Goal: Transaction & Acquisition: Purchase product/service

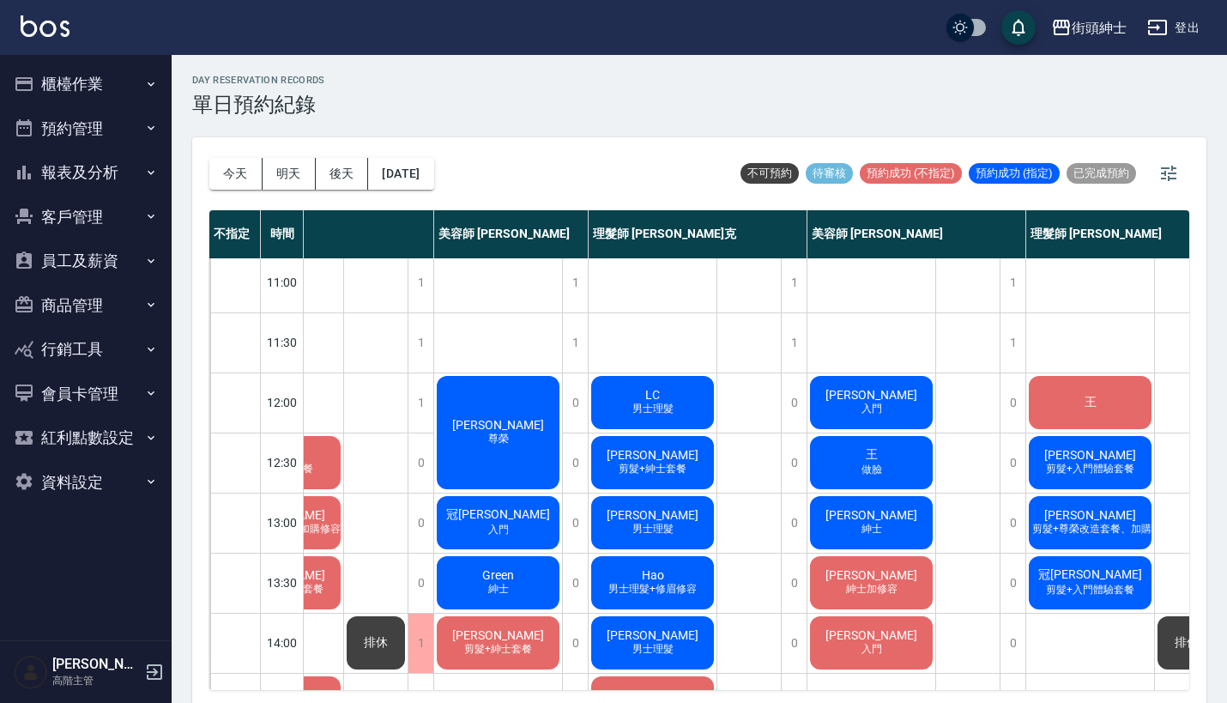
scroll to position [5, 88]
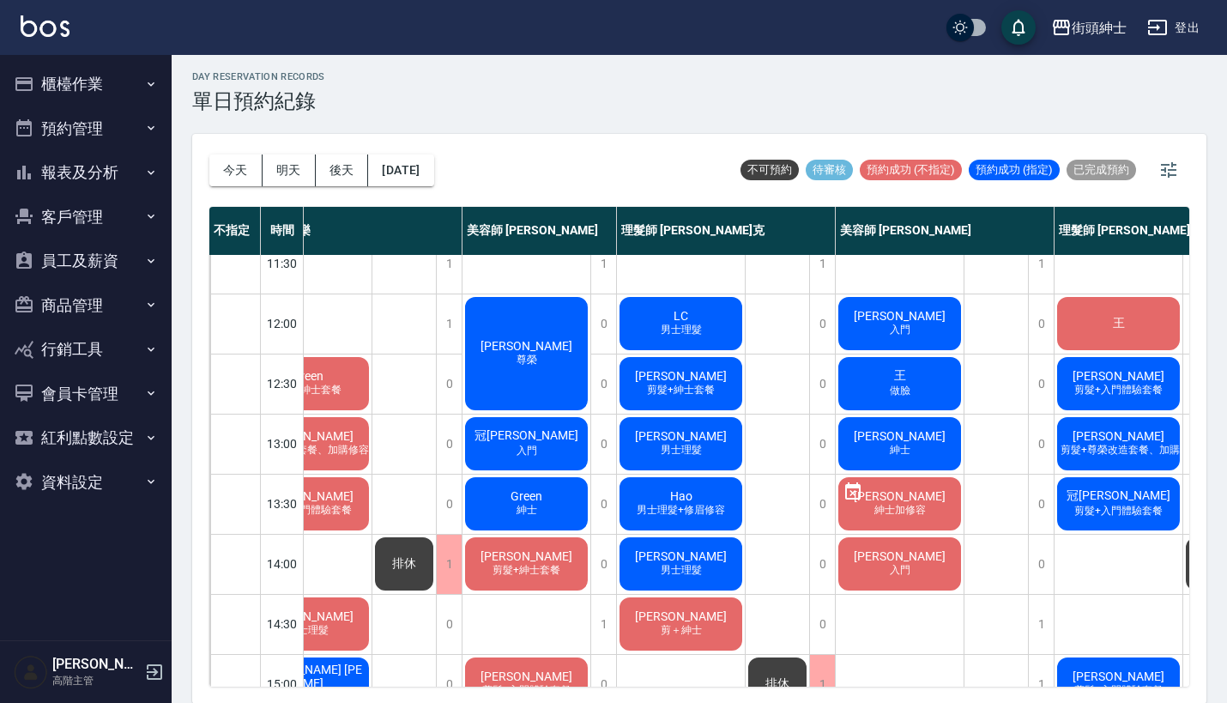
scroll to position [80, 68]
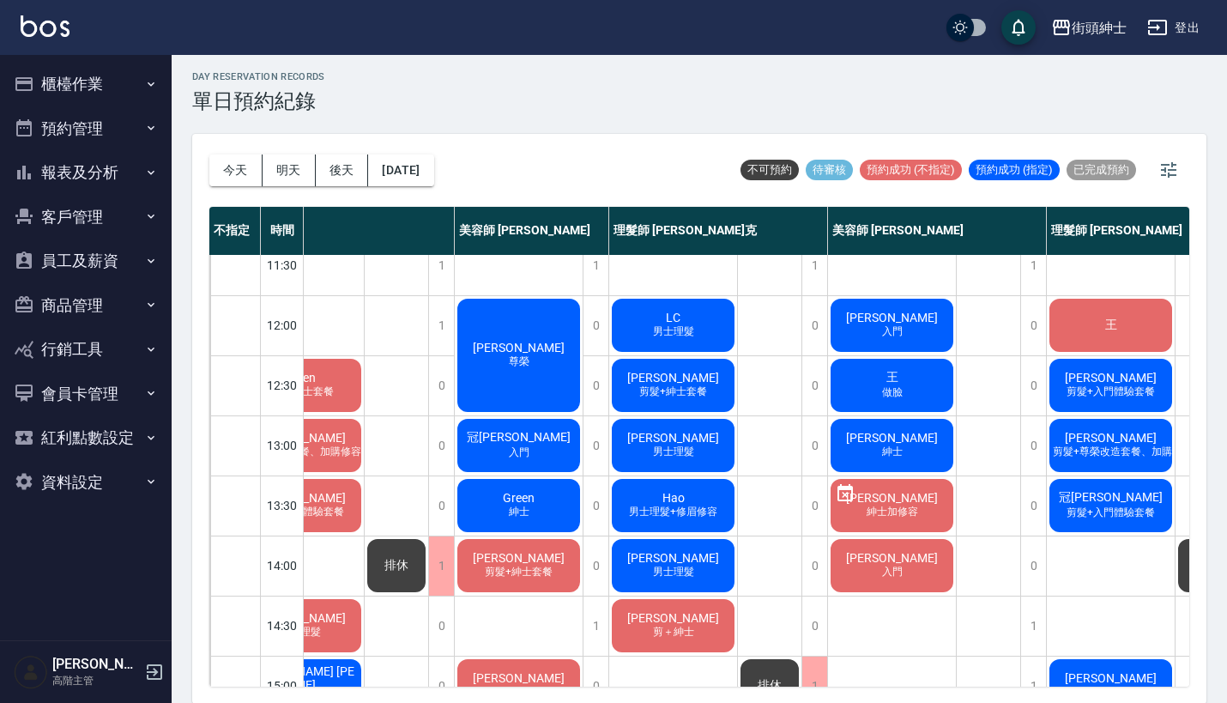
click at [899, 320] on span "[PERSON_NAME]" at bounding box center [891, 318] width 99 height 14
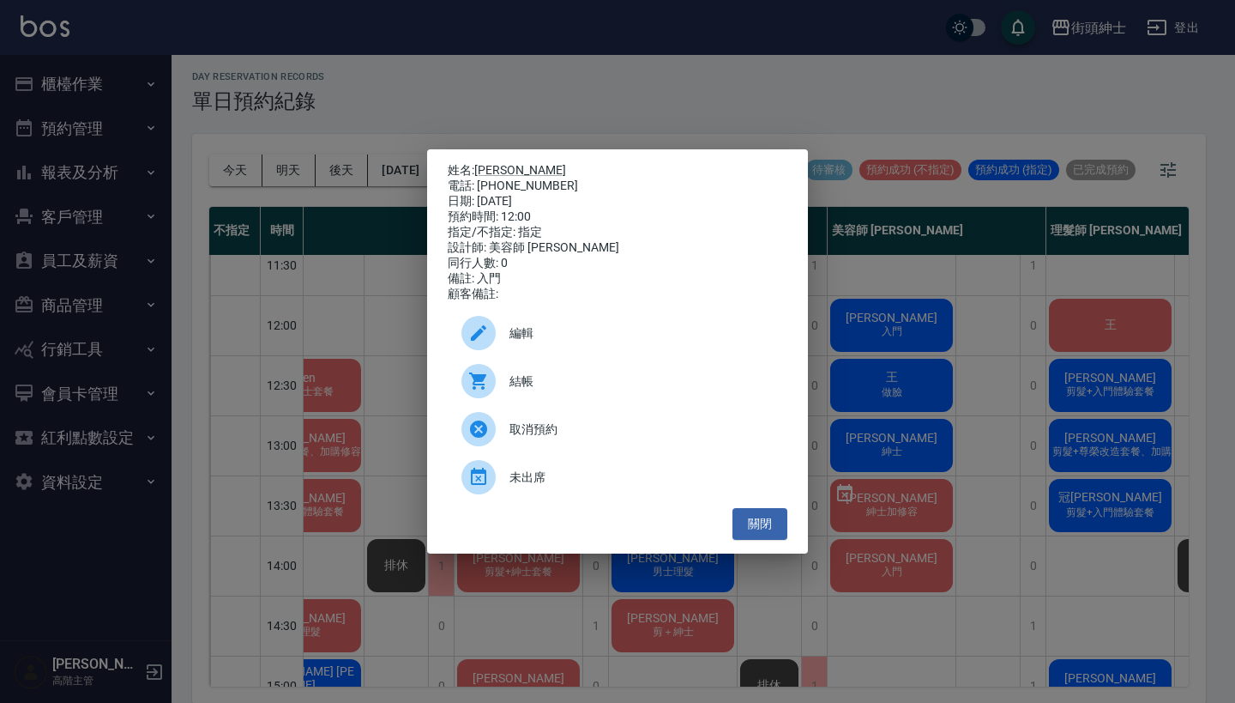
click at [602, 389] on span "結帳" at bounding box center [642, 381] width 264 height 18
click at [1045, 325] on div "姓名: Daniel 電話: 0919829662 日期: 2025/10/10 預約時間: 12:00 指定/不指定: 指定 設計師: 美容師 小戴 同行人…" at bounding box center [617, 351] width 1235 height 703
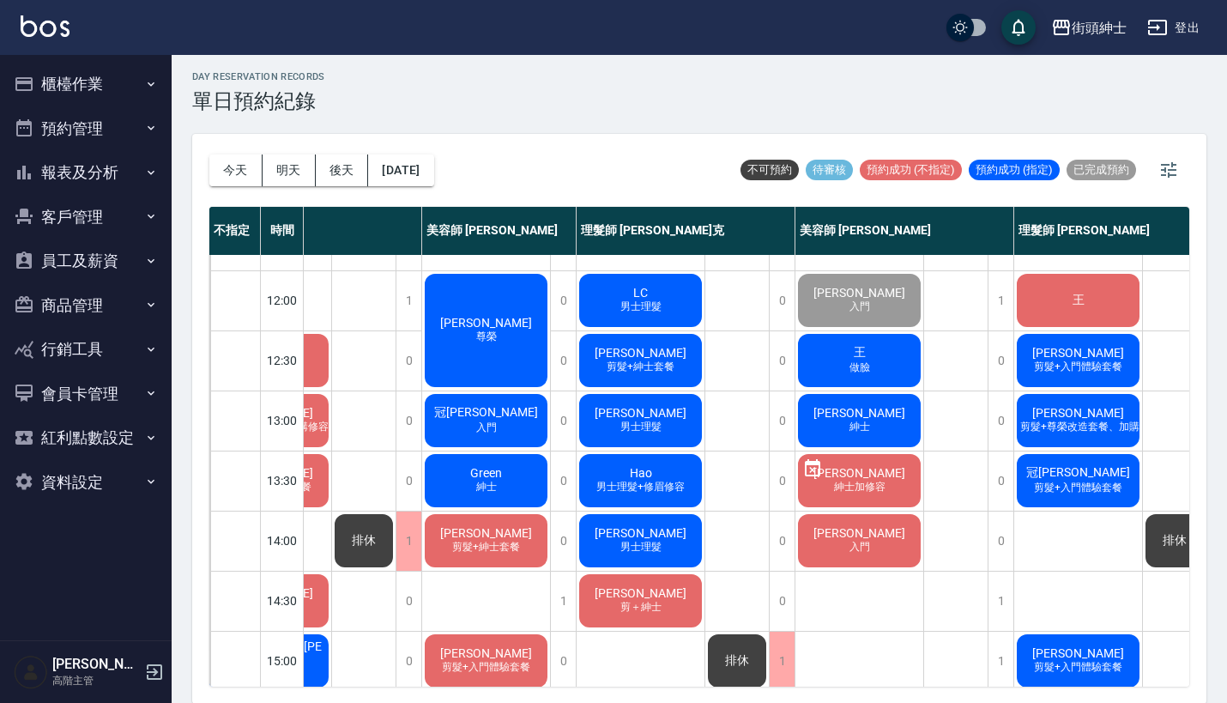
scroll to position [105, 118]
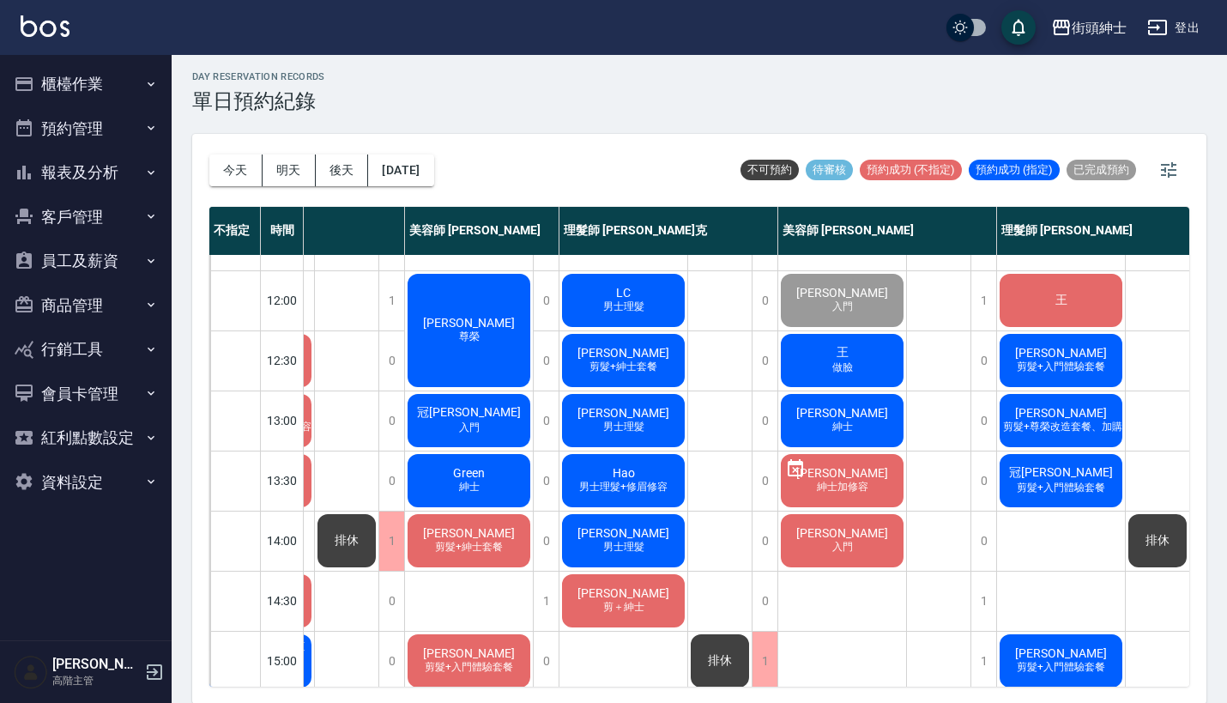
click at [1080, 346] on span "[PERSON_NAME]" at bounding box center [1060, 353] width 99 height 14
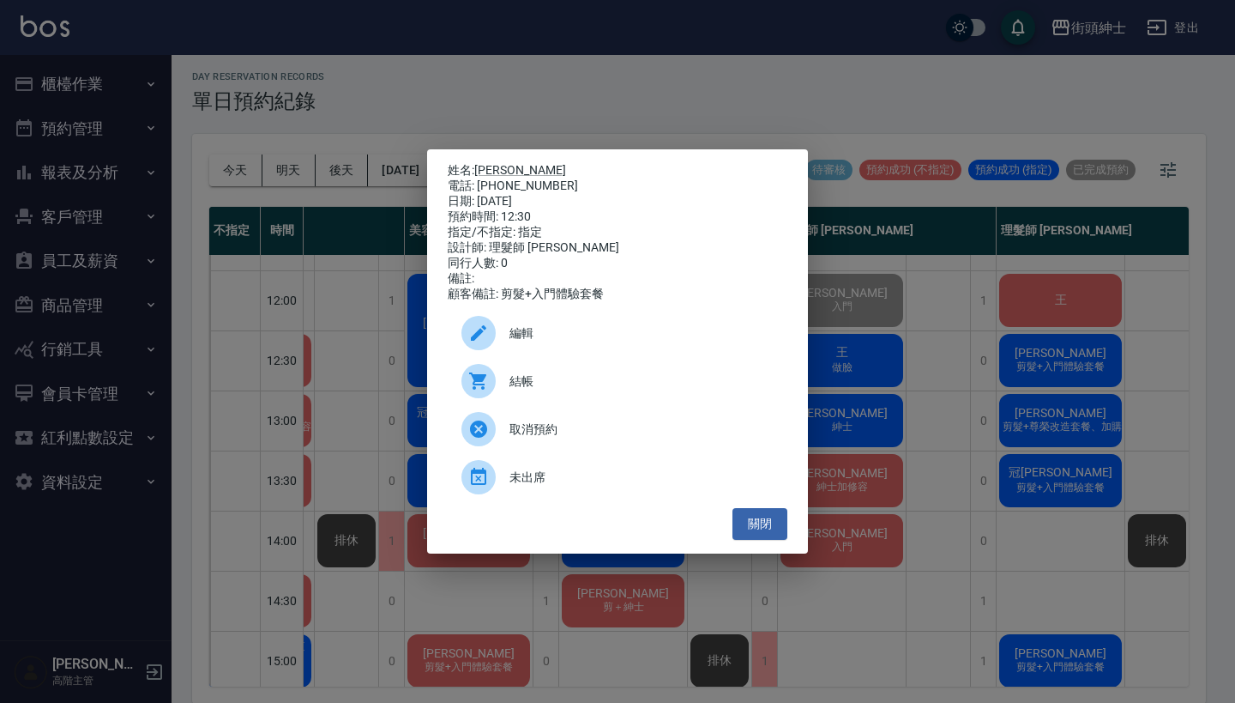
click at [998, 315] on div "姓名: Daniel 電話: 0919829662 日期: 2025/10/10 預約時間: 12:30 指定/不指定: 指定 設計師: 理髮師 eric 同…" at bounding box center [617, 351] width 1235 height 703
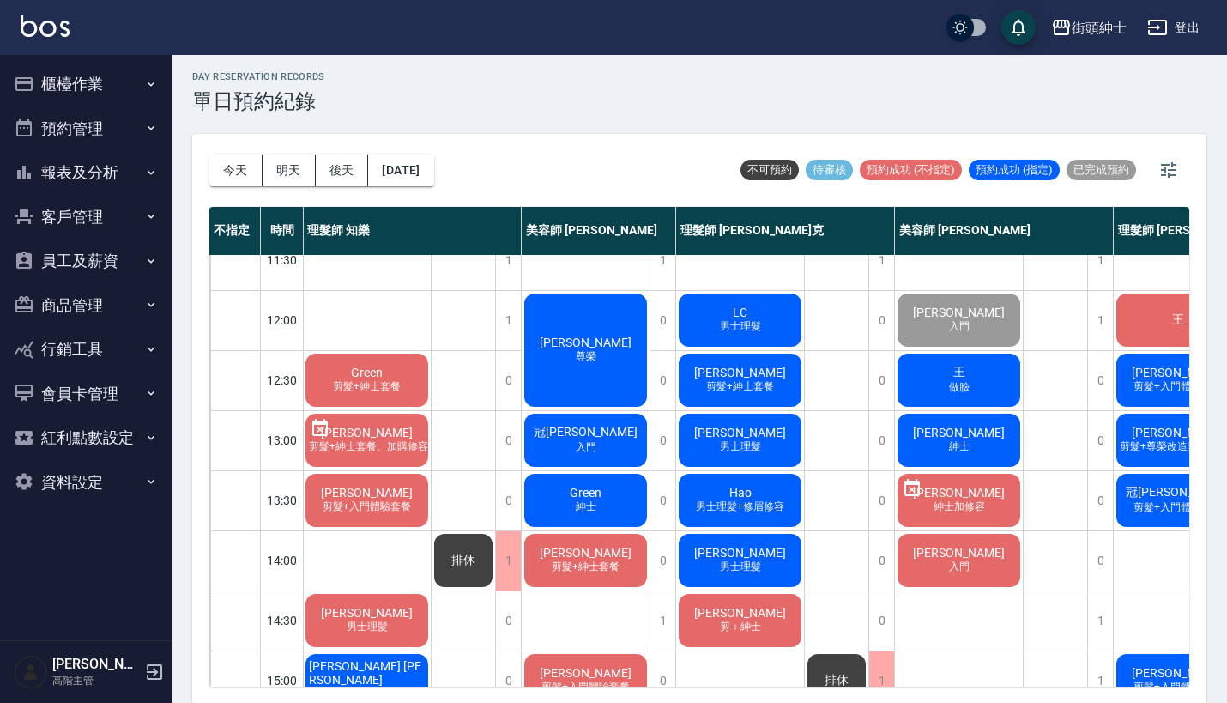
scroll to position [81, 1]
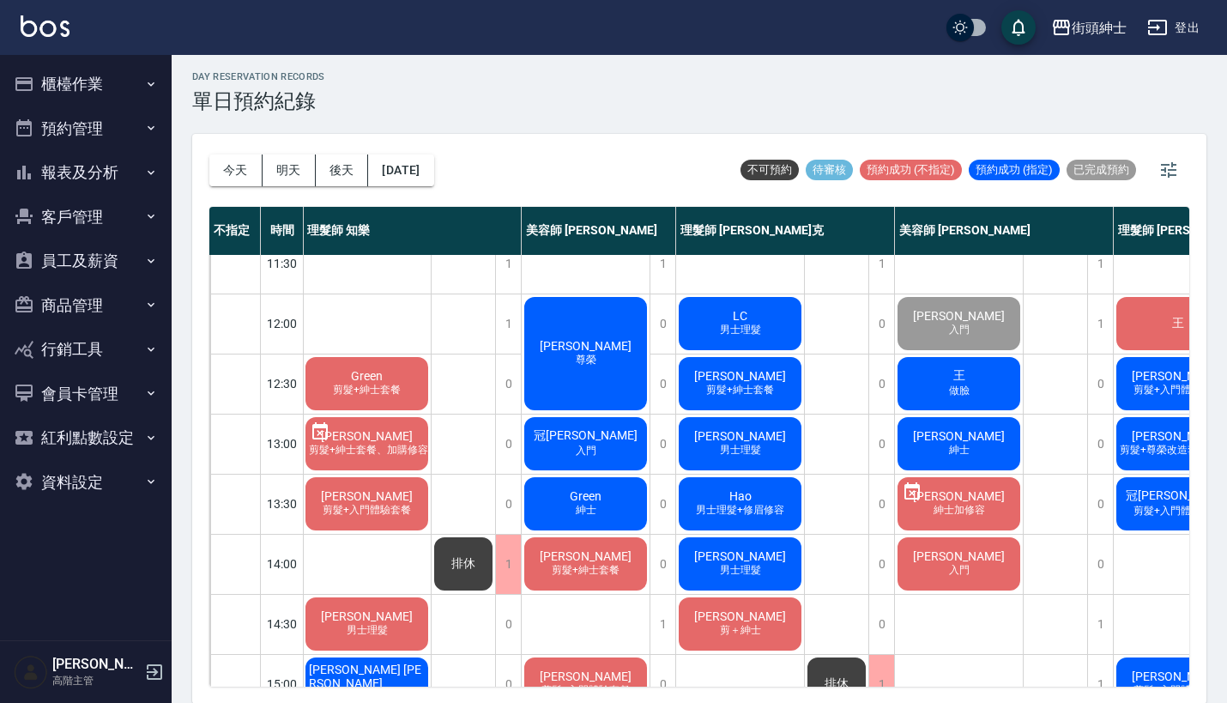
click at [573, 323] on div "[PERSON_NAME]" at bounding box center [586, 353] width 128 height 118
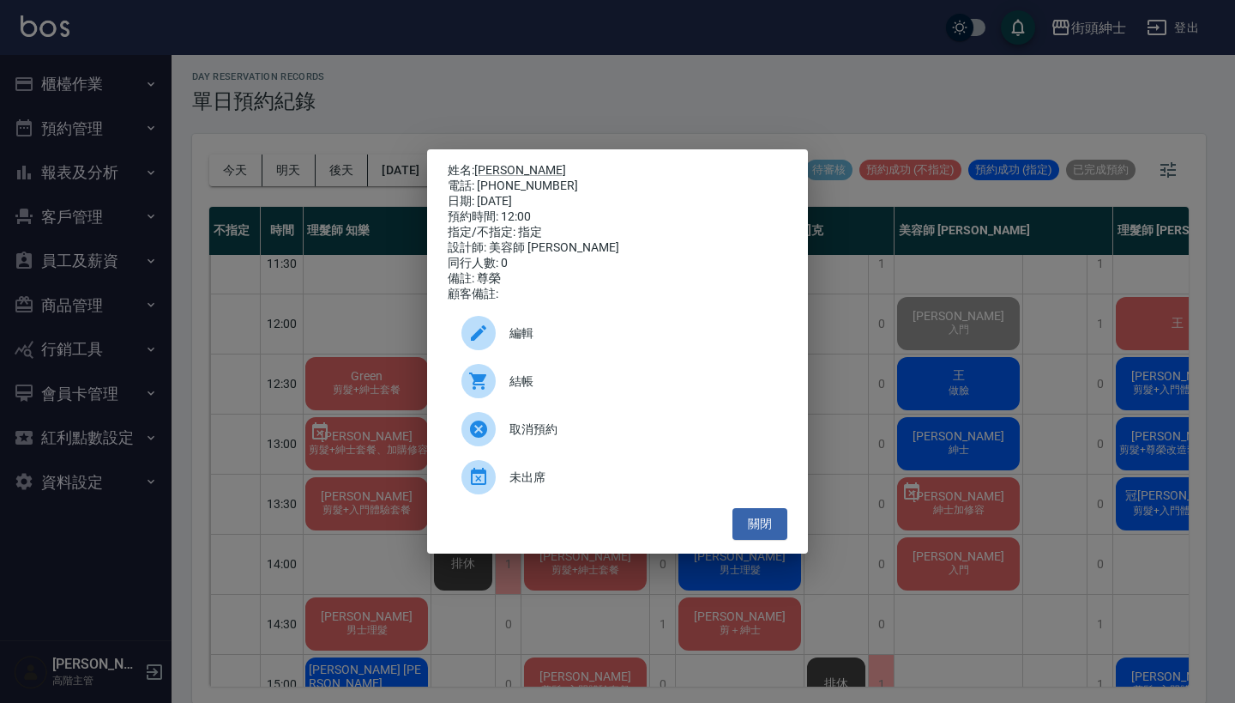
click at [741, 71] on div "姓名: Evan 電話: 0986818796 日期: 2025/10/10 預約時間: 12:00 指定/不指定: 指定 設計師: 美容師 Cherry 同…" at bounding box center [617, 351] width 1235 height 703
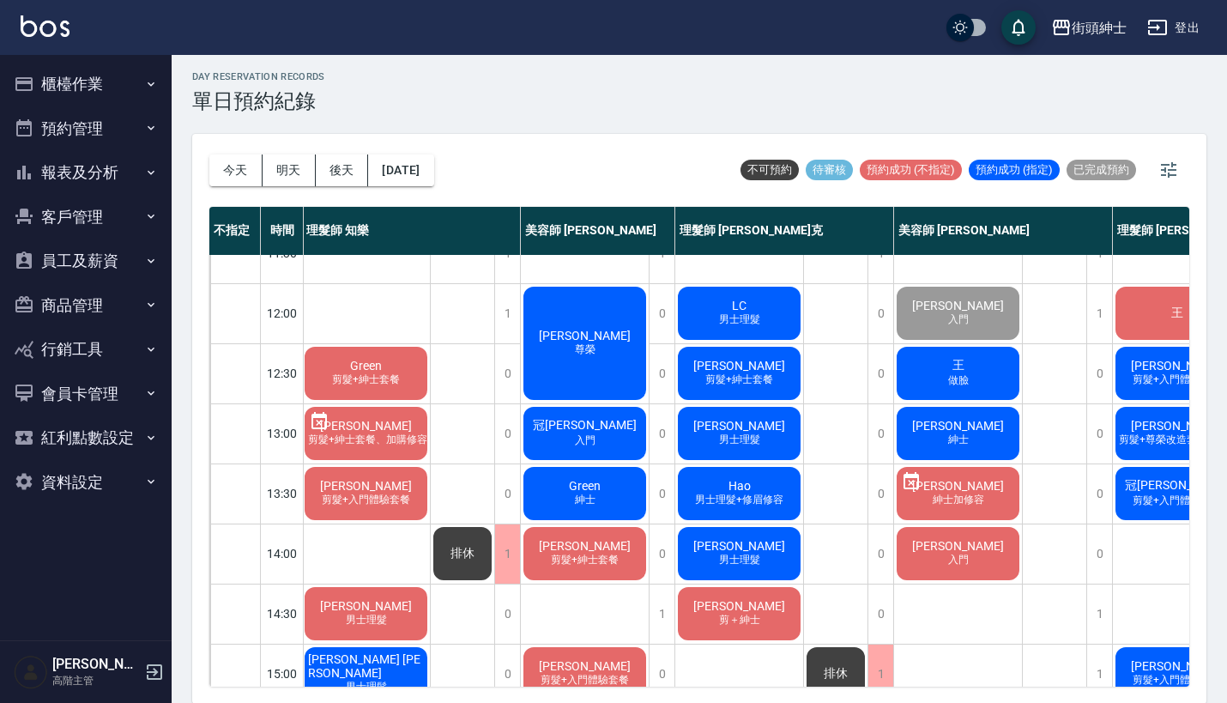
scroll to position [91, 10]
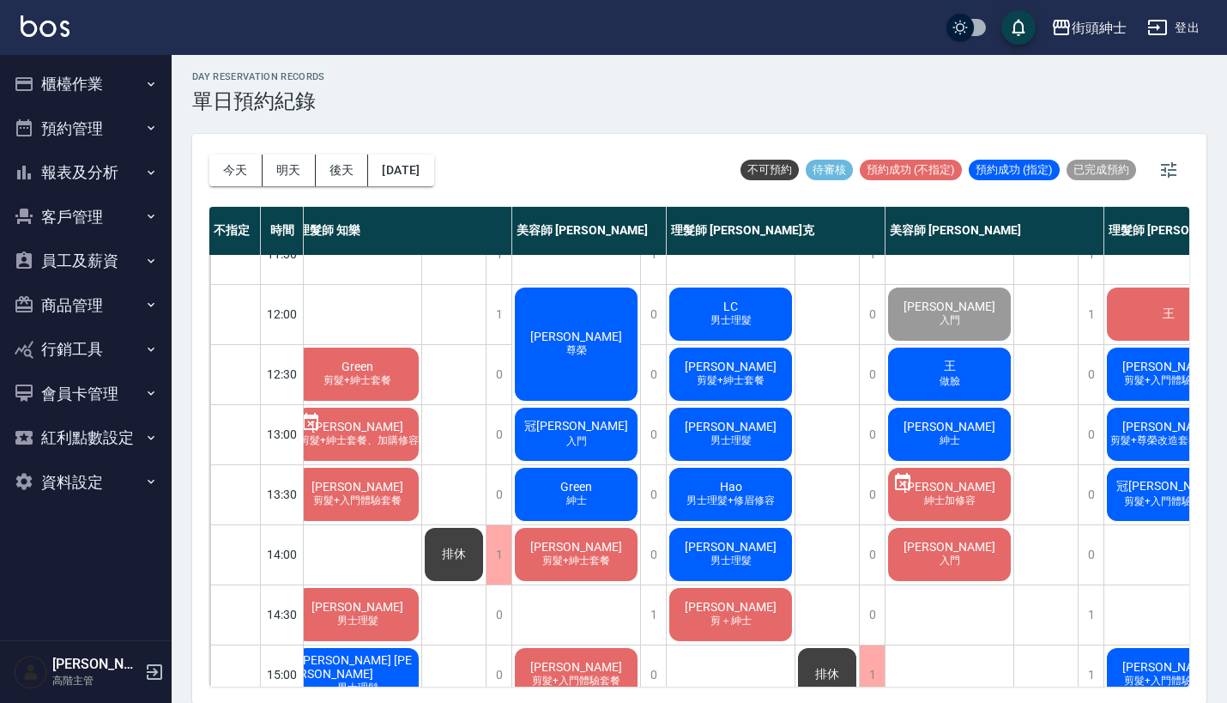
click at [595, 398] on div "[PERSON_NAME]" at bounding box center [576, 344] width 128 height 118
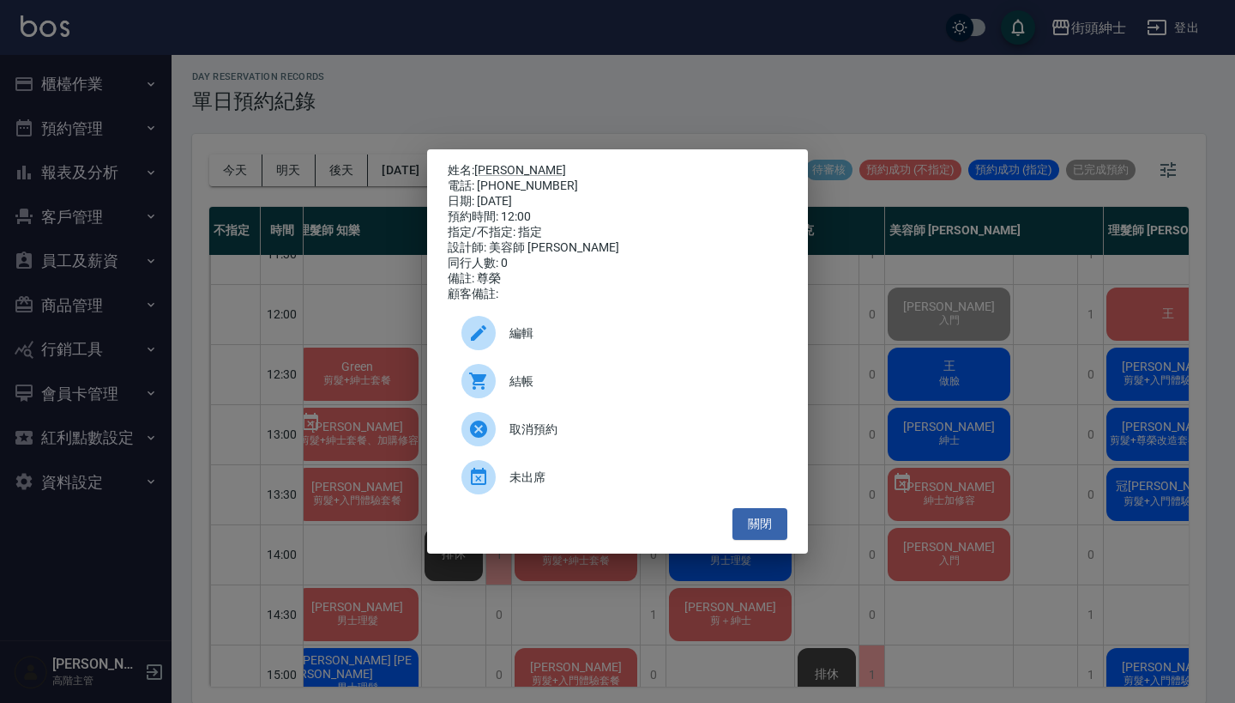
click at [488, 178] on div "電話: [PHONE_NUMBER]" at bounding box center [618, 185] width 340 height 15
click at [496, 163] on link "[PERSON_NAME]" at bounding box center [520, 170] width 92 height 14
click at [393, 101] on div "姓名: Evan 電話: 0986818796 日期: 2025/10/10 預約時間: 12:00 指定/不指定: 指定 設計師: 美容師 Cherry 同…" at bounding box center [617, 351] width 1235 height 703
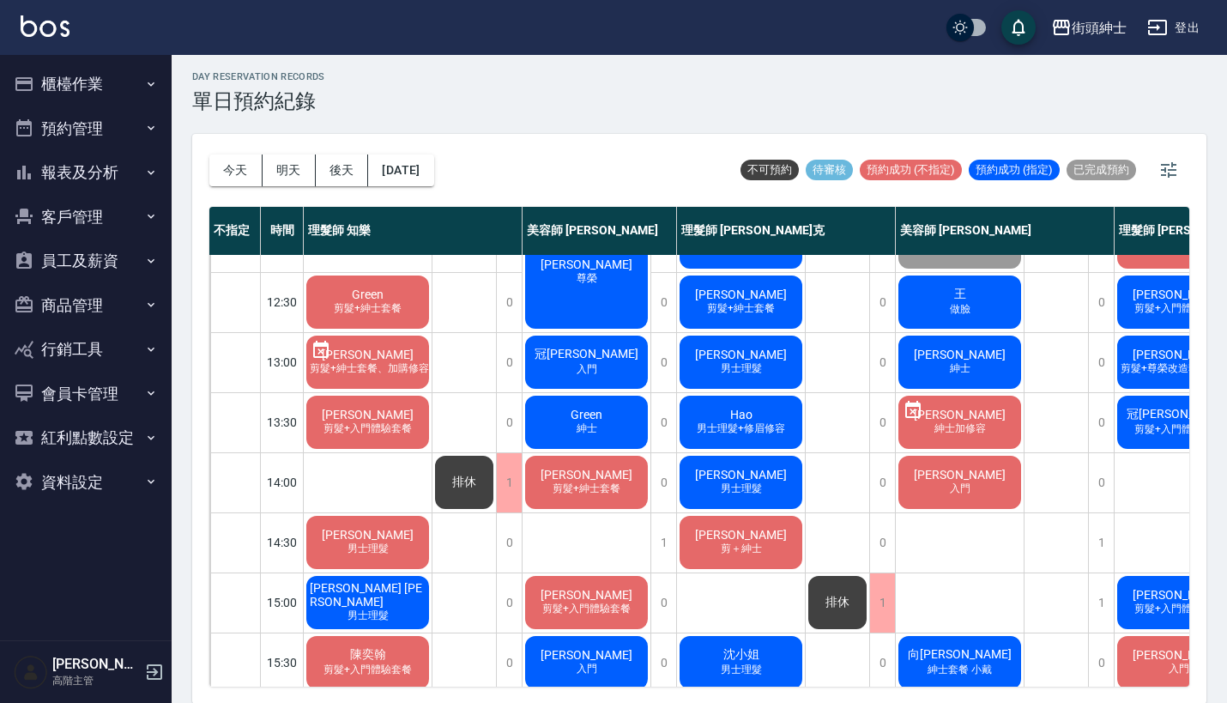
scroll to position [55, 0]
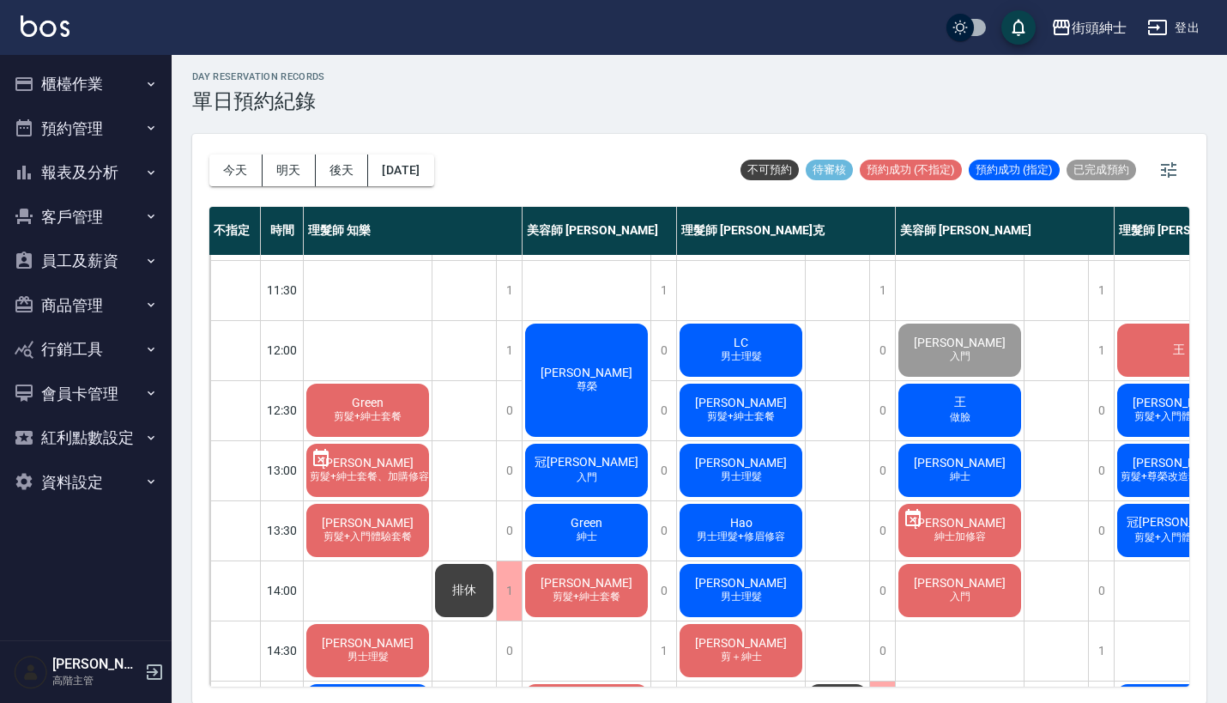
click at [920, 411] on div "王 做臉" at bounding box center [960, 410] width 128 height 58
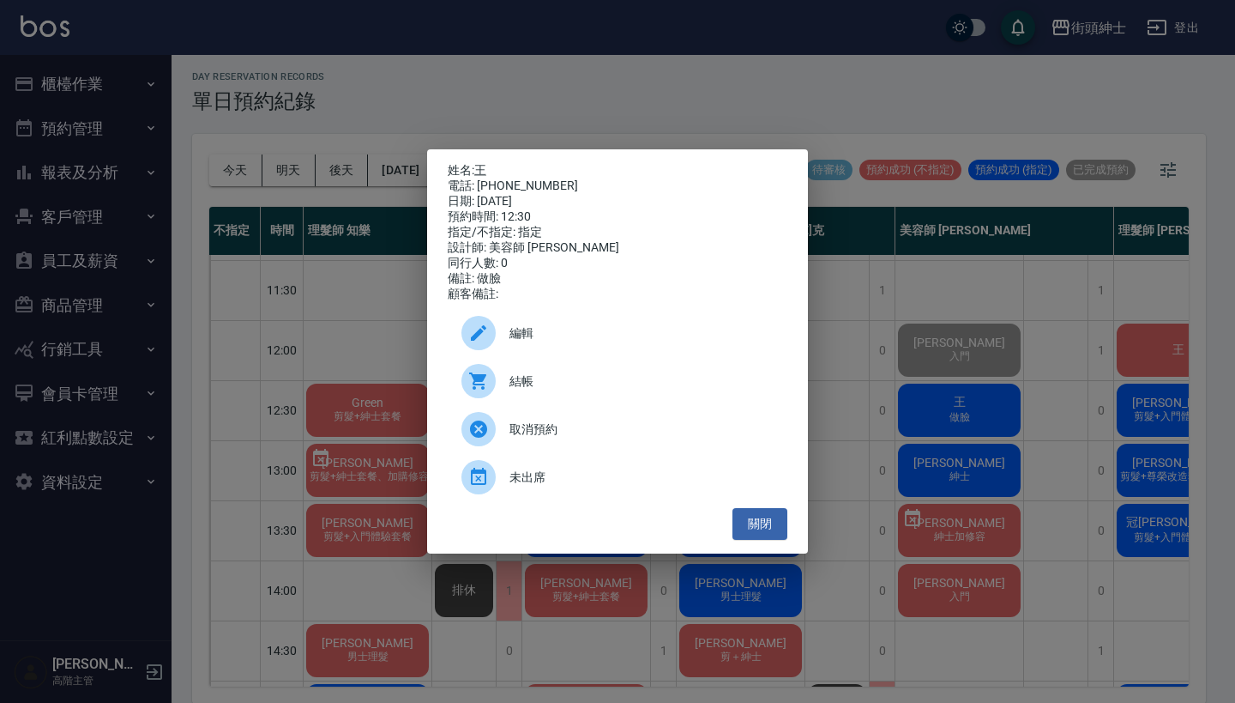
click at [694, 80] on div "姓名: 王 電話: 0916297612 日期: 2025/10/10 預約時間: 12:30 指定/不指定: 指定 設計師: 美容師 小戴 同行人數: 0 …" at bounding box center [617, 351] width 1235 height 703
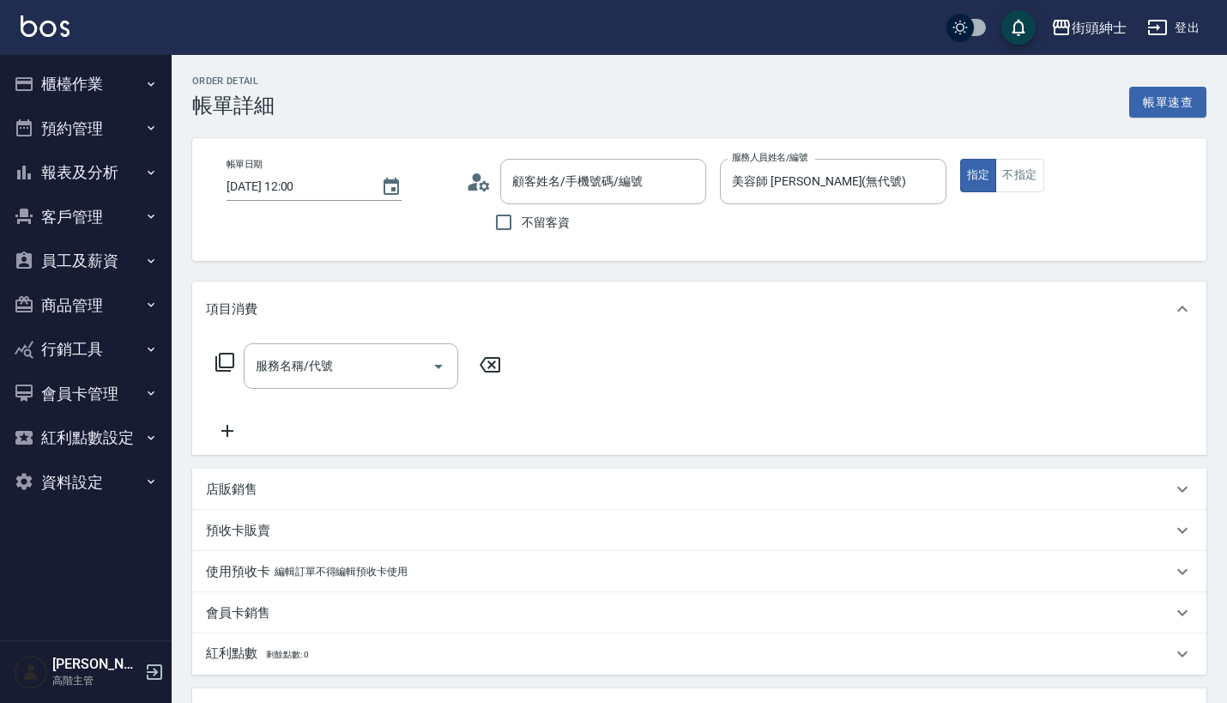
click at [386, 389] on div "服務名稱/代號" at bounding box center [351, 365] width 214 height 45
type input "Daniel/0919829662/null"
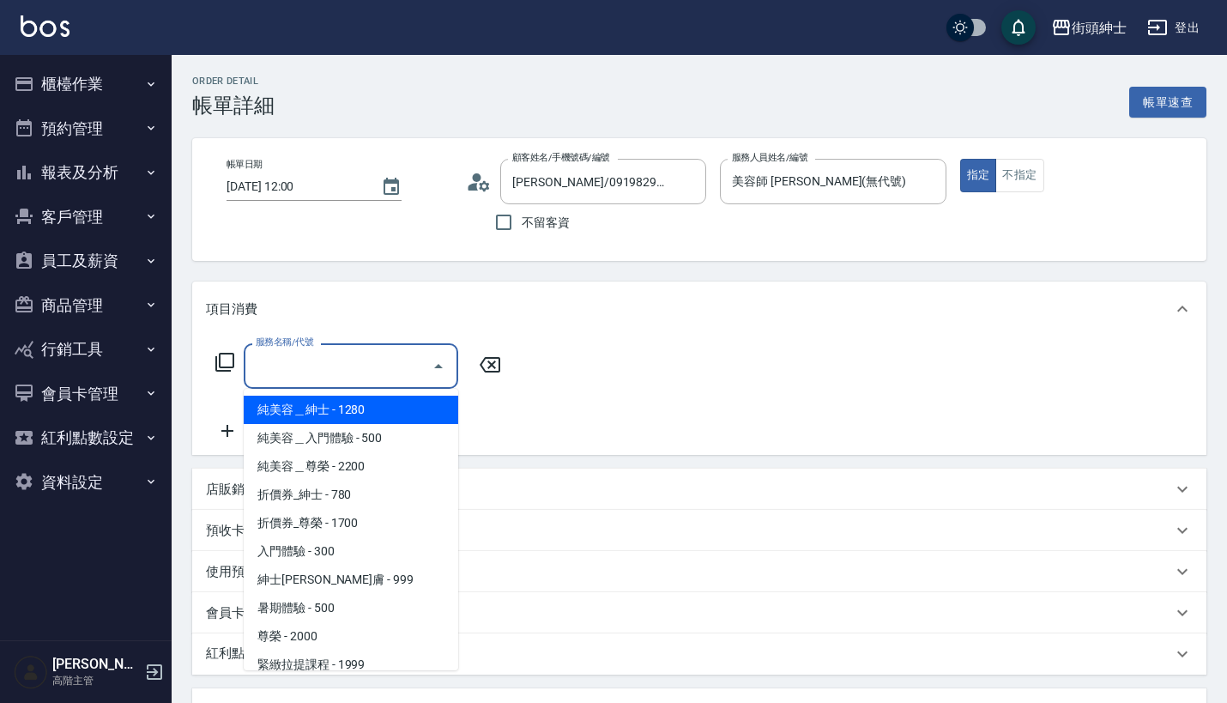
click at [386, 371] on input "服務名稱/代號" at bounding box center [337, 366] width 173 height 30
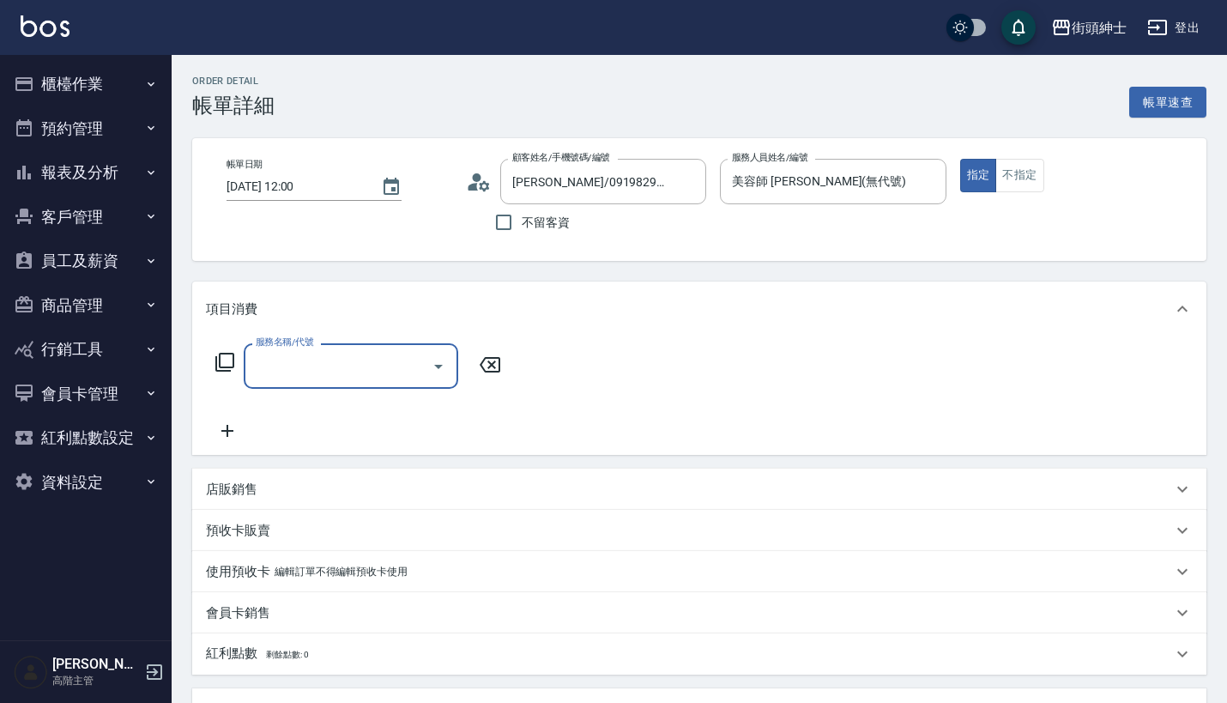
click at [386, 371] on input "服務名稱/代號" at bounding box center [337, 366] width 173 height 30
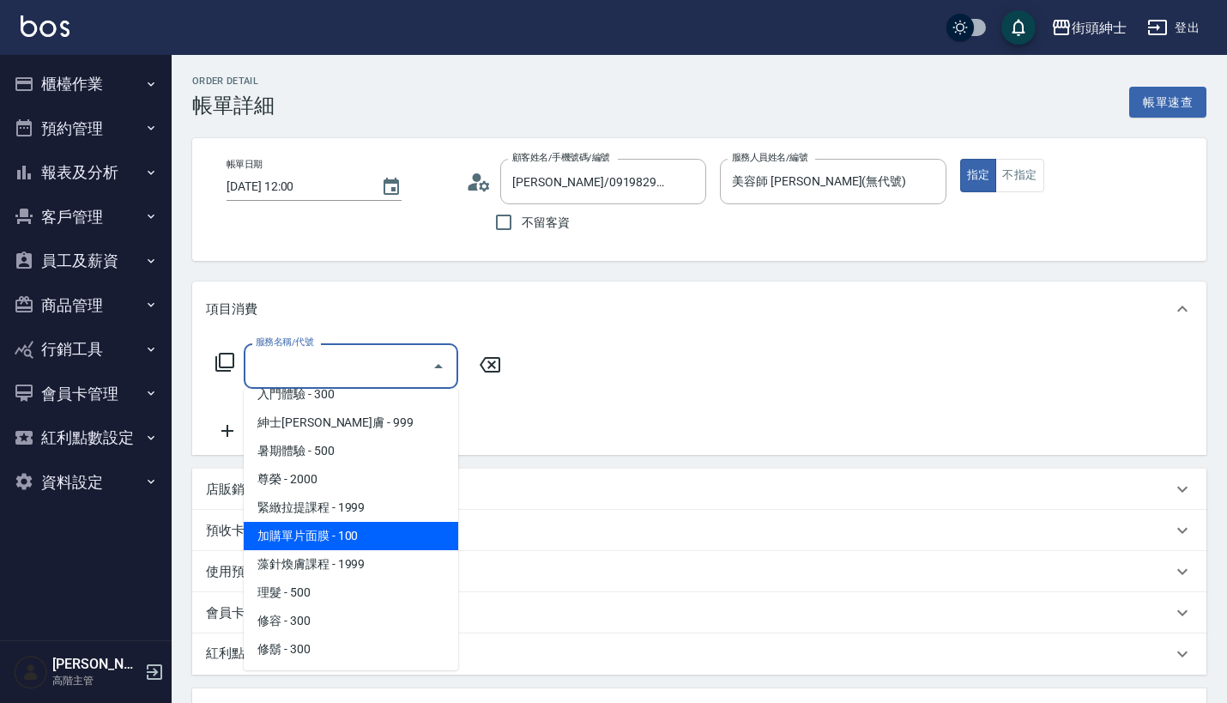
scroll to position [116, 0]
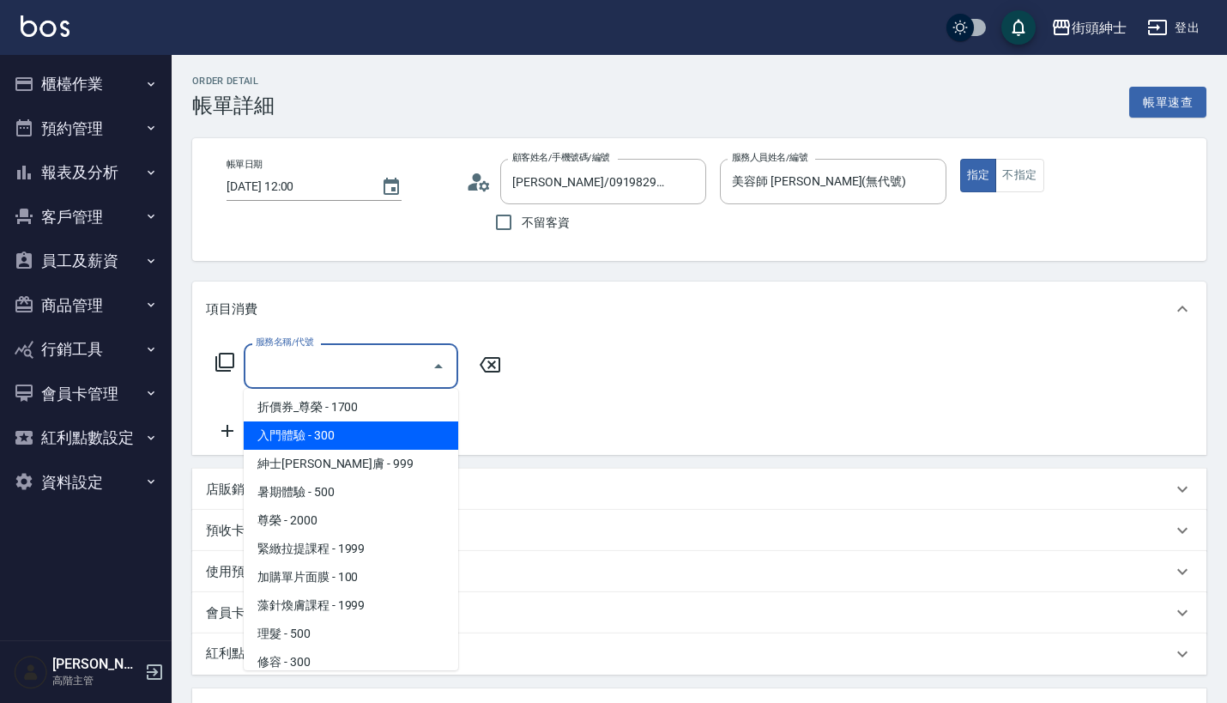
click at [373, 431] on span "入門體驗 - 300" at bounding box center [351, 435] width 214 height 28
type input "入門體驗"
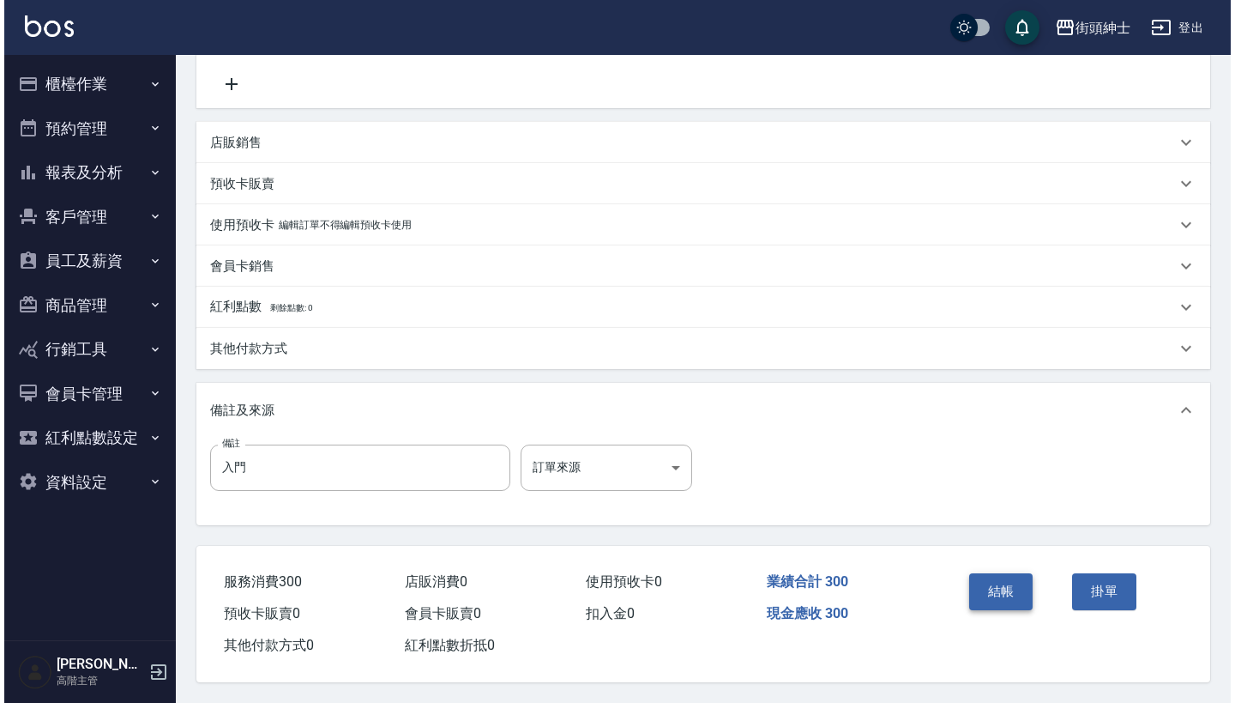
scroll to position [355, 0]
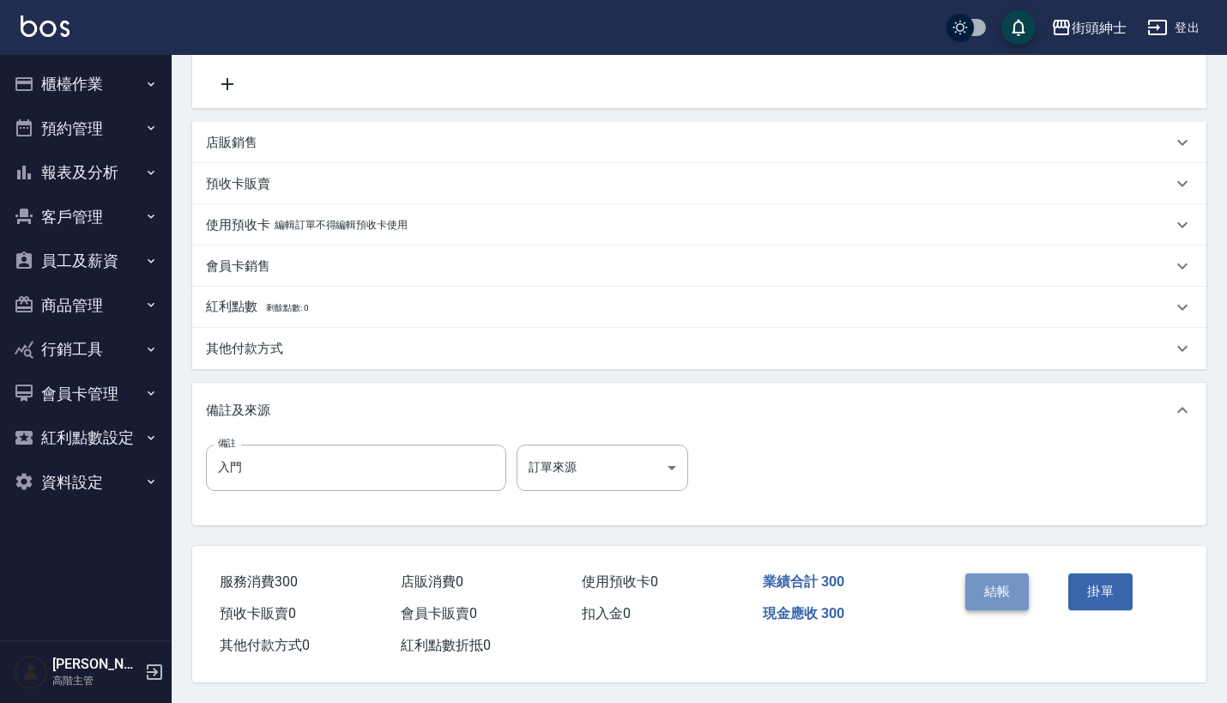
click at [998, 581] on button "結帳" at bounding box center [997, 591] width 64 height 36
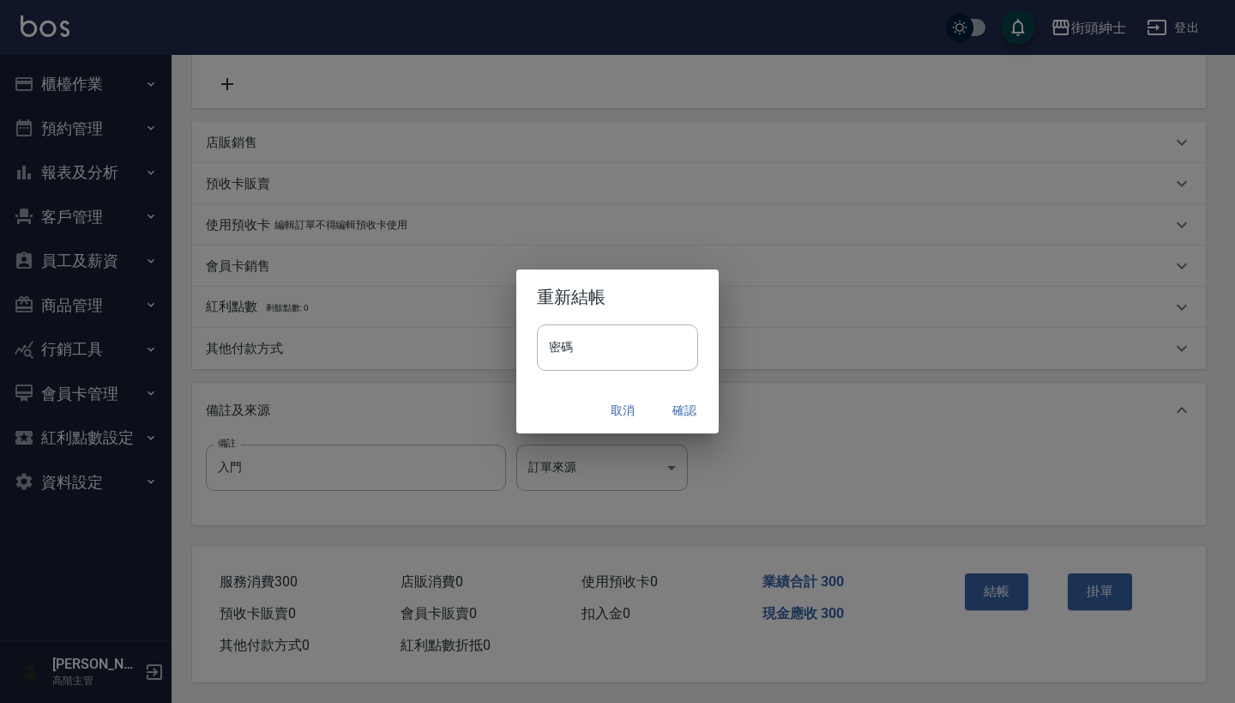
click at [690, 398] on button "確認" at bounding box center [684, 411] width 55 height 32
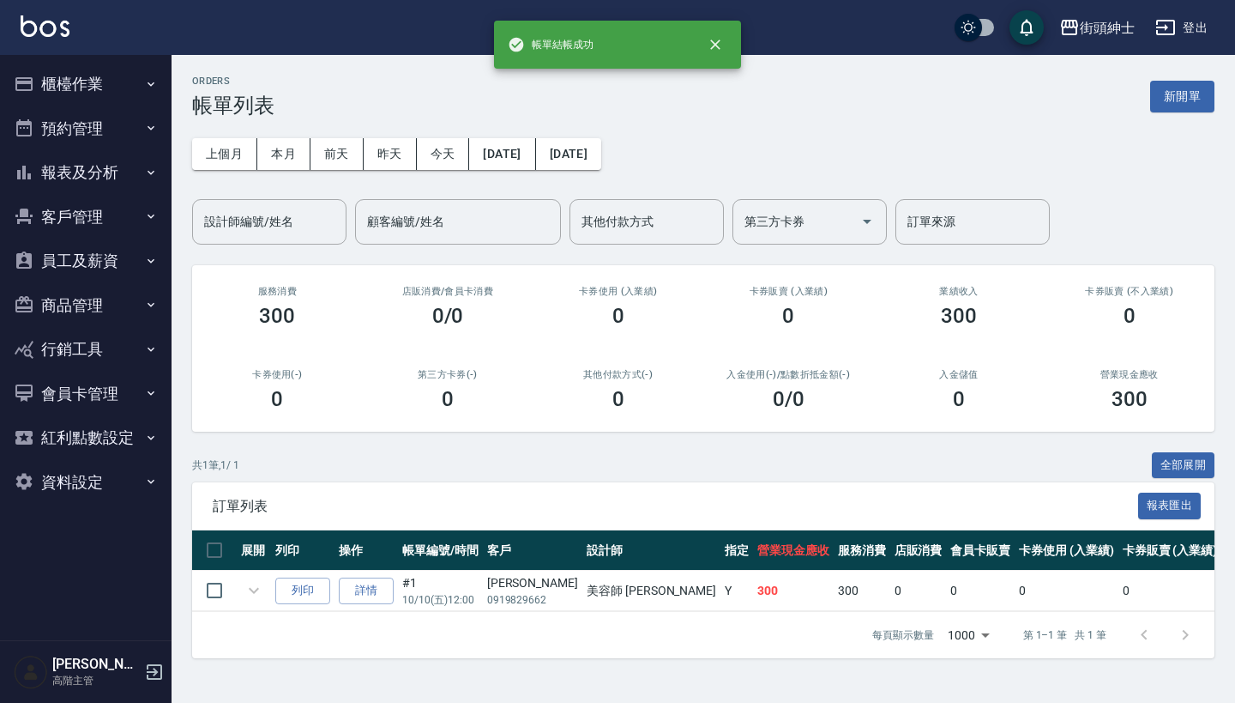
click at [140, 133] on button "預約管理" at bounding box center [86, 128] width 158 height 45
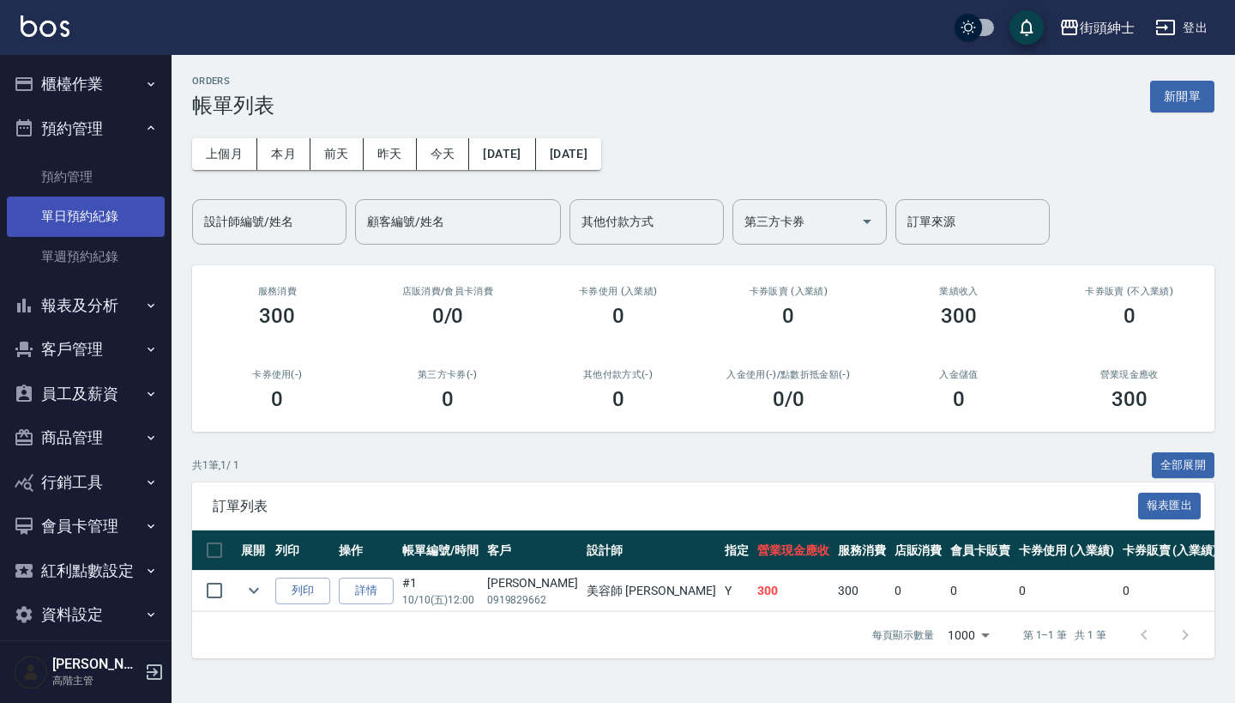
click at [123, 211] on link "單日預約紀錄" at bounding box center [86, 215] width 158 height 39
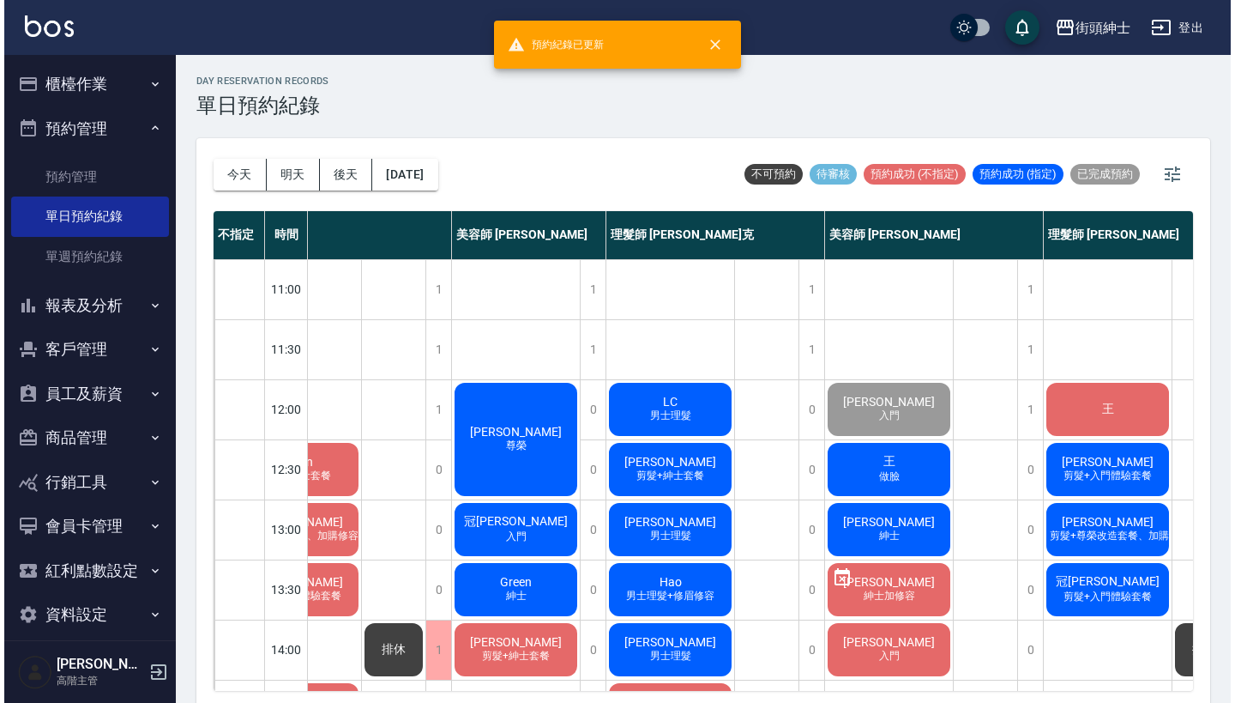
scroll to position [0, 85]
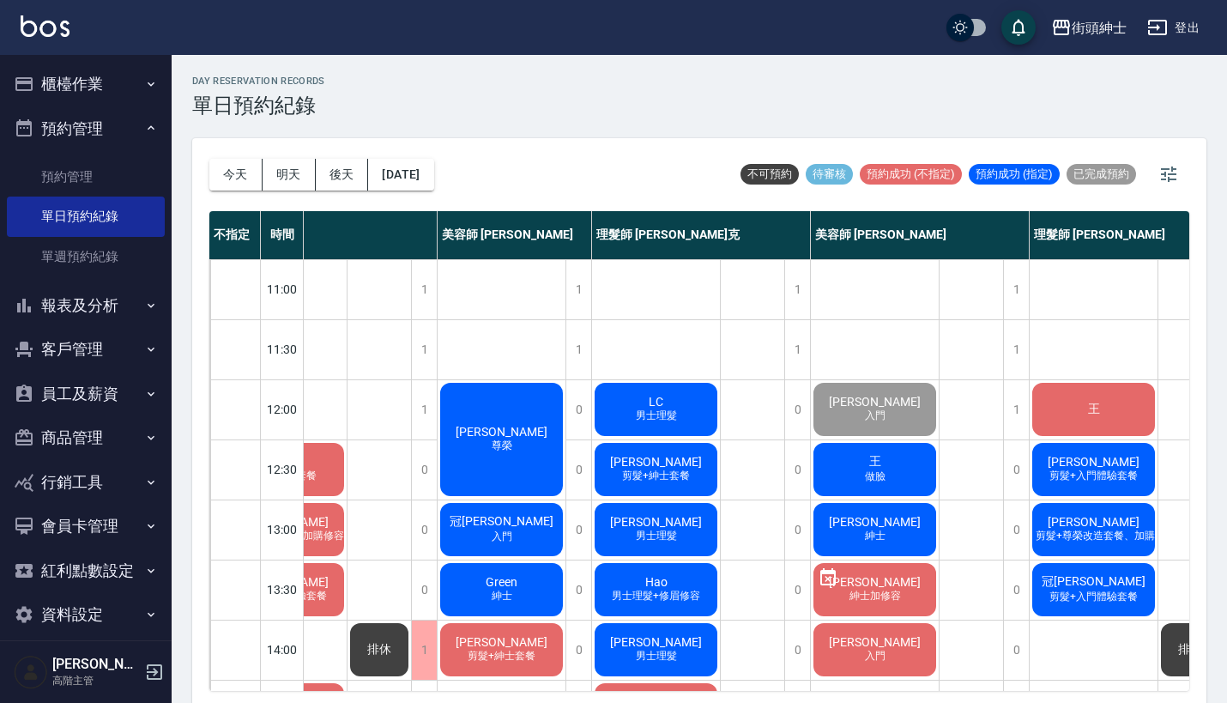
click at [887, 469] on span "做臉" at bounding box center [874, 476] width 27 height 15
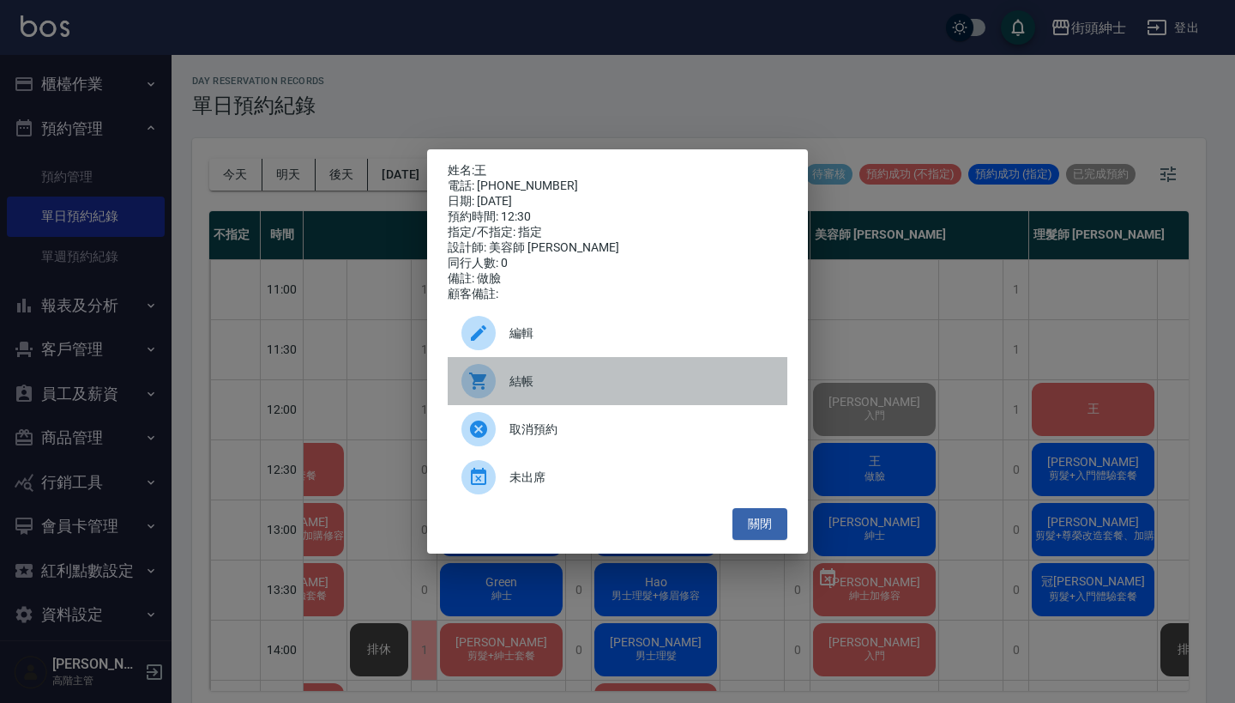
click at [560, 379] on div "結帳" at bounding box center [618, 381] width 340 height 48
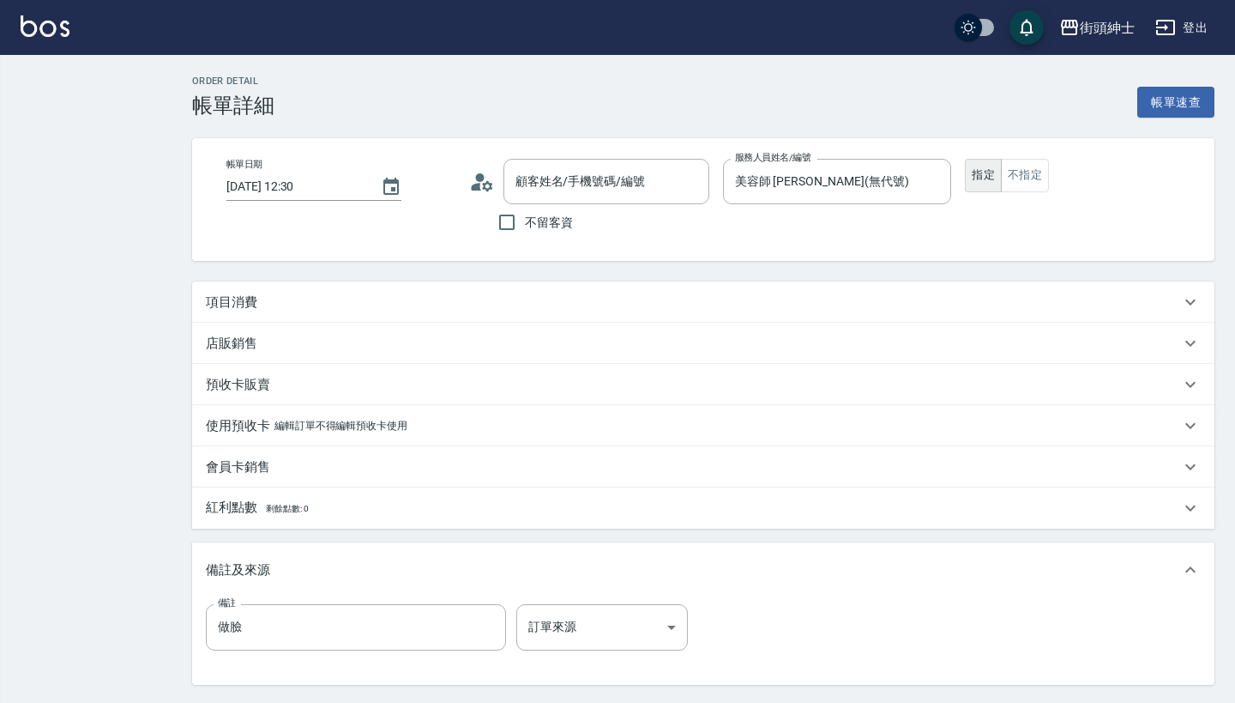
click at [498, 282] on div "項目消費" at bounding box center [703, 301] width 1023 height 41
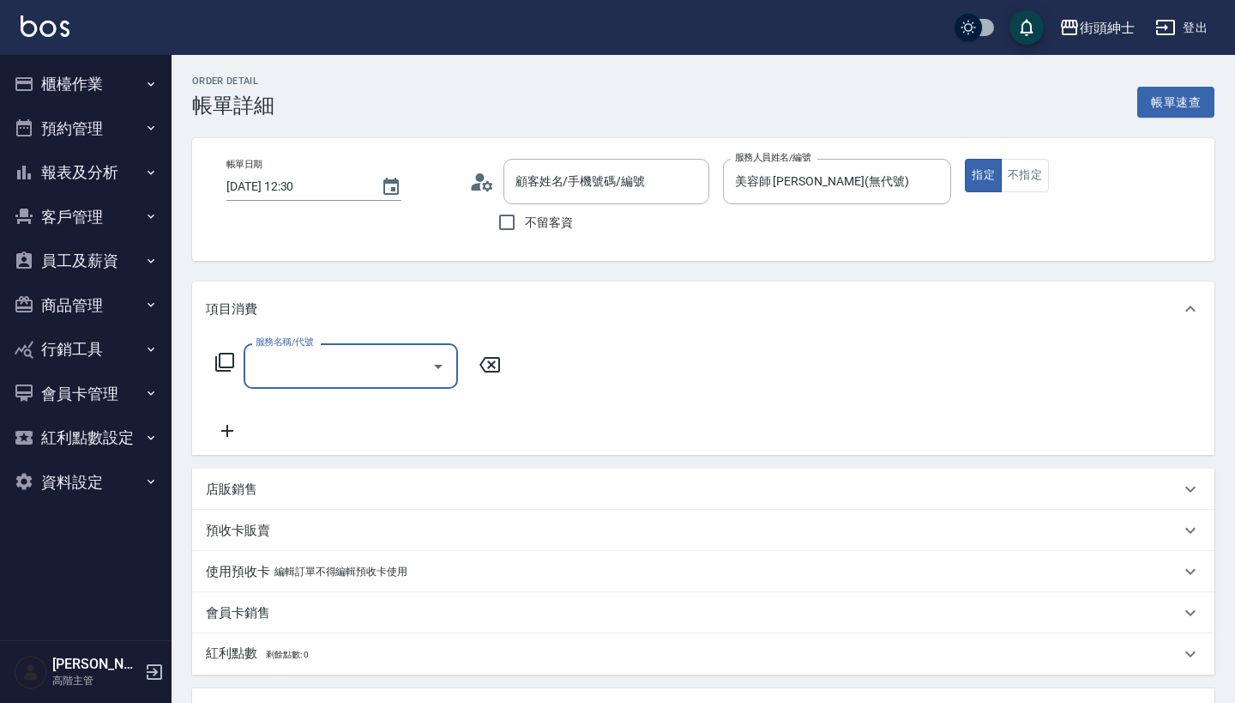
type input "王/0916297612/null"
click at [402, 359] on input "服務名稱/代號" at bounding box center [337, 366] width 173 height 30
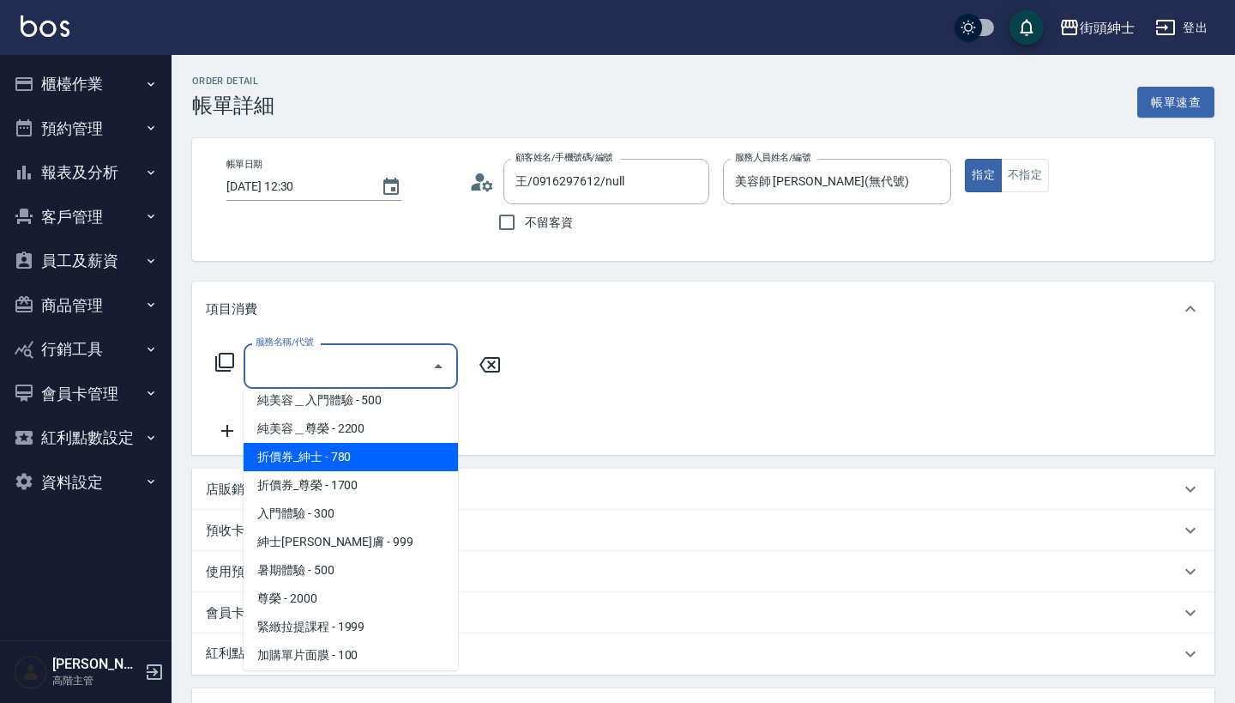
scroll to position [50, 0]
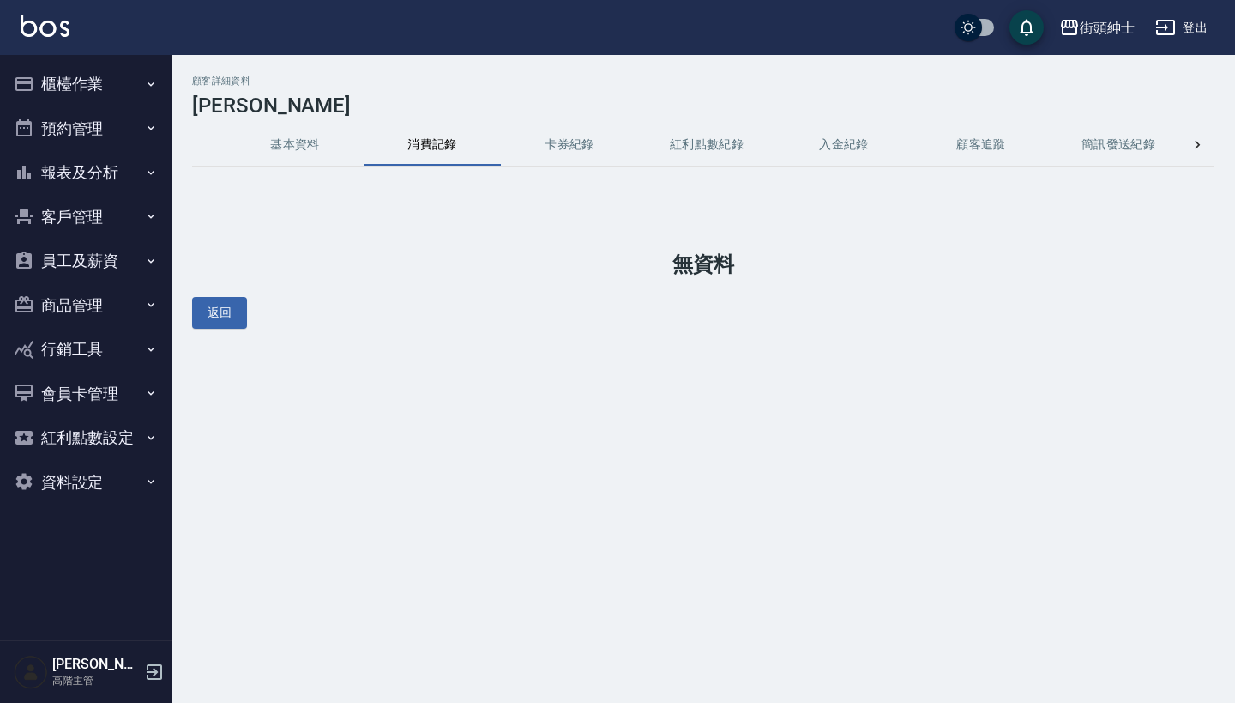
click at [86, 134] on button "預約管理" at bounding box center [86, 128] width 158 height 45
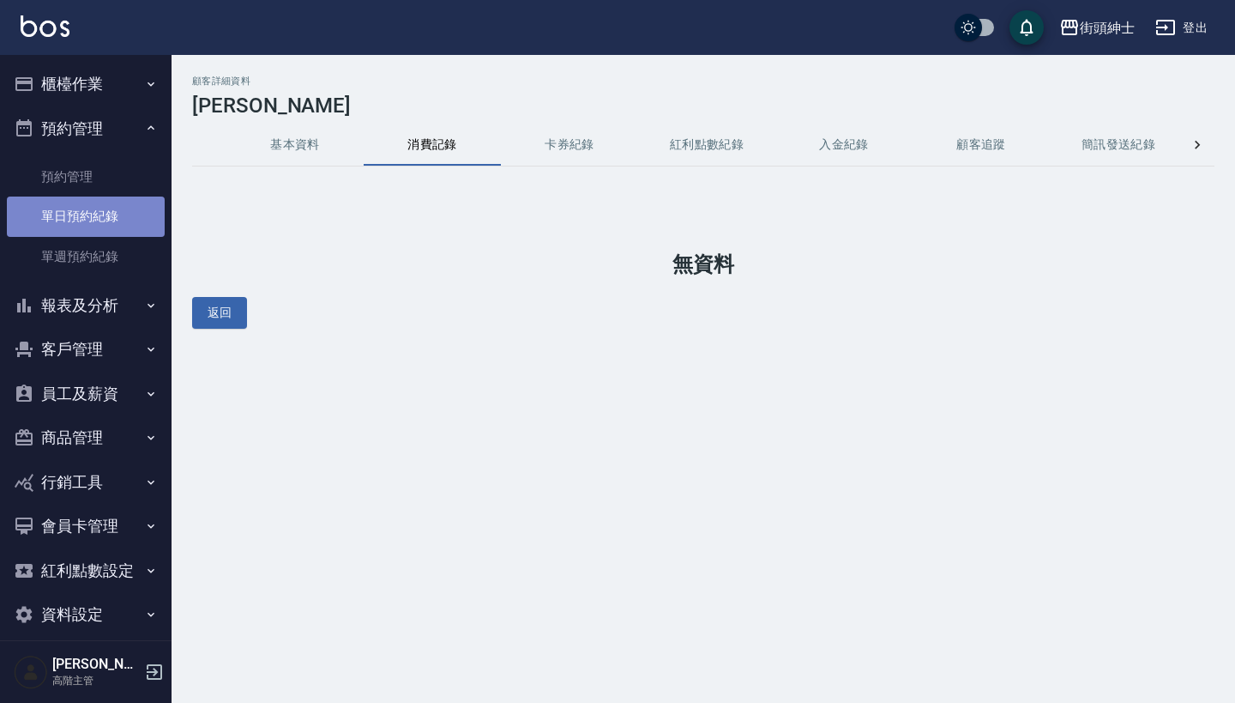
click at [88, 214] on link "單日預約紀錄" at bounding box center [86, 215] width 158 height 39
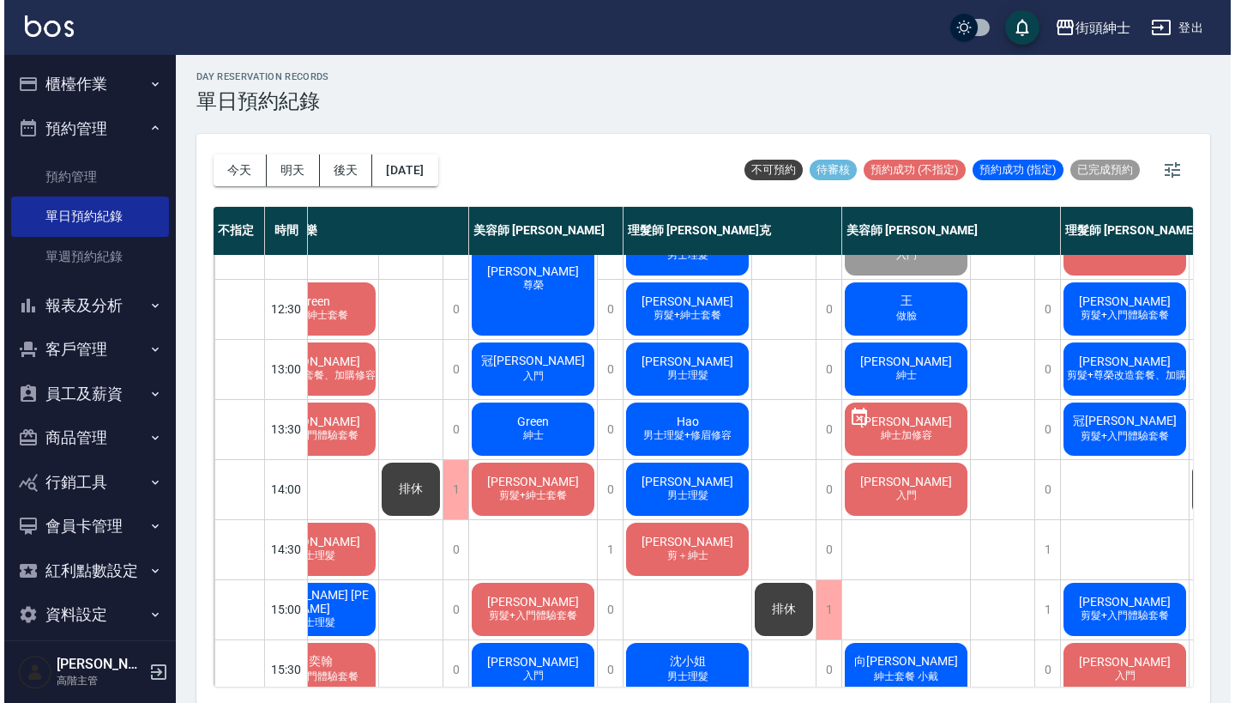
scroll to position [104, 58]
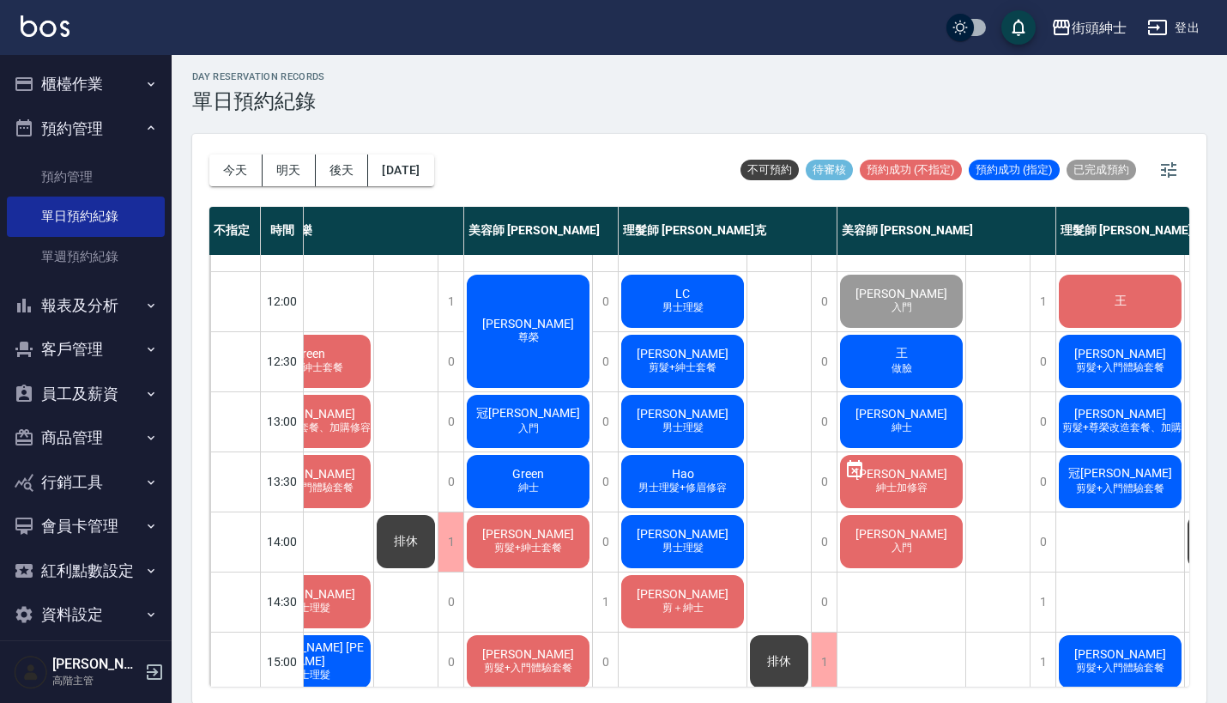
click at [526, 312] on div "Evan 尊榮" at bounding box center [528, 331] width 128 height 118
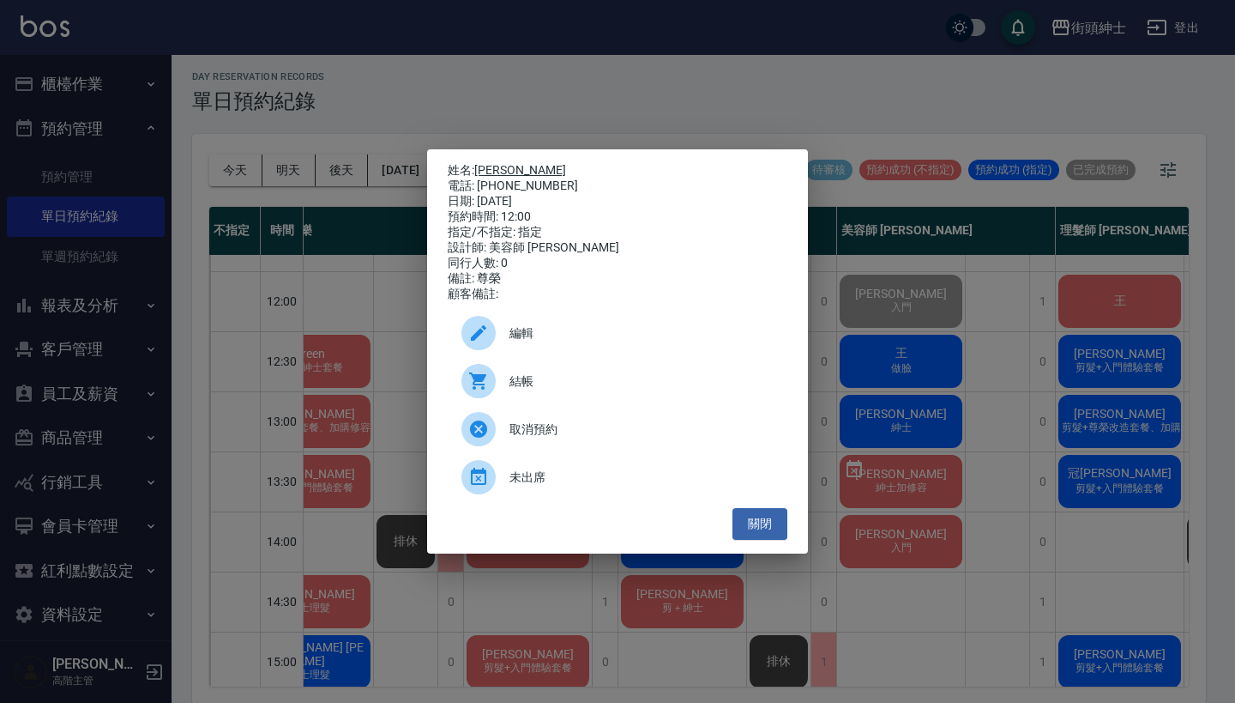
click at [489, 165] on link "Evan" at bounding box center [520, 170] width 92 height 14
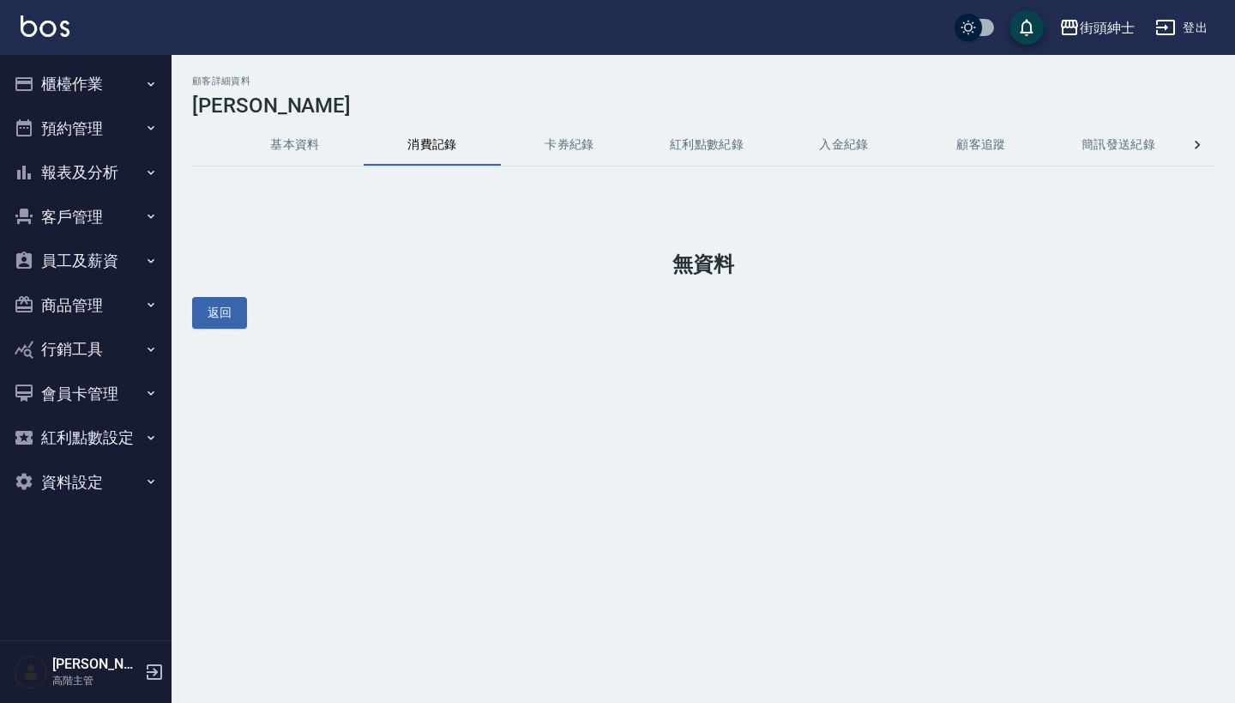
click at [302, 144] on button "基本資料" at bounding box center [294, 144] width 137 height 41
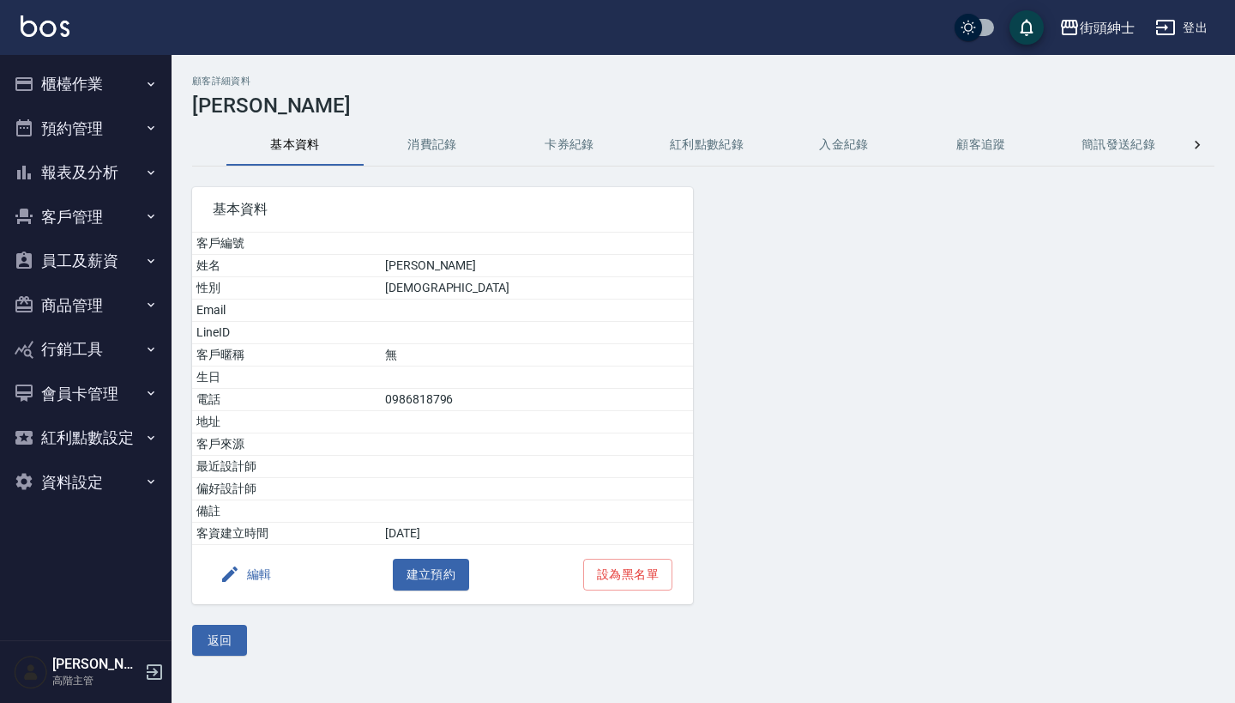
click at [237, 570] on icon "button" at bounding box center [229, 573] width 15 height 15
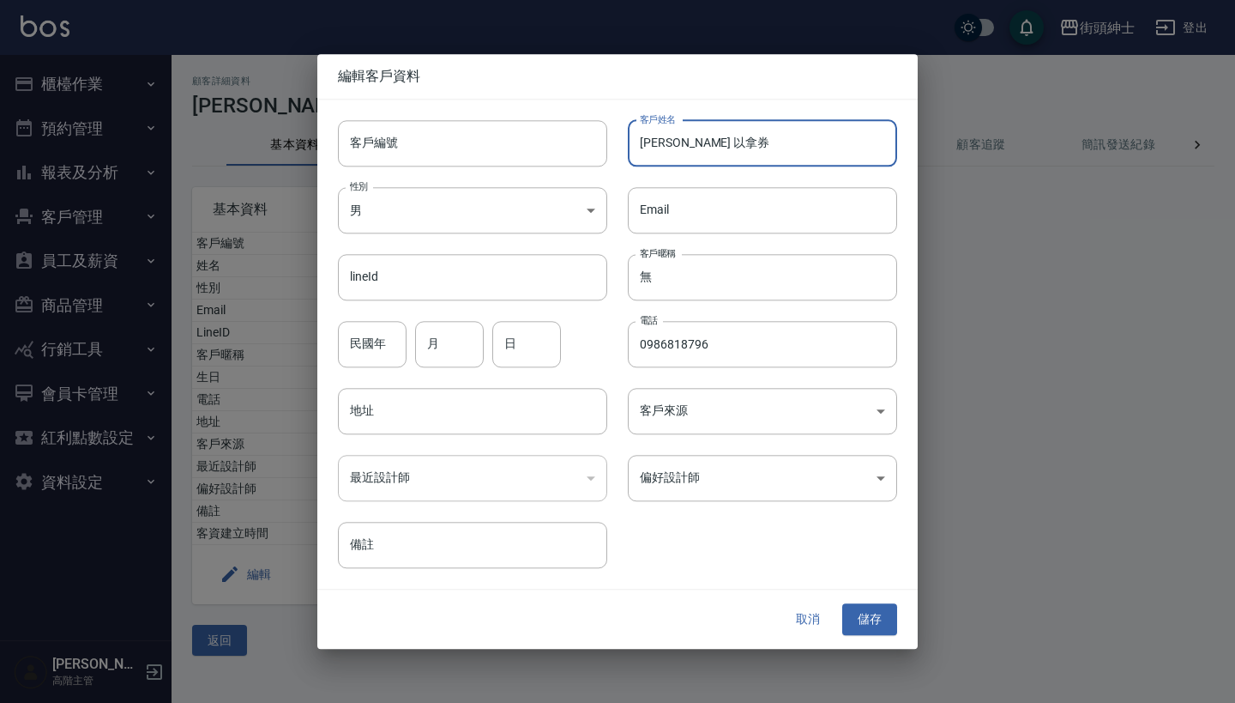
click at [682, 142] on input "Evan 以拿券" at bounding box center [762, 143] width 269 height 46
type input "[PERSON_NAME] 已拿券"
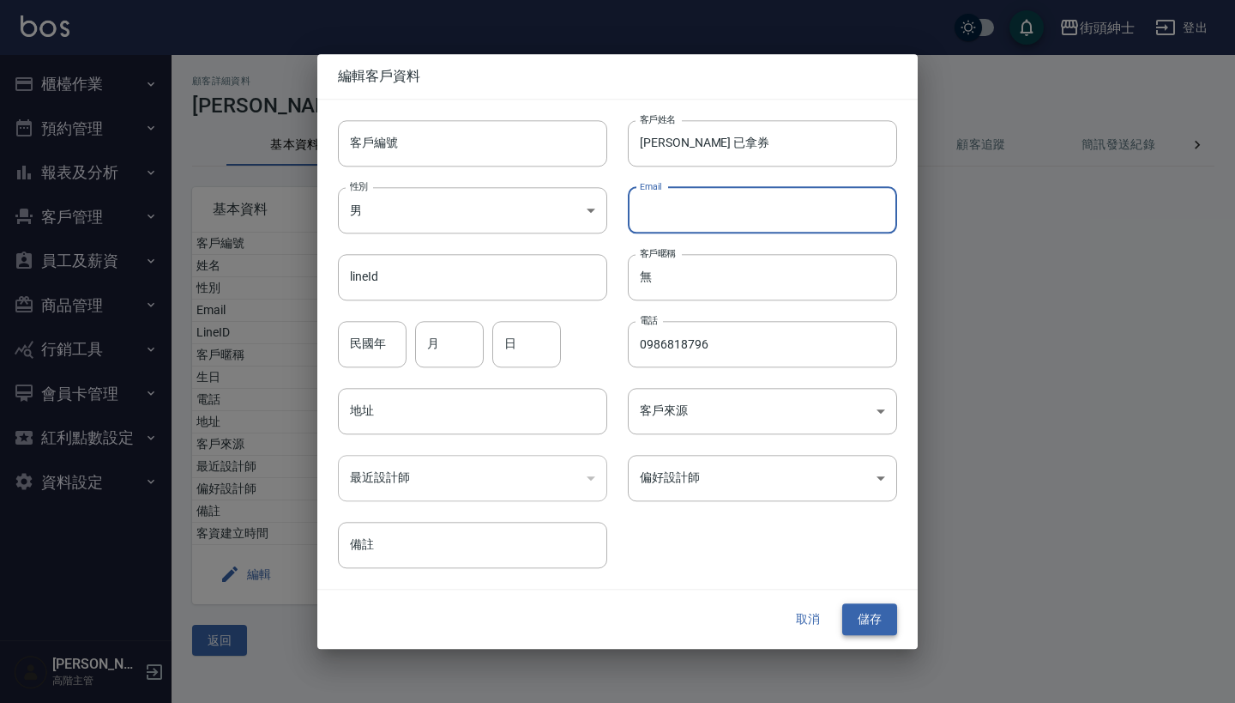
click at [859, 617] on button "儲存" at bounding box center [869, 620] width 55 height 32
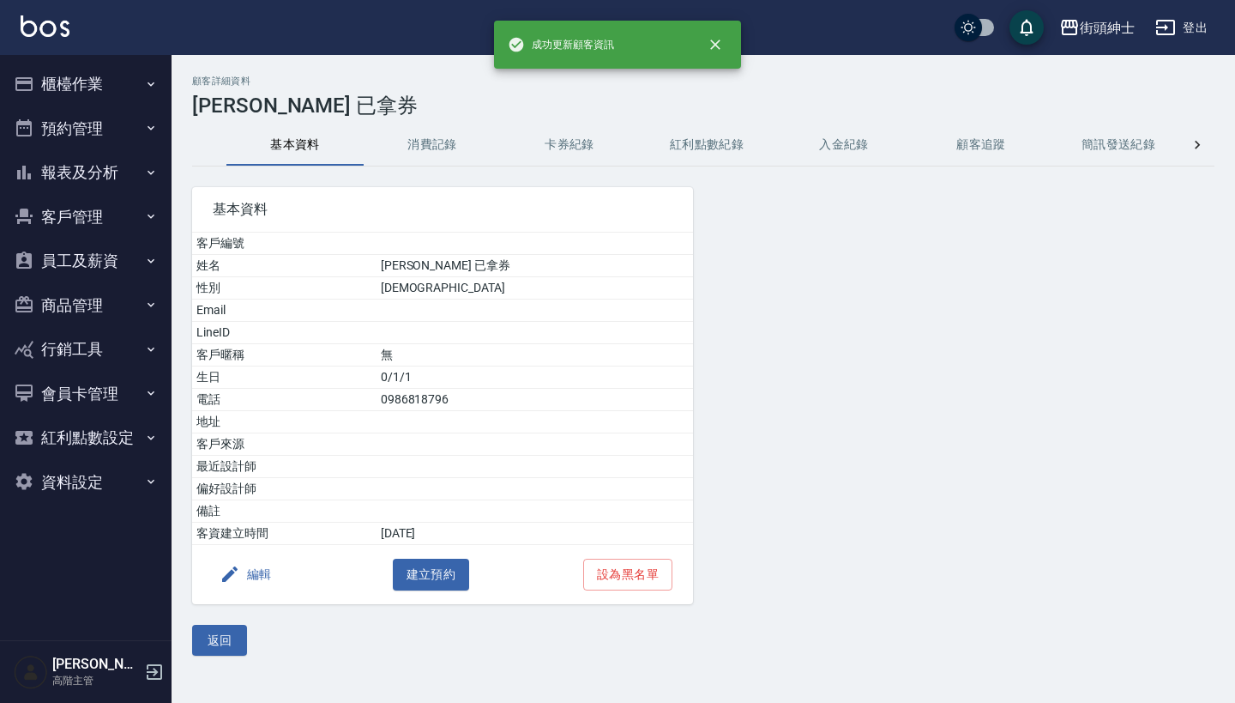
click at [125, 131] on button "預約管理" at bounding box center [86, 128] width 158 height 45
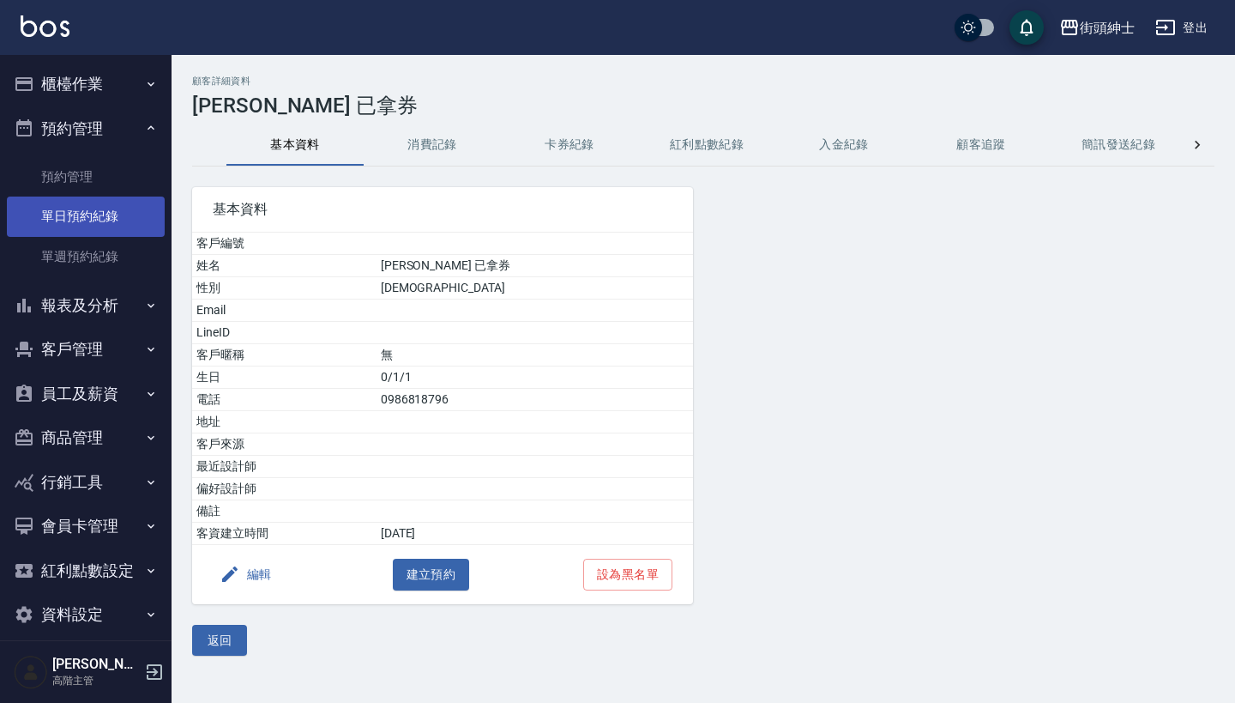
click at [123, 212] on link "單日預約紀錄" at bounding box center [86, 215] width 158 height 39
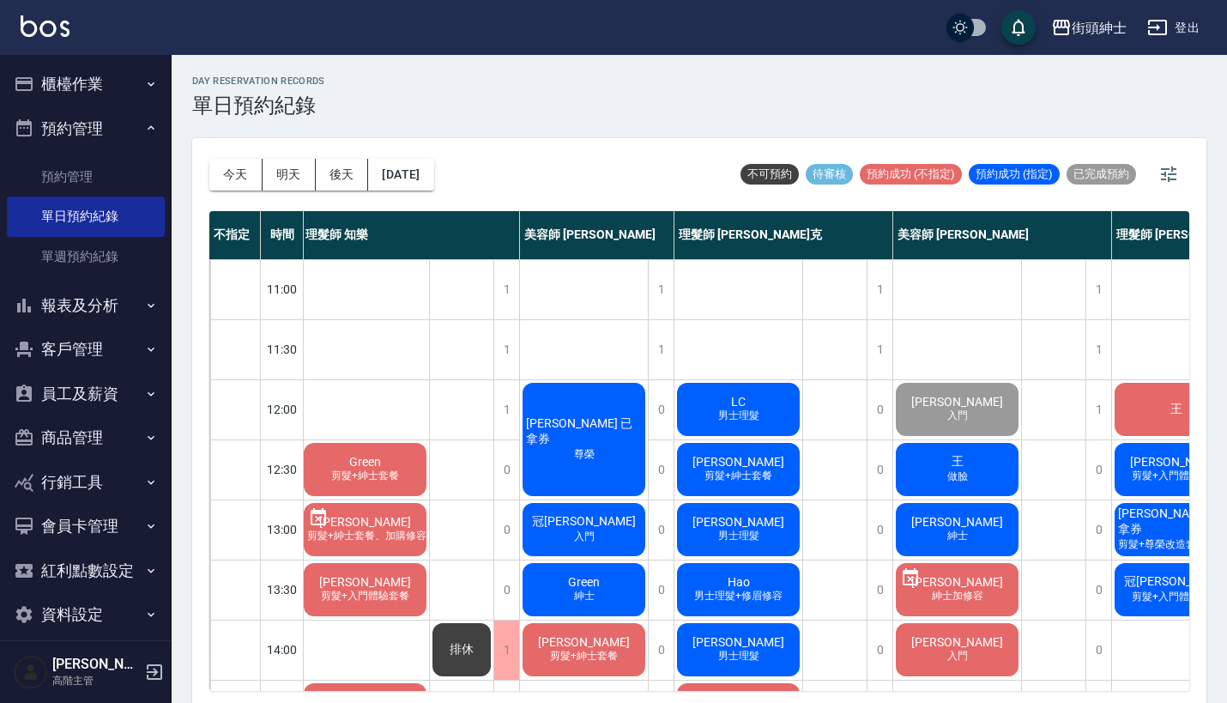
scroll to position [0, 3]
click at [1140, 1] on div "街頭紳士 登出" at bounding box center [613, 27] width 1227 height 55
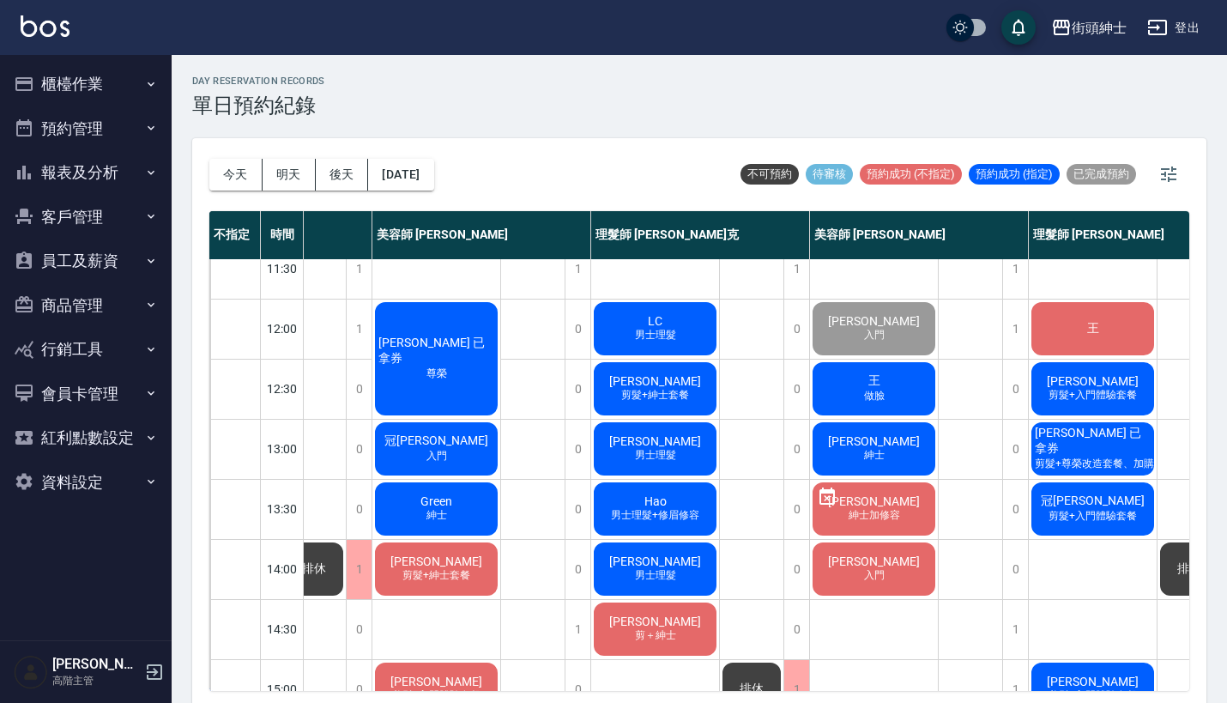
scroll to position [79, 138]
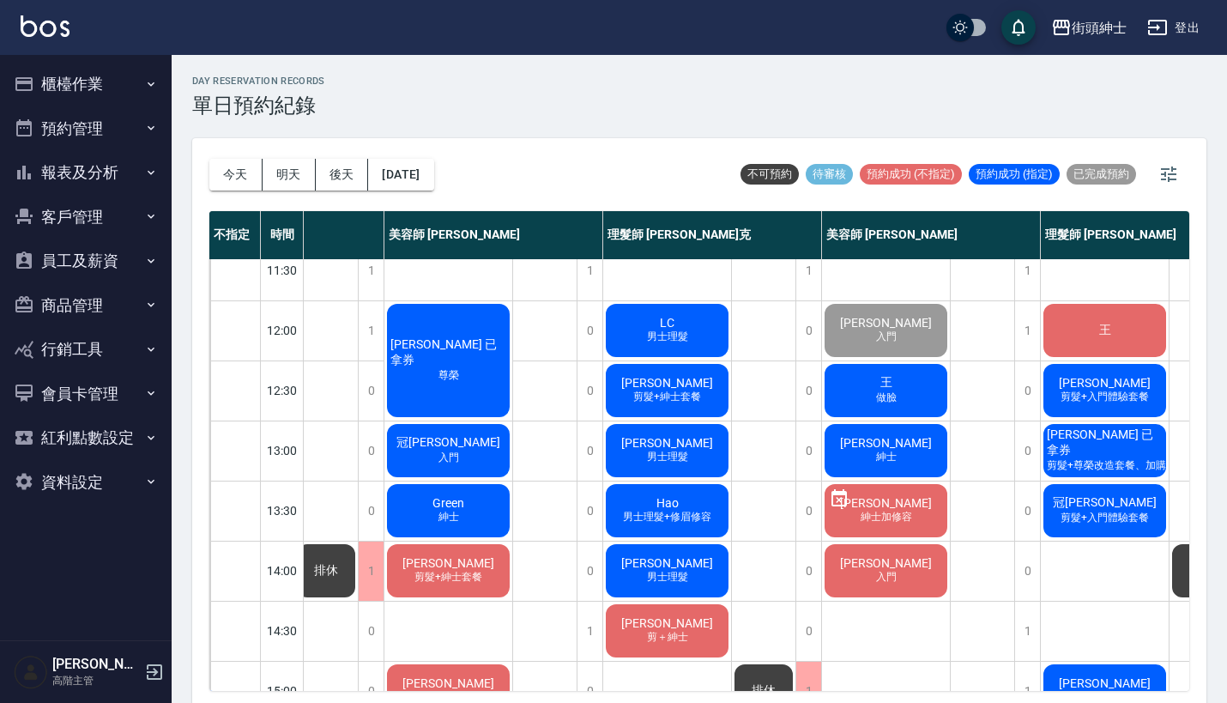
click at [1127, 447] on span "[PERSON_NAME] 已拿券" at bounding box center [1104, 442] width 123 height 31
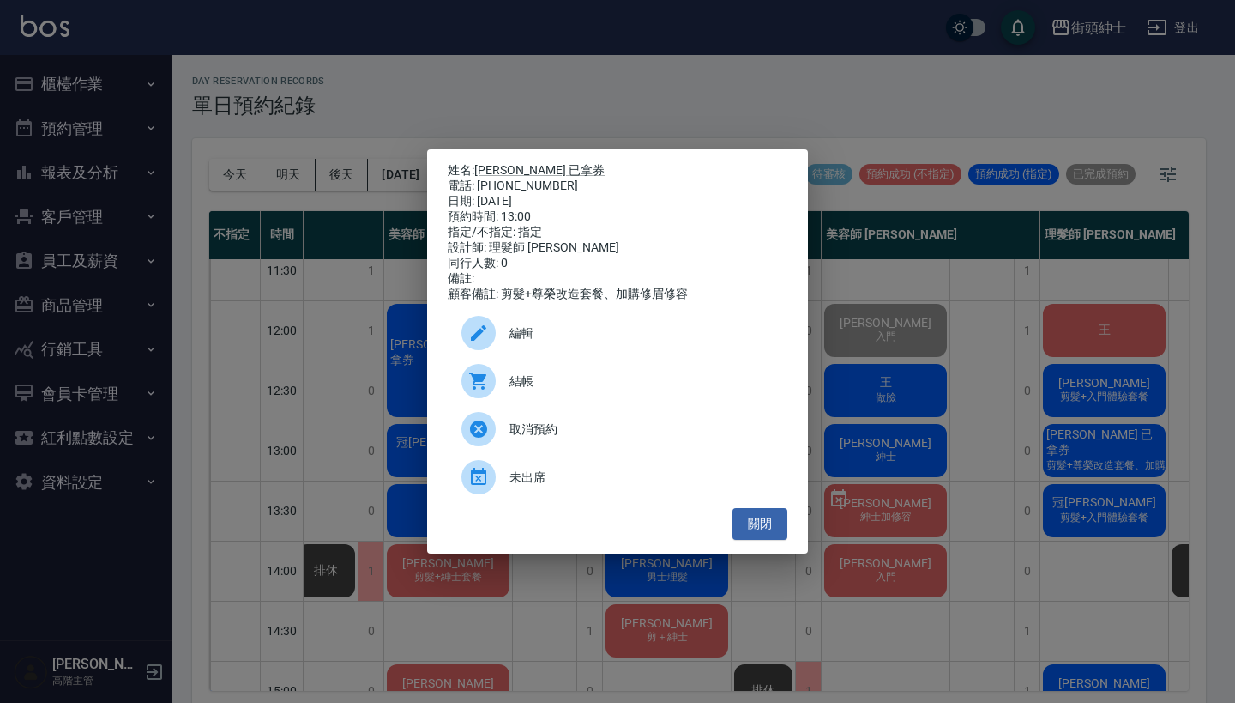
click at [662, 387] on span "結帳" at bounding box center [642, 381] width 264 height 18
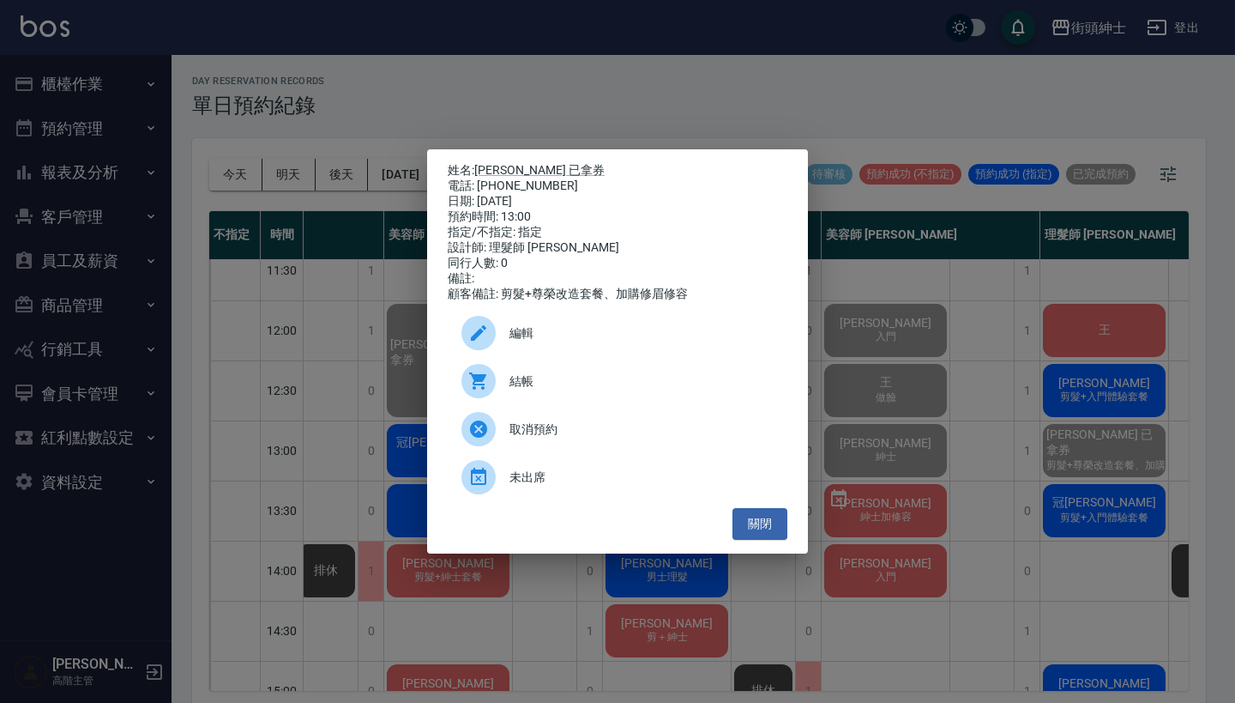
click at [406, 87] on div "姓名: Evan 已拿券 電話: 0986818796 日期: 2025/10/10 預約時間: 13:00 指定/不指定: 指定 設計師: 理髮師 eric…" at bounding box center [617, 351] width 1235 height 703
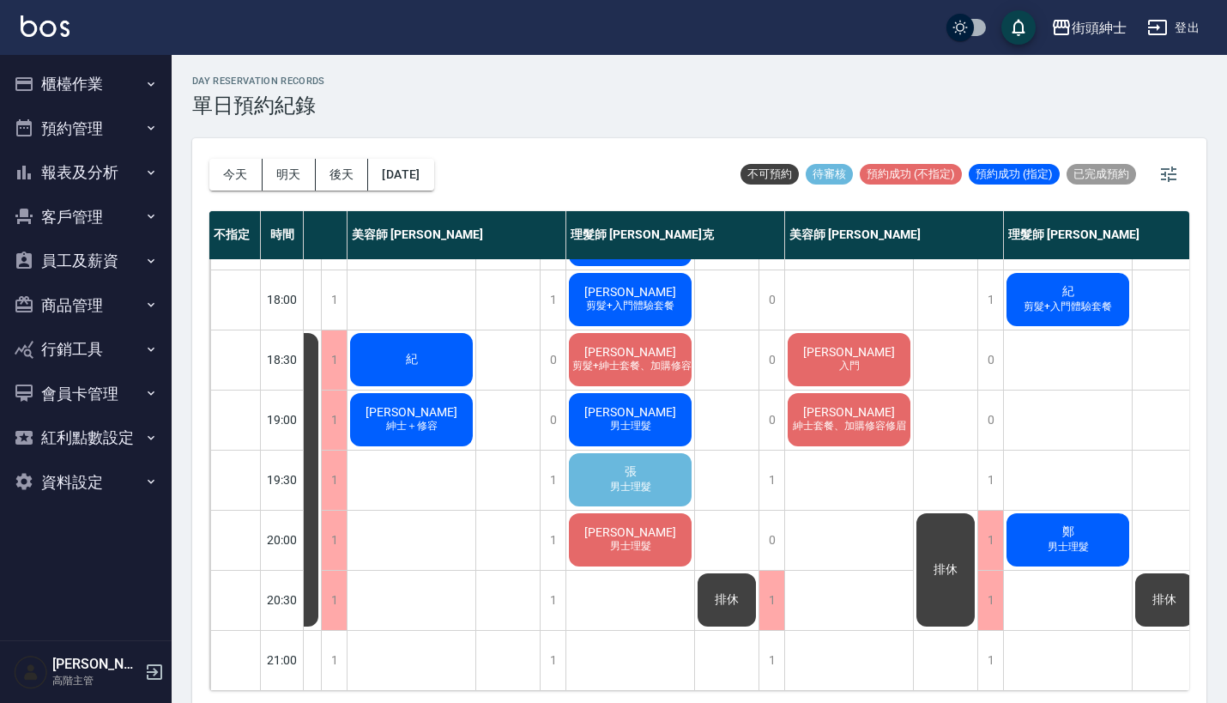
scroll to position [844, 175]
click at [674, 491] on div "張 男士理髮" at bounding box center [630, 479] width 128 height 58
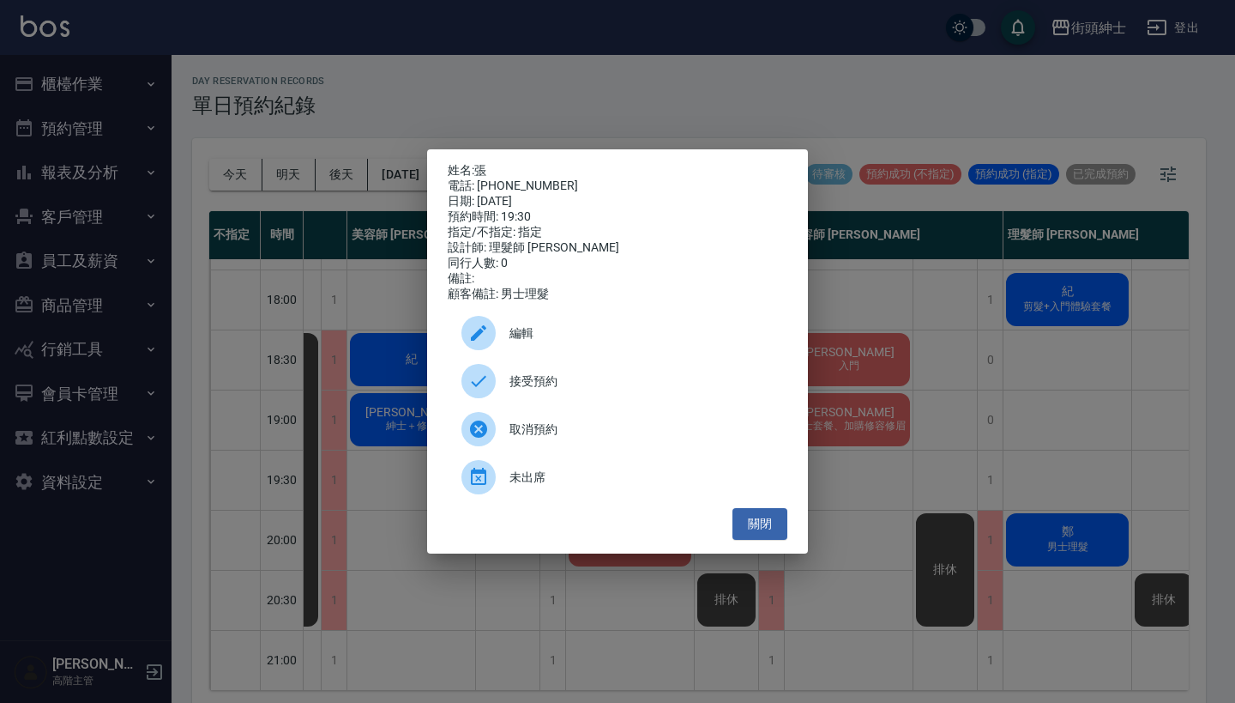
click at [619, 399] on div "接受預約" at bounding box center [618, 381] width 340 height 48
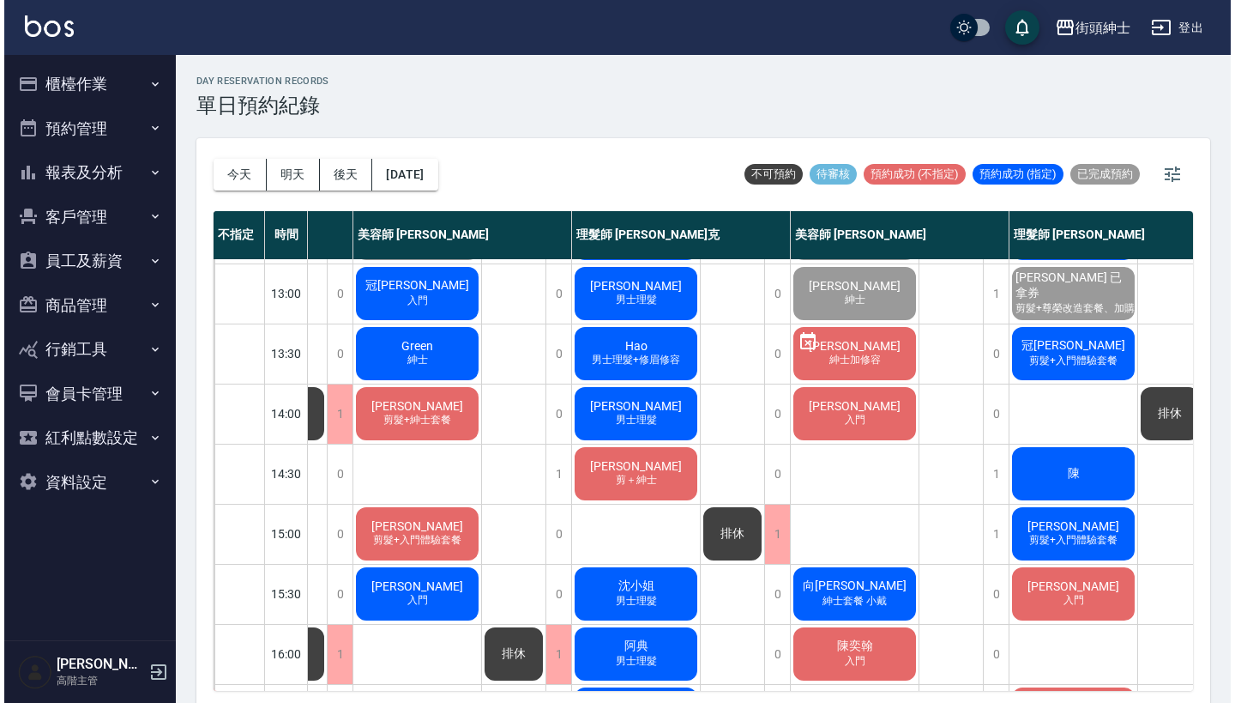
scroll to position [237, 173]
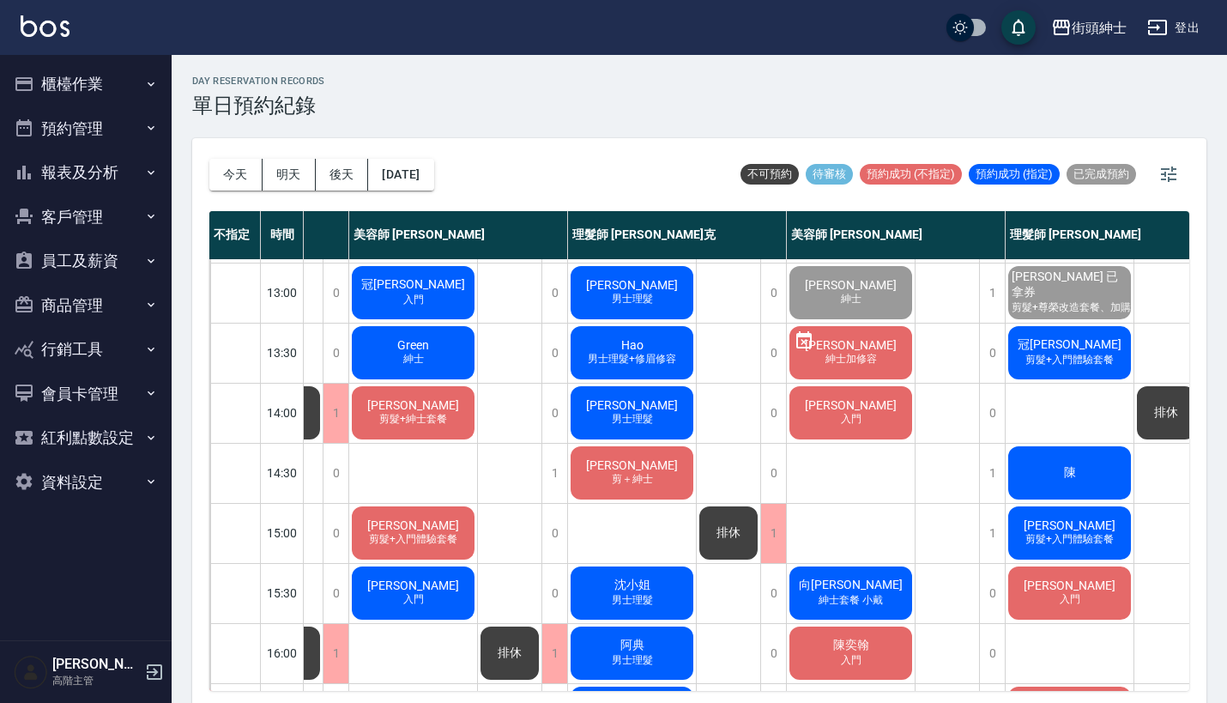
click at [861, 413] on span "入門" at bounding box center [850, 419] width 27 height 15
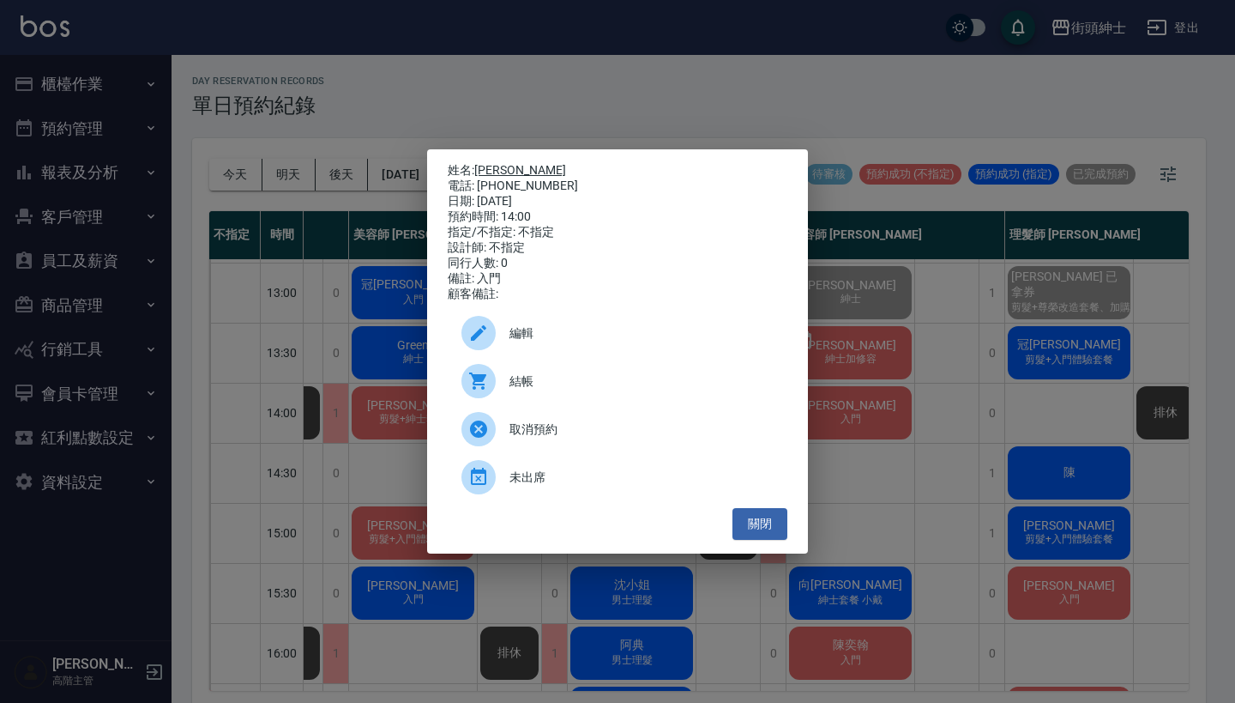
click at [551, 169] on link "[PERSON_NAME]" at bounding box center [520, 170] width 92 height 14
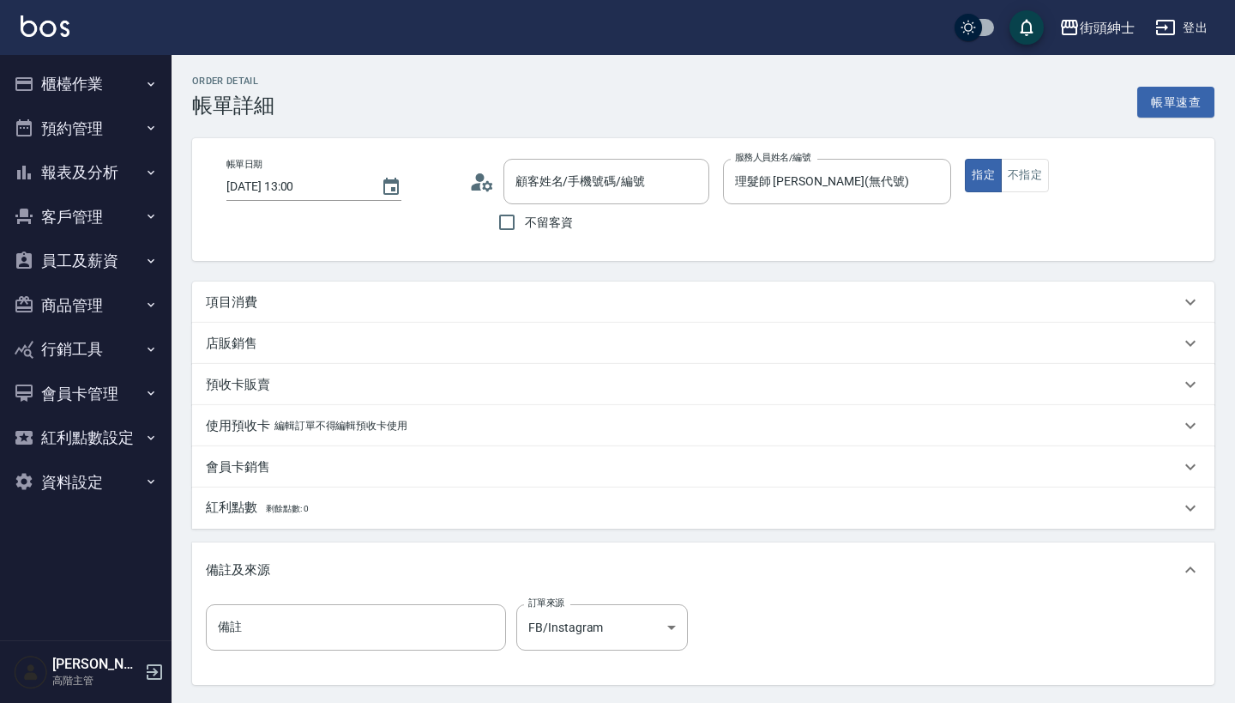
drag, startPoint x: 0, startPoint y: 0, endPoint x: 448, endPoint y: 323, distance: 552.3
click at [486, 311] on div "項目消費" at bounding box center [703, 301] width 1023 height 41
type input "[PERSON_NAME] 已拿券/0986818796/"
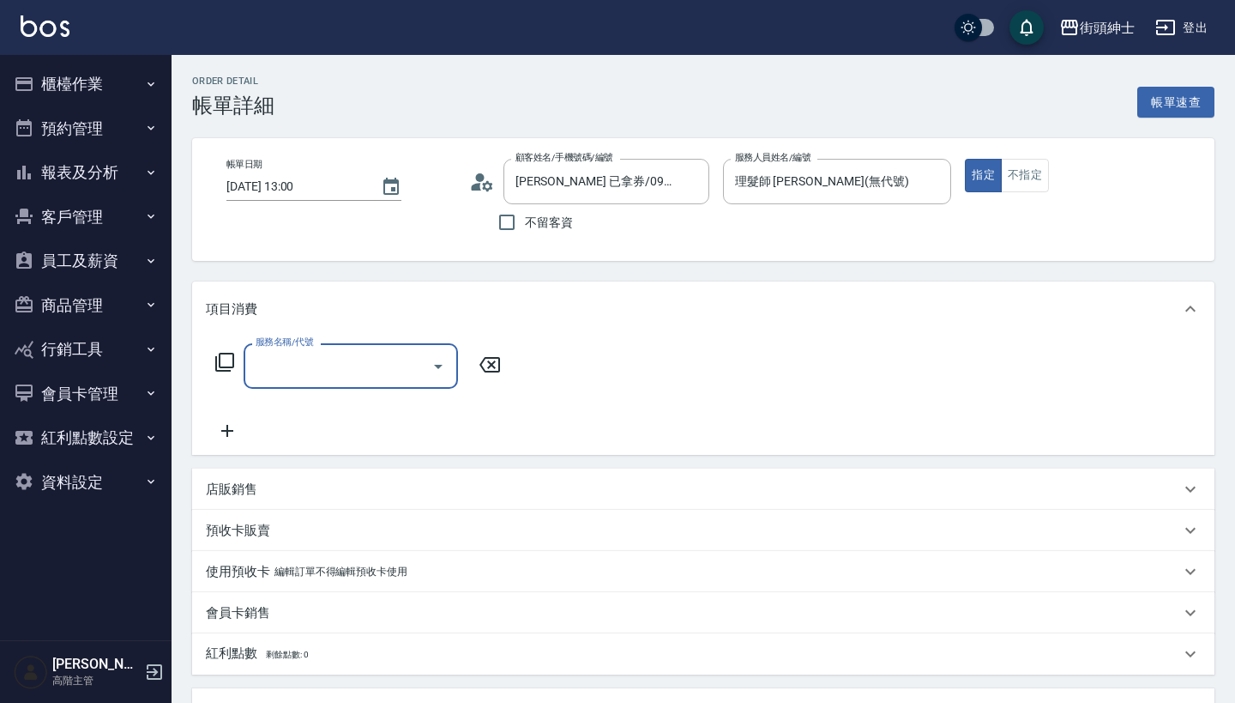
click at [349, 353] on input "服務名稱/代號" at bounding box center [337, 366] width 173 height 30
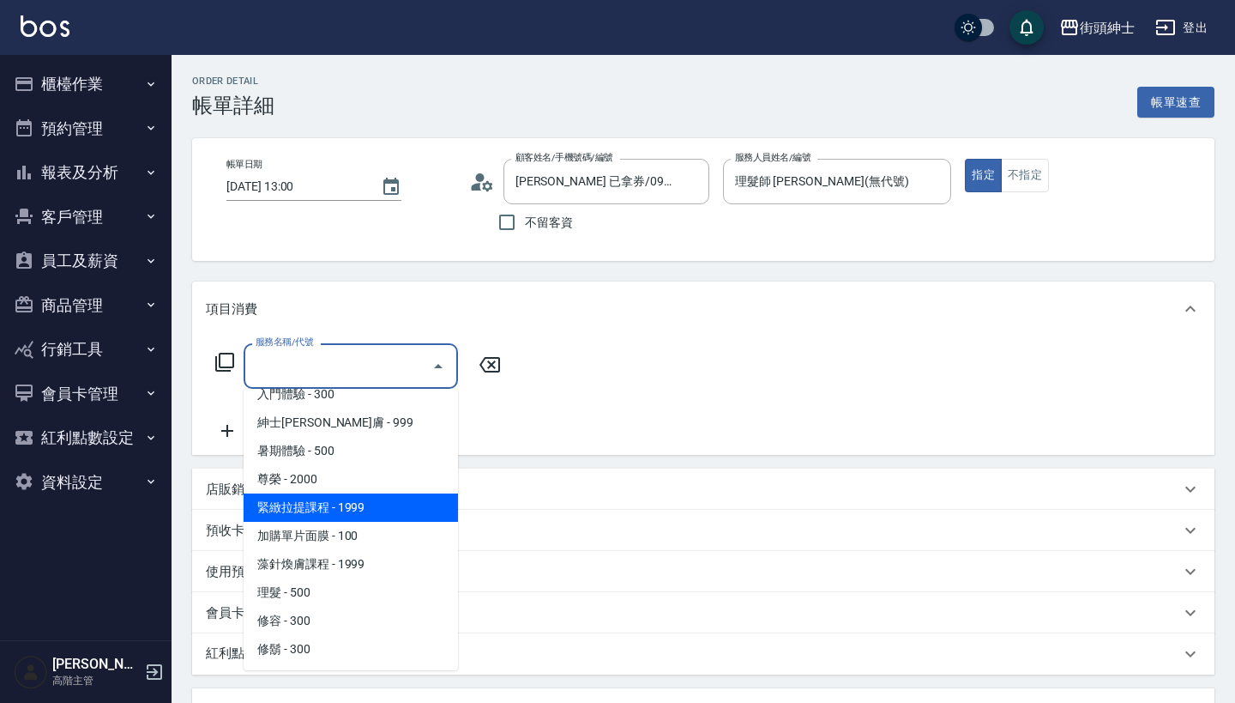
scroll to position [157, 0]
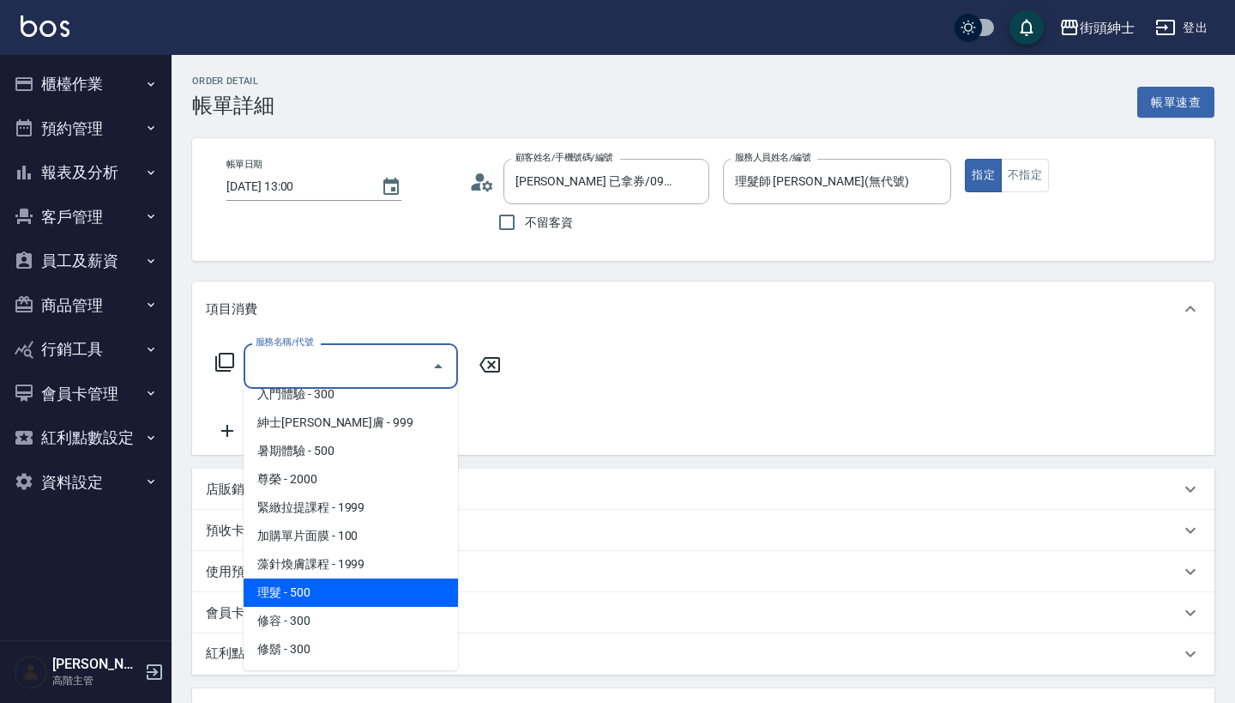
click at [378, 600] on span "理髮 - 500" at bounding box center [351, 592] width 214 height 28
type input "理髮(A02)"
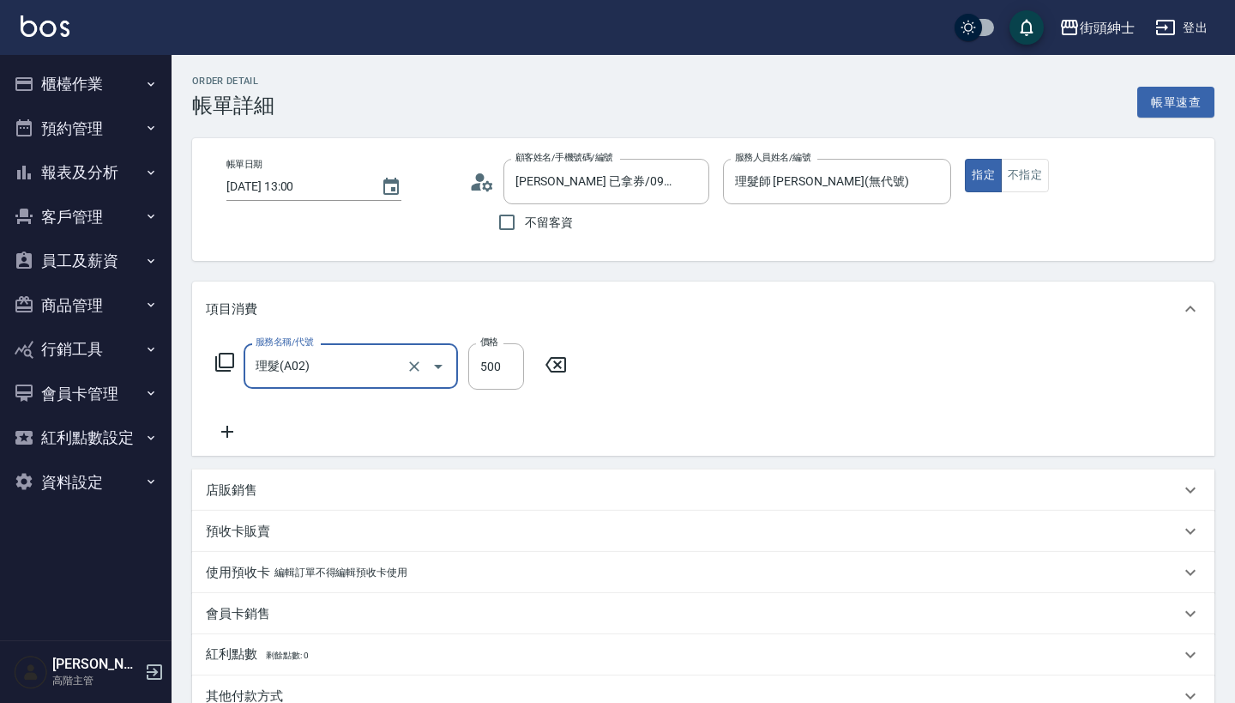
click at [242, 479] on div "店販銷售" at bounding box center [703, 489] width 1023 height 41
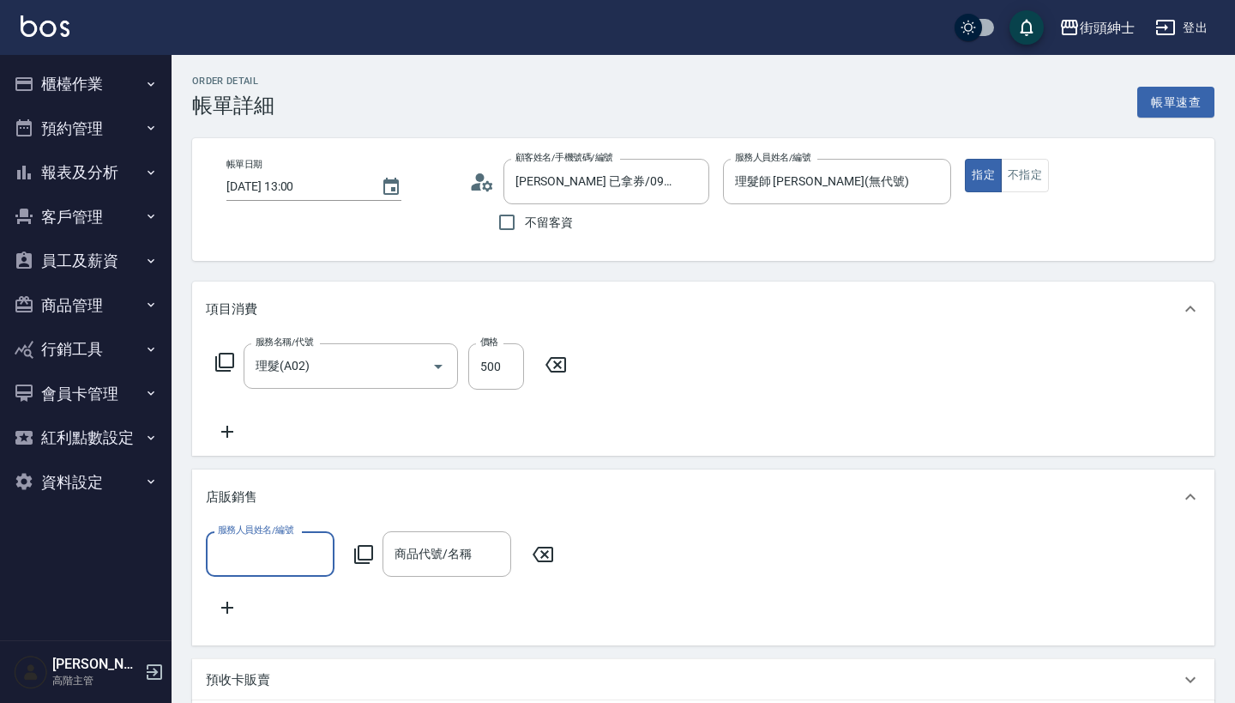
scroll to position [0, 0]
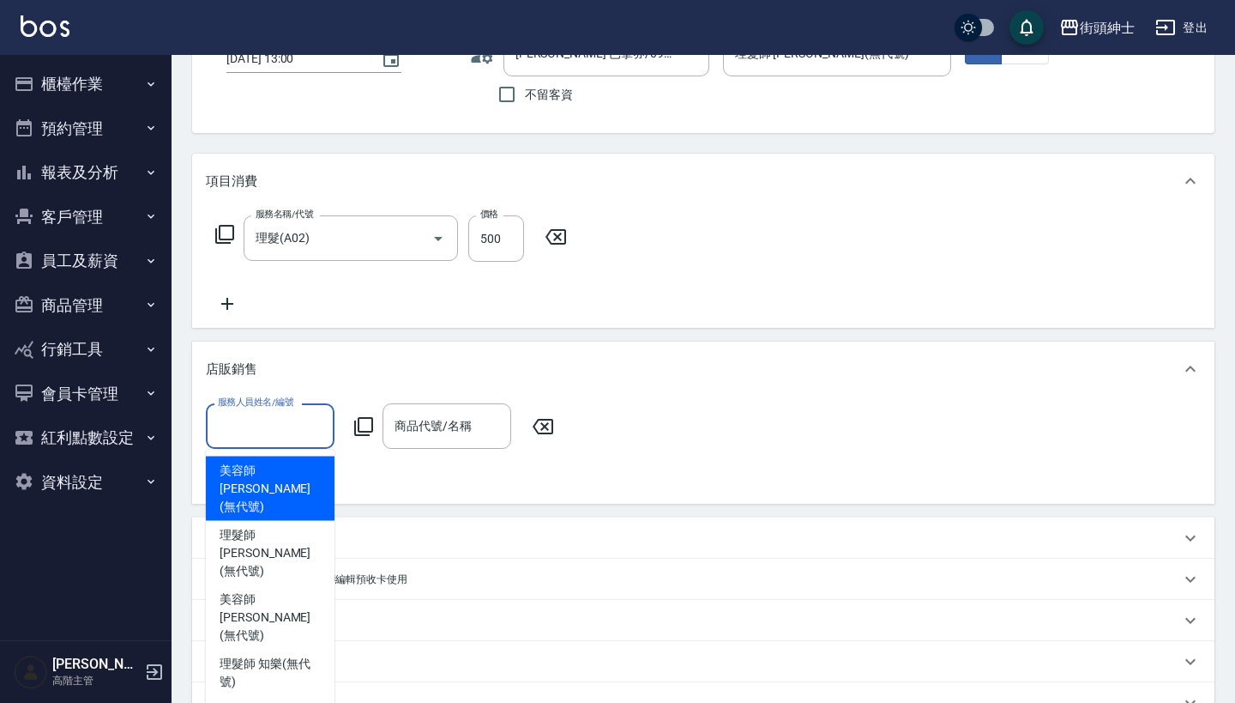
click at [249, 413] on input "服務人員姓名/編號" at bounding box center [270, 426] width 113 height 30
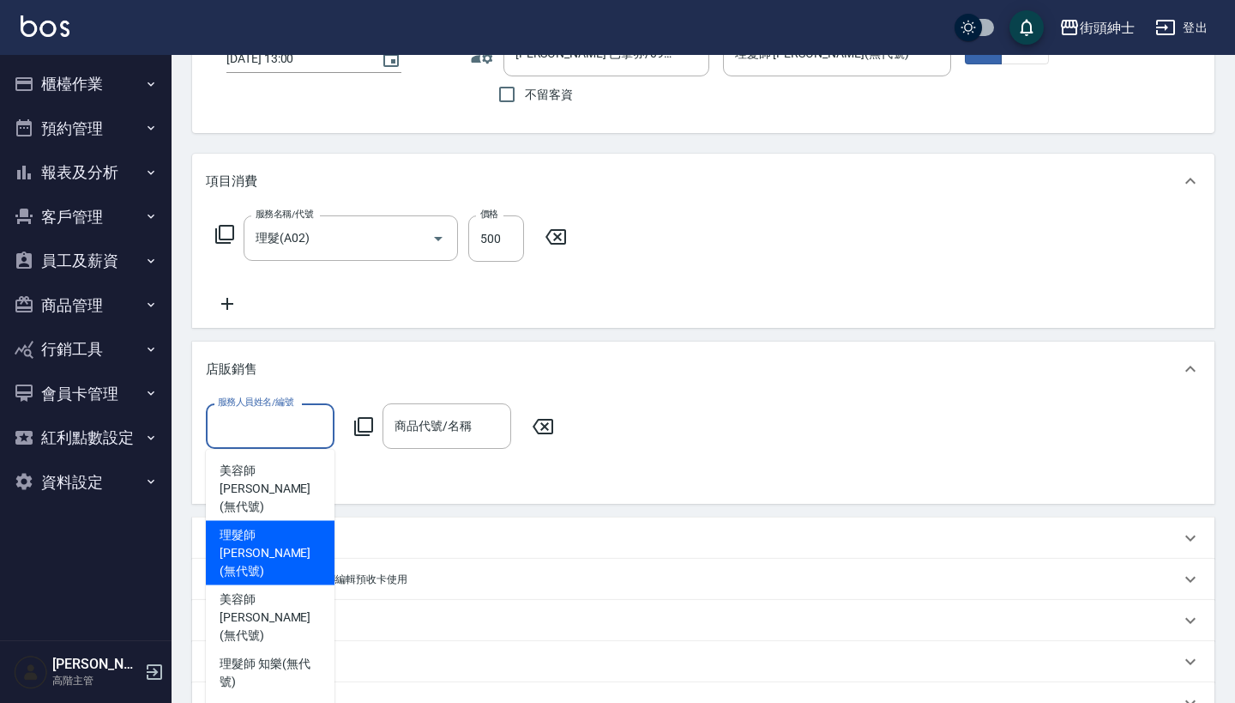
click at [278, 540] on span "理髮師 [PERSON_NAME] (無代號)" at bounding box center [270, 553] width 101 height 54
type input "理髮師 [PERSON_NAME](無代號)"
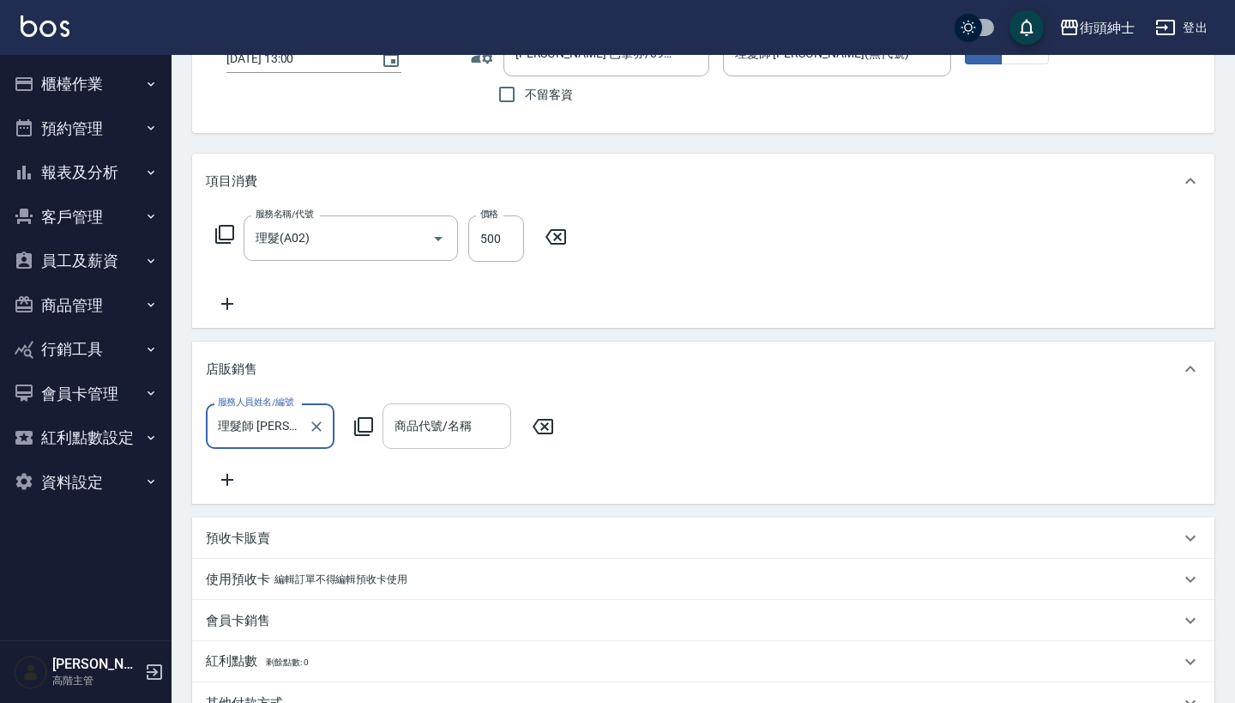
click at [453, 416] on div "商品代號/名稱 商品代號/名稱" at bounding box center [447, 425] width 129 height 45
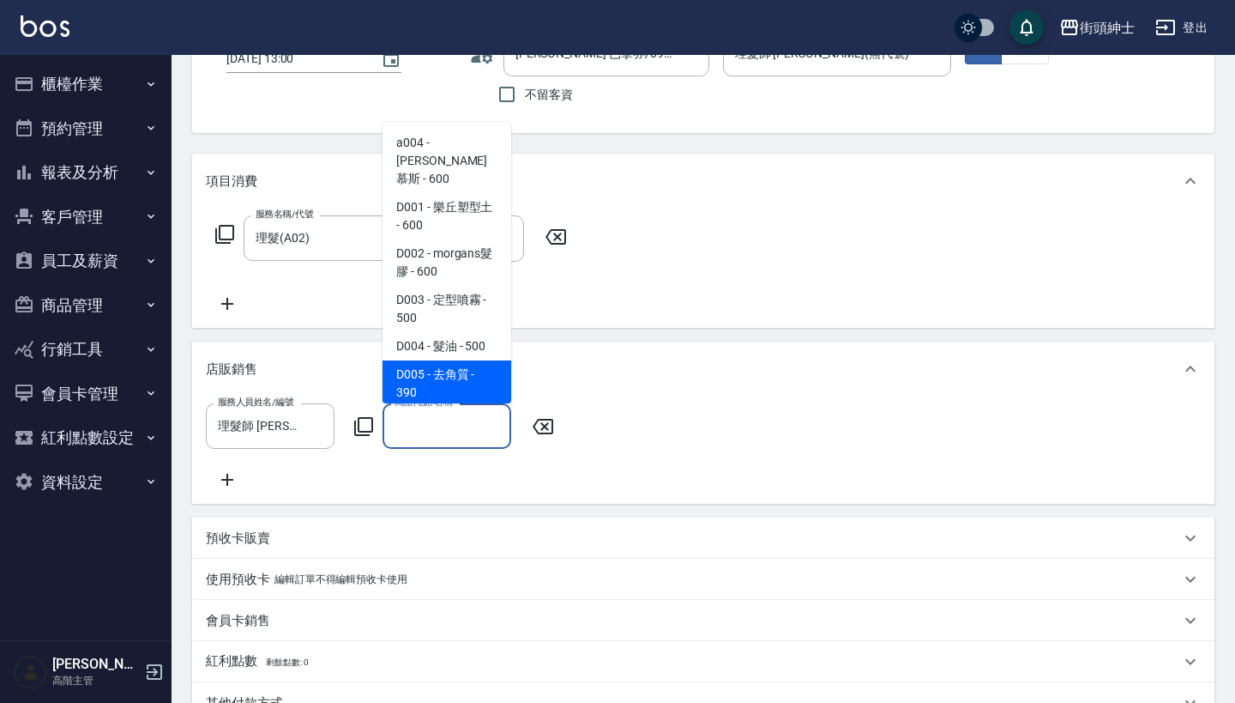
click at [458, 360] on span "D005 - 去角質 - 390" at bounding box center [447, 383] width 129 height 46
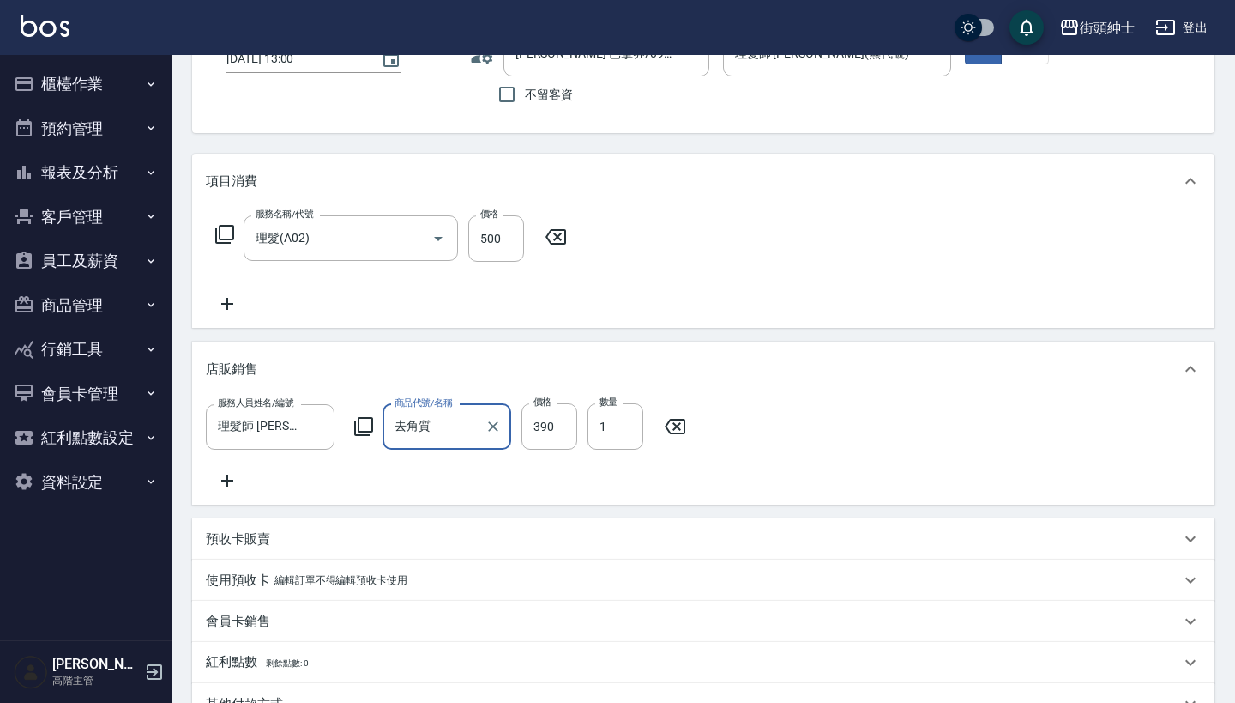
click at [448, 423] on input "去角質" at bounding box center [433, 427] width 87 height 30
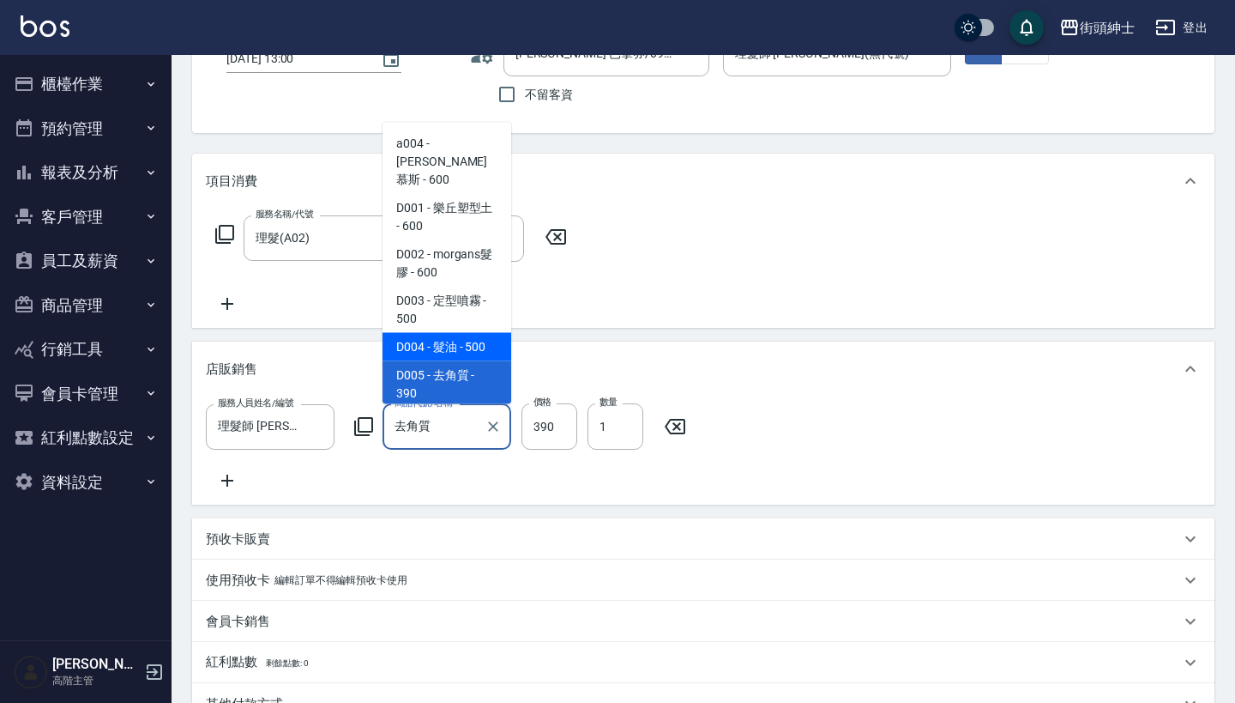
click at [457, 335] on span "D004 - 髮油 - 500" at bounding box center [447, 347] width 129 height 28
type input "髮油"
type input "500"
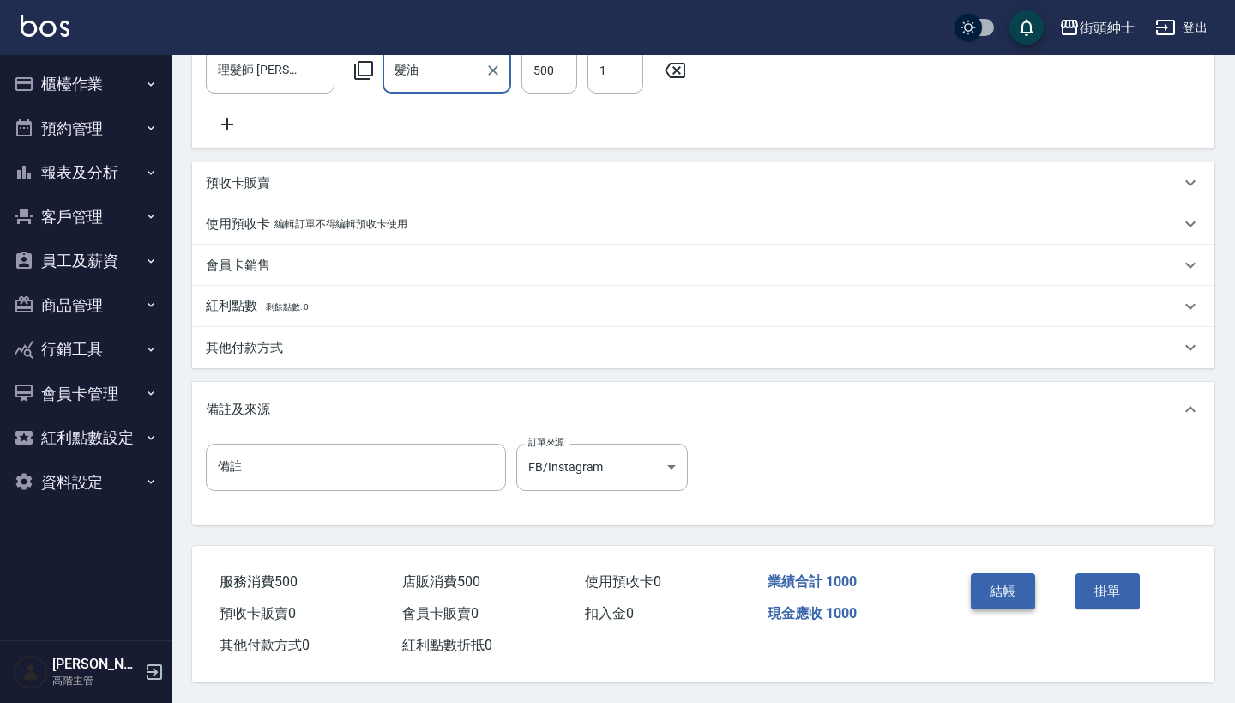
scroll to position [504, 0]
click at [1015, 576] on button "結帳" at bounding box center [1003, 591] width 64 height 36
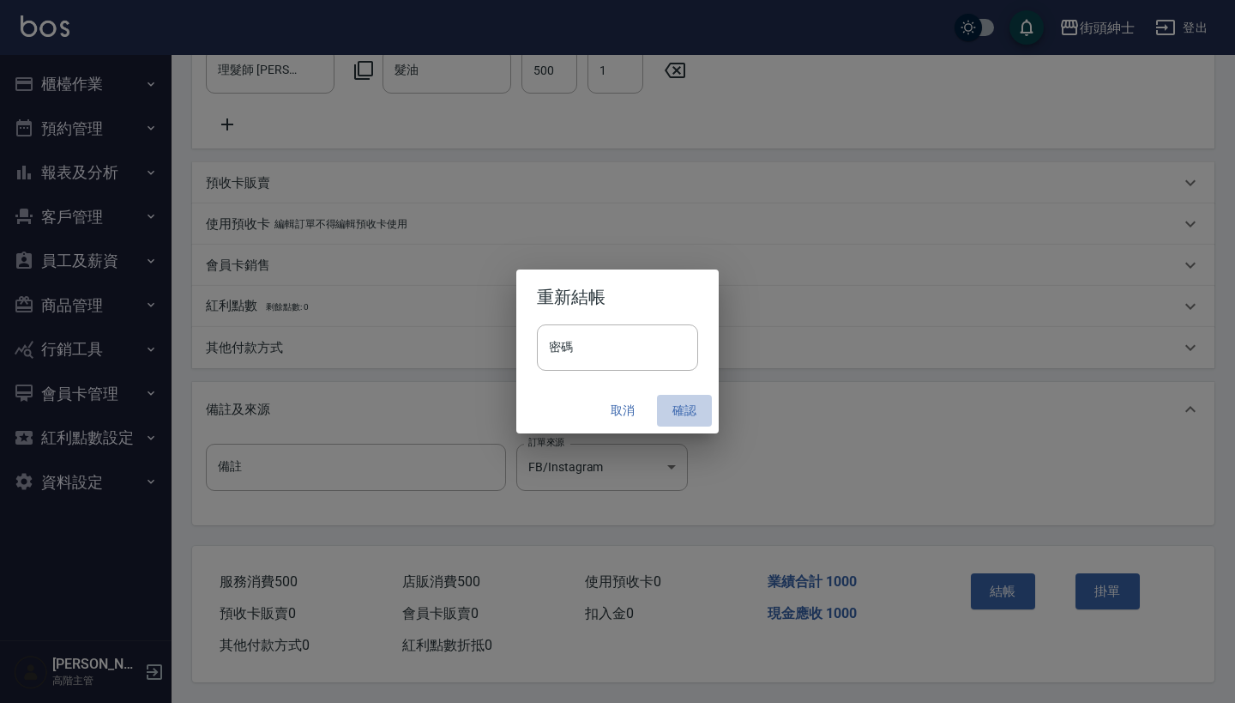
click at [683, 404] on button "確認" at bounding box center [684, 411] width 55 height 32
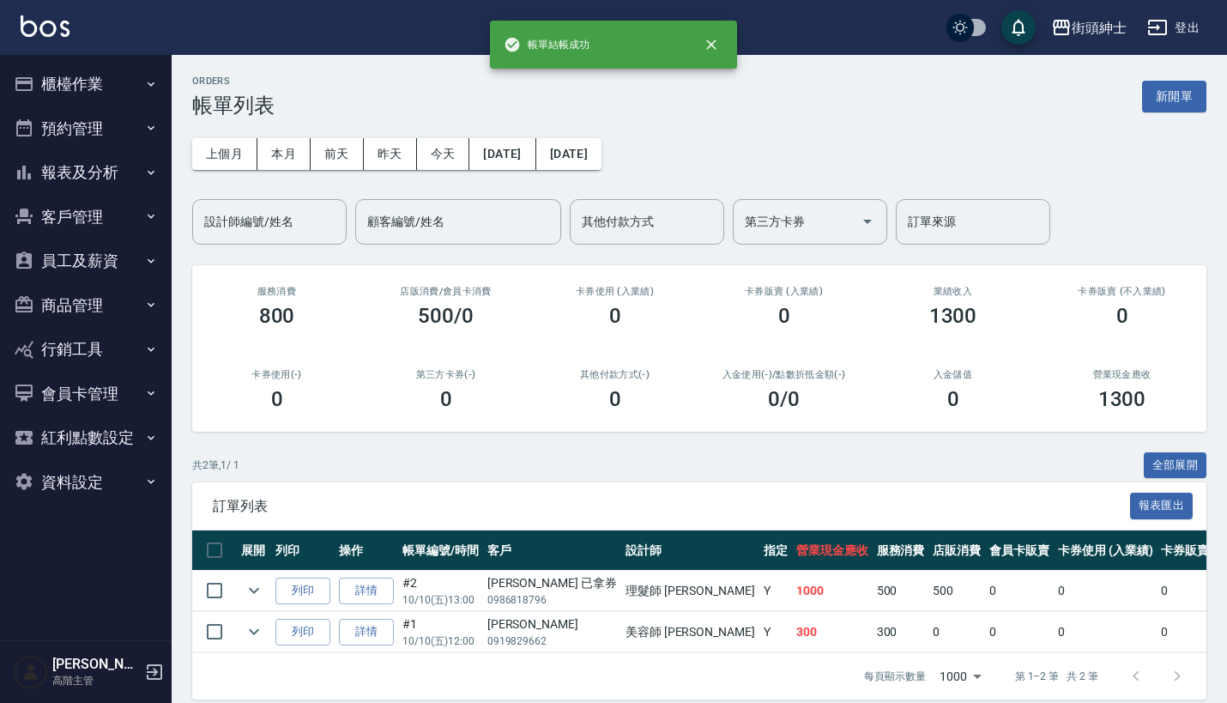
click at [118, 131] on button "預約管理" at bounding box center [86, 128] width 158 height 45
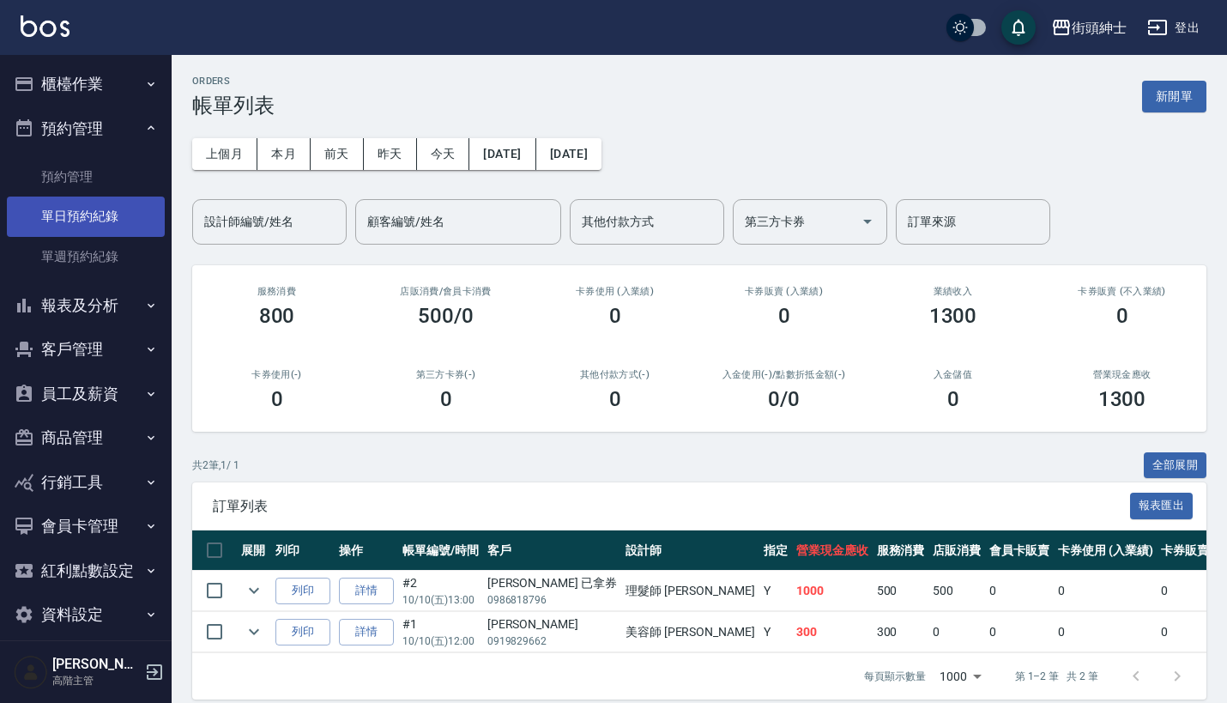
click at [114, 216] on link "單日預約紀錄" at bounding box center [86, 215] width 158 height 39
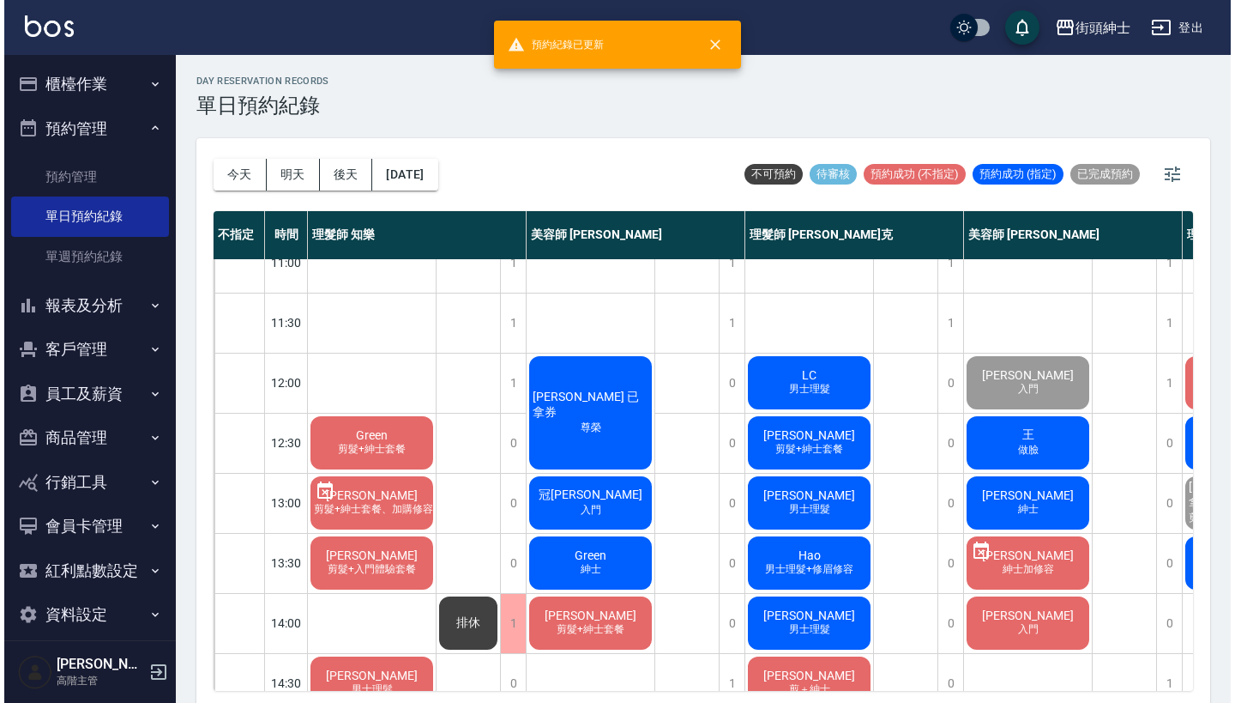
scroll to position [28, 0]
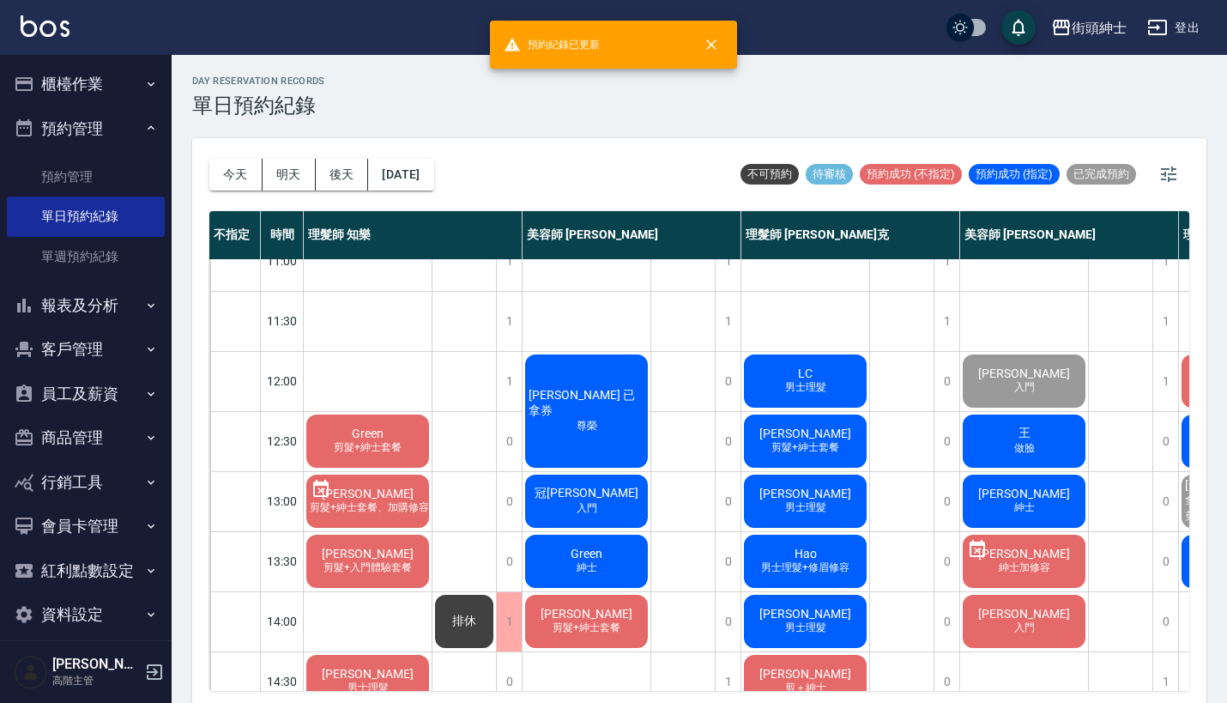
click at [584, 407] on span "[PERSON_NAME] 已拿券" at bounding box center [586, 403] width 123 height 31
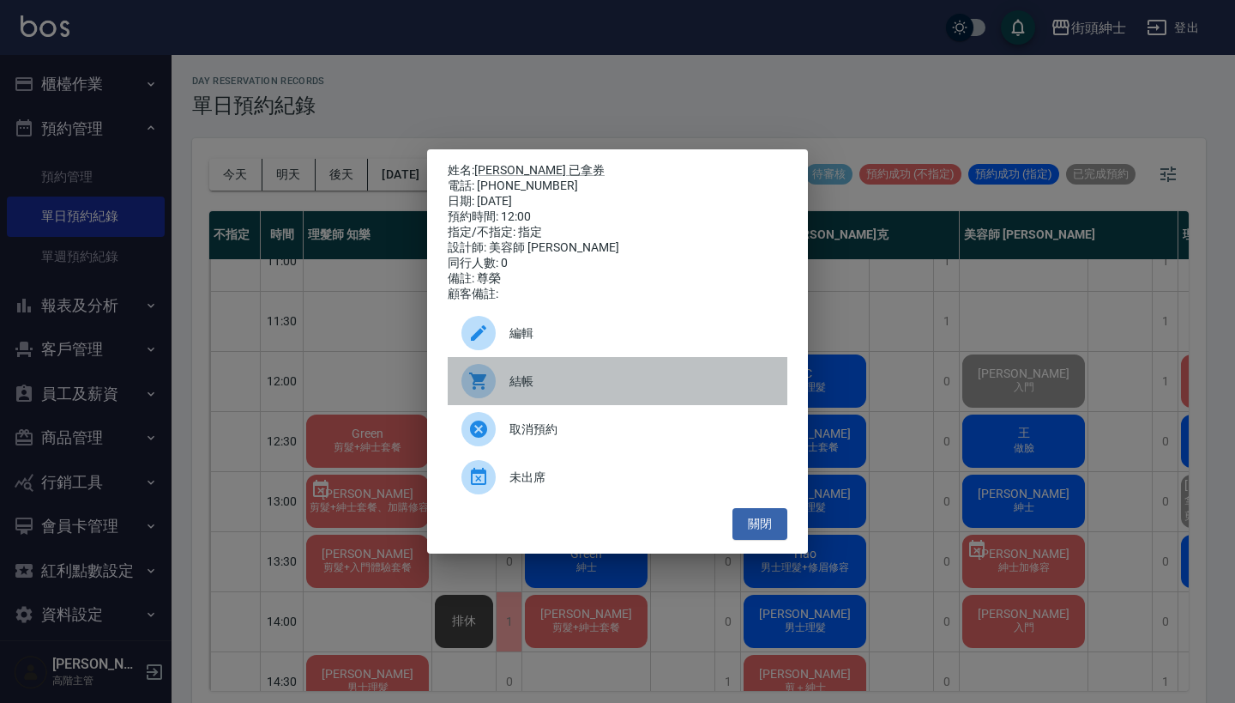
click at [514, 401] on div "結帳" at bounding box center [618, 381] width 340 height 48
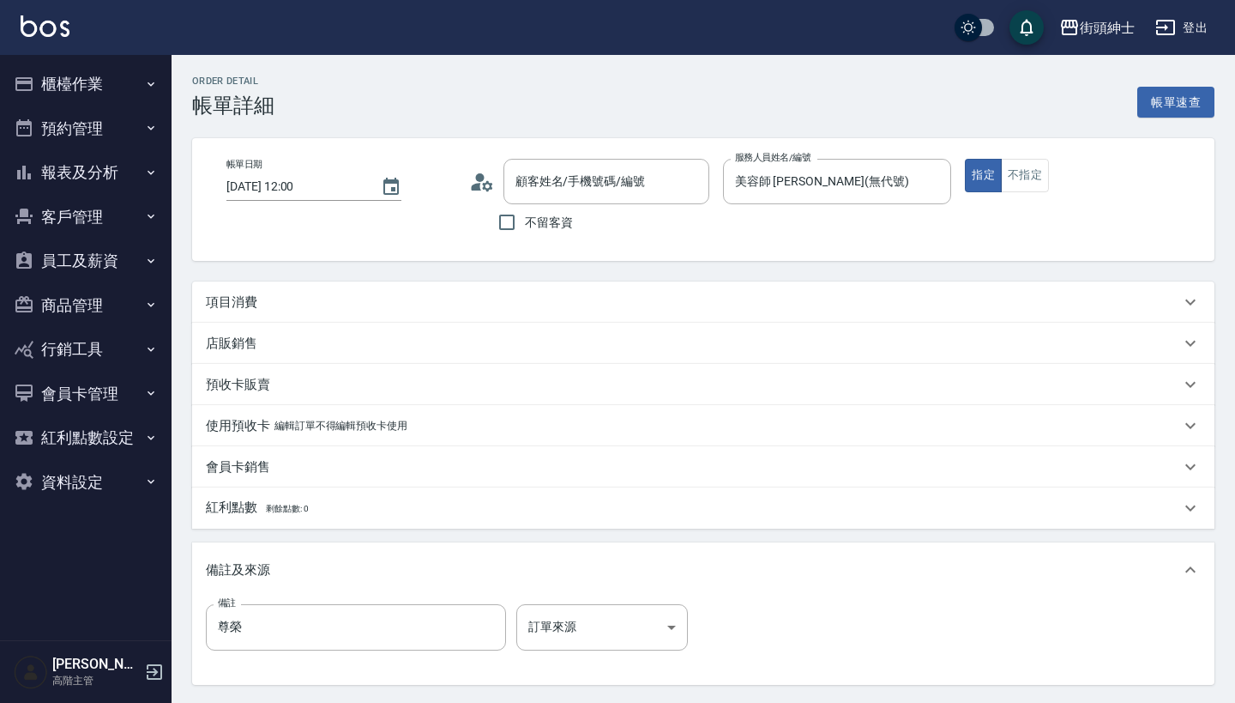
click at [366, 298] on div "項目消費" at bounding box center [693, 302] width 974 height 18
type input "[PERSON_NAME] 已拿券/0986818796/"
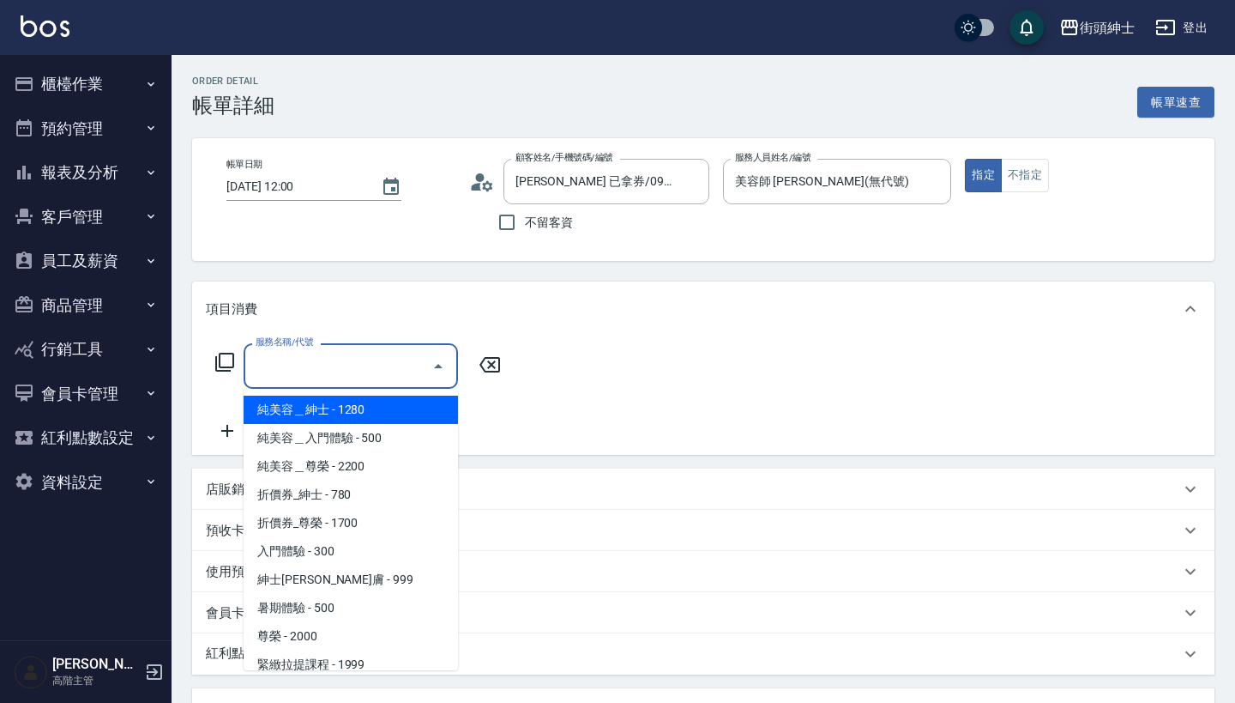
click at [320, 363] on input "服務名稱/代號" at bounding box center [337, 366] width 173 height 30
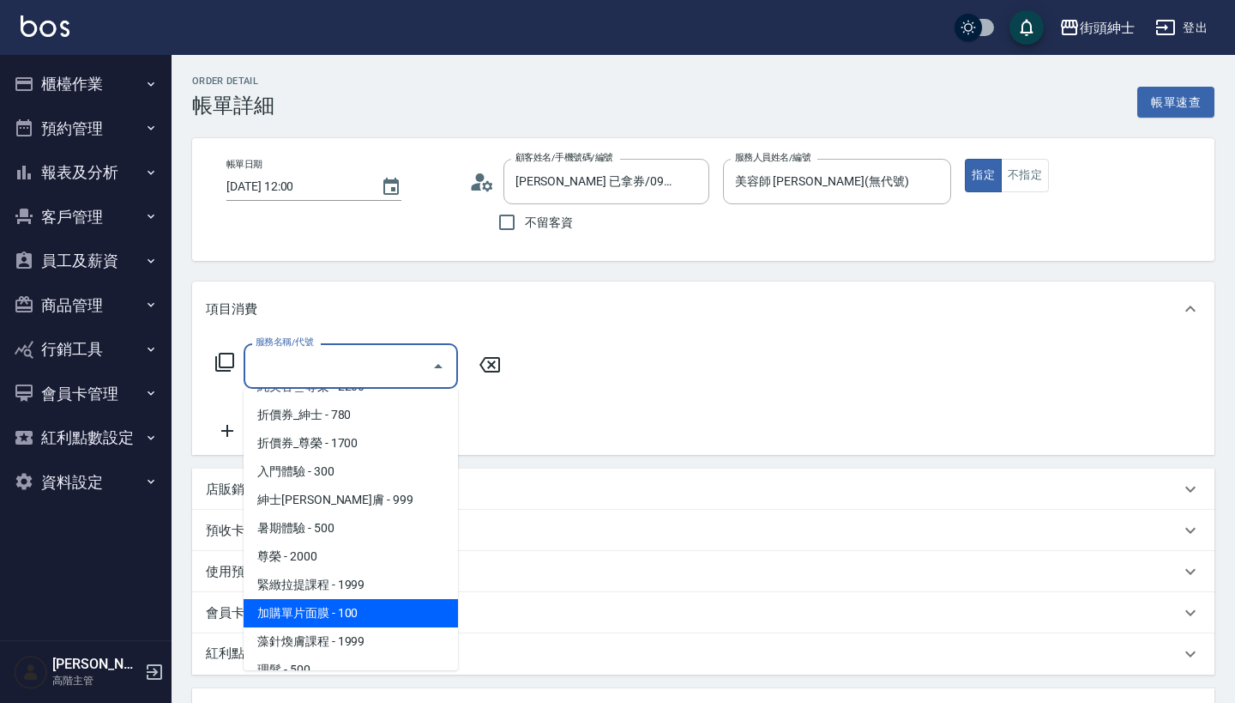
scroll to position [13, 0]
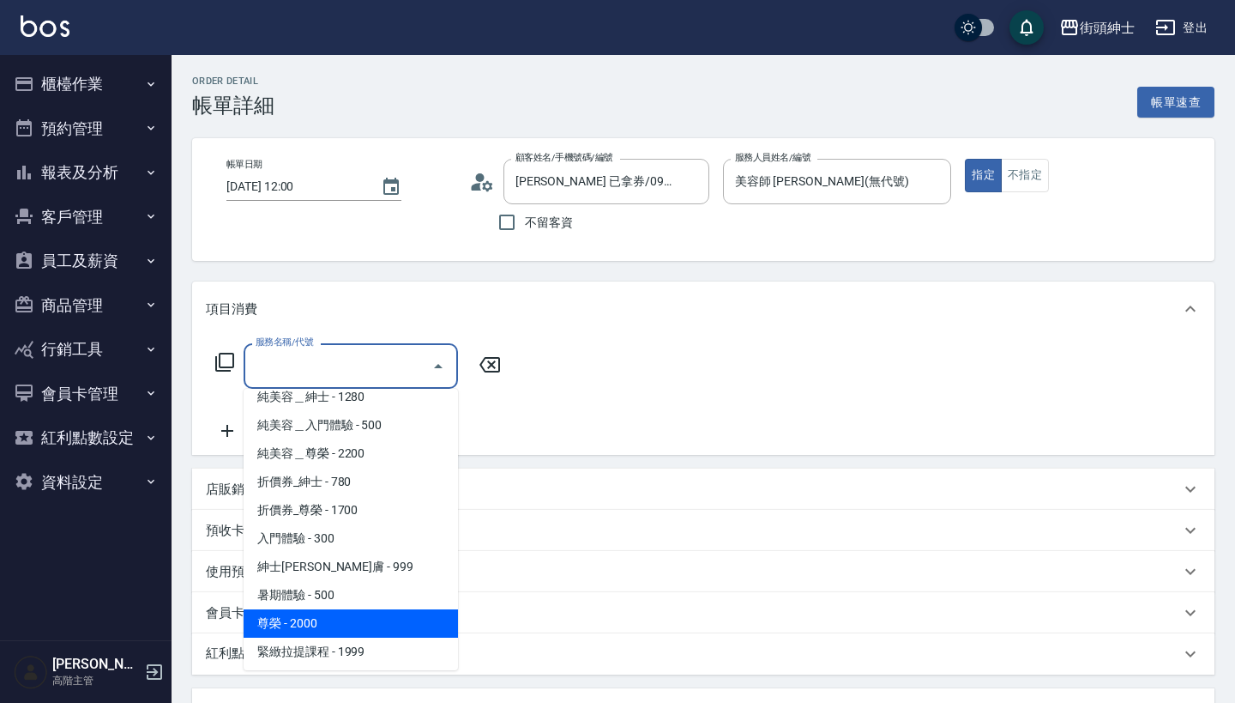
click at [359, 620] on span "尊榮 - 2000" at bounding box center [351, 623] width 214 height 28
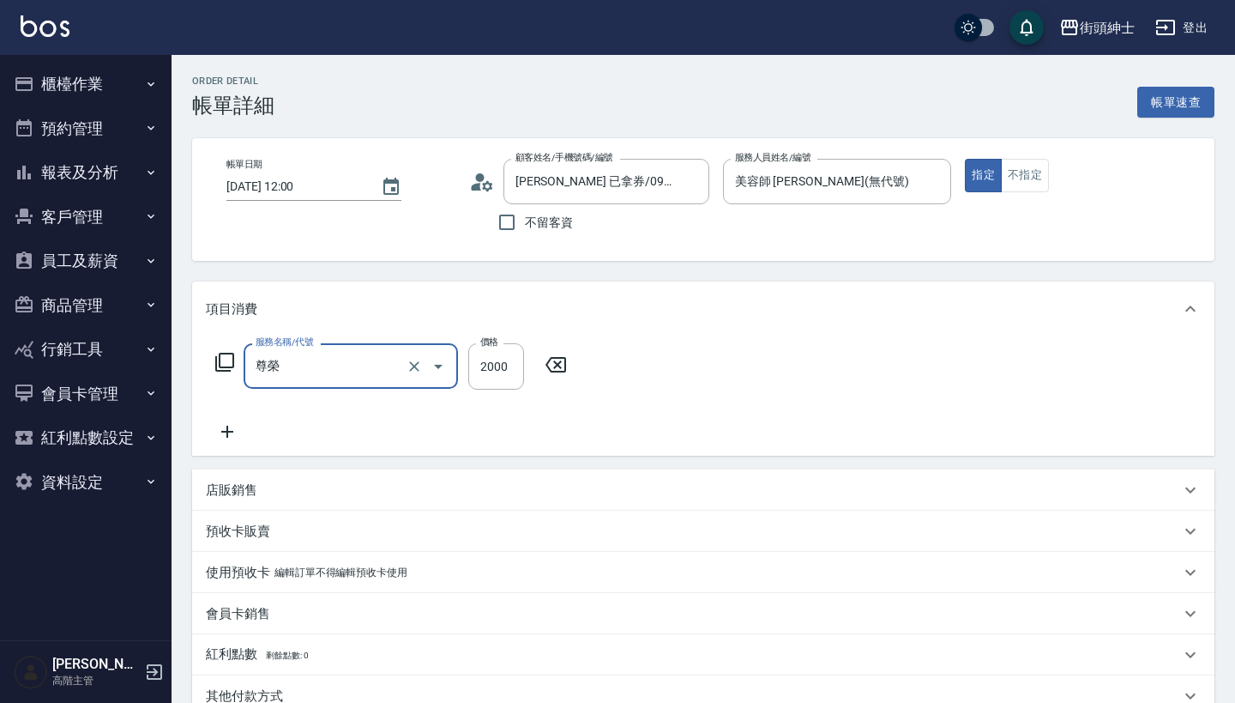
type input "尊榮"
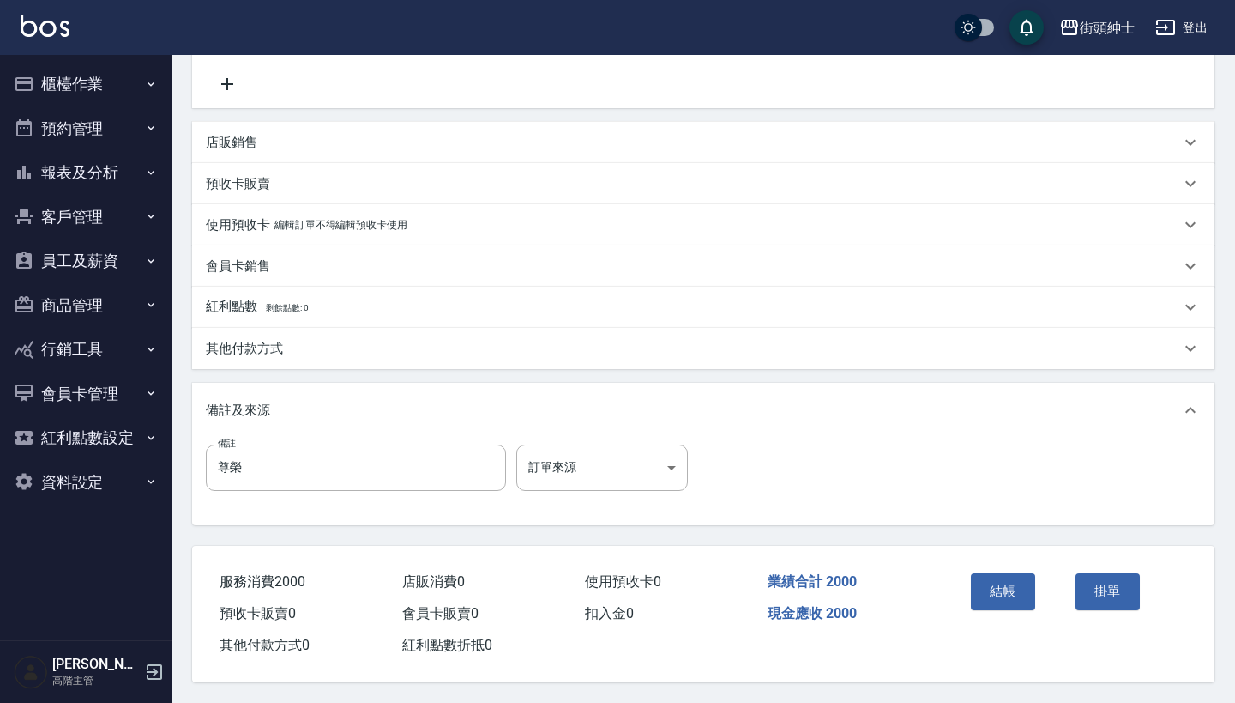
scroll to position [355, 0]
click at [968, 582] on div "結帳" at bounding box center [1016, 603] width 105 height 75
click at [1006, 573] on button "結帳" at bounding box center [1003, 591] width 64 height 36
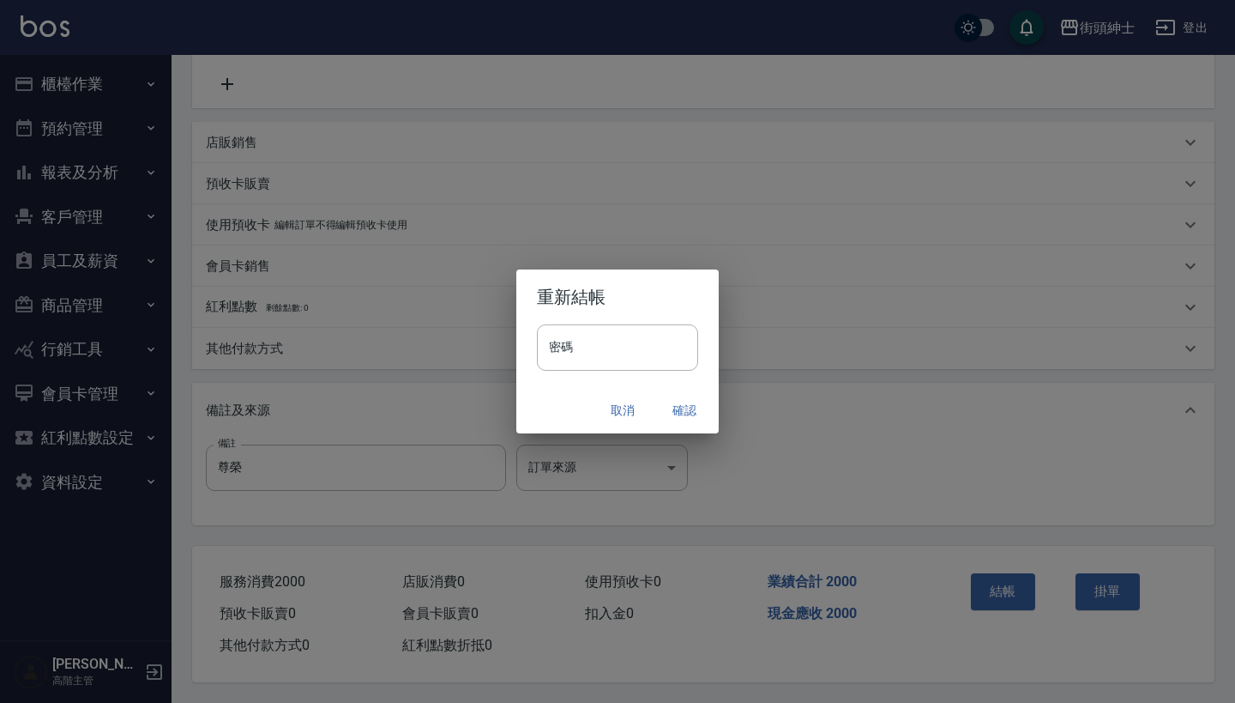
click at [681, 415] on button "確認" at bounding box center [684, 411] width 55 height 32
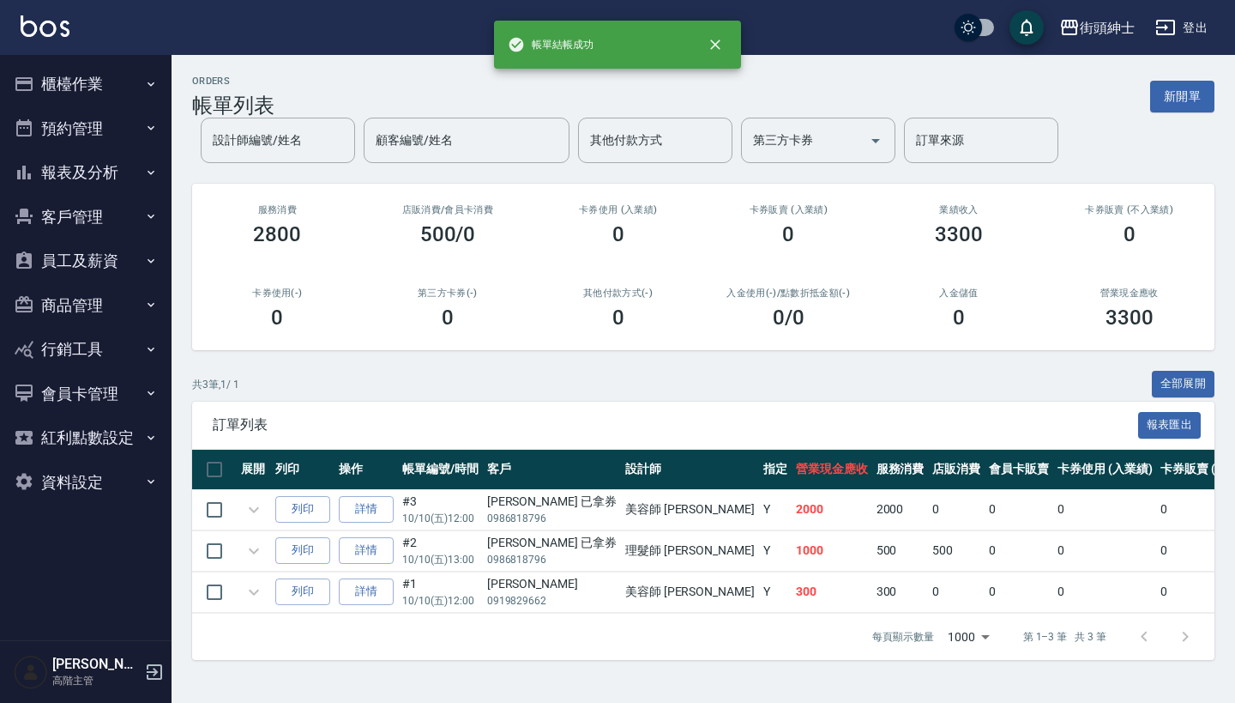
click at [93, 128] on button "預約管理" at bounding box center [86, 128] width 158 height 45
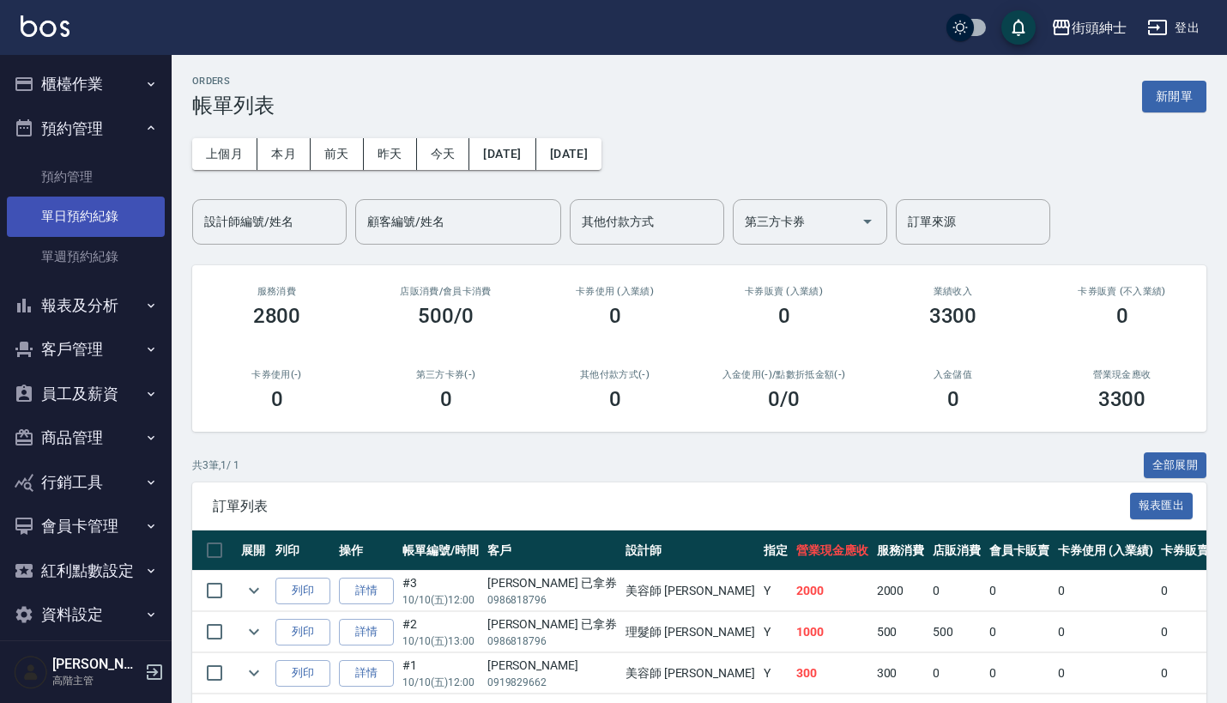
click at [110, 227] on link "單日預約紀錄" at bounding box center [86, 215] width 158 height 39
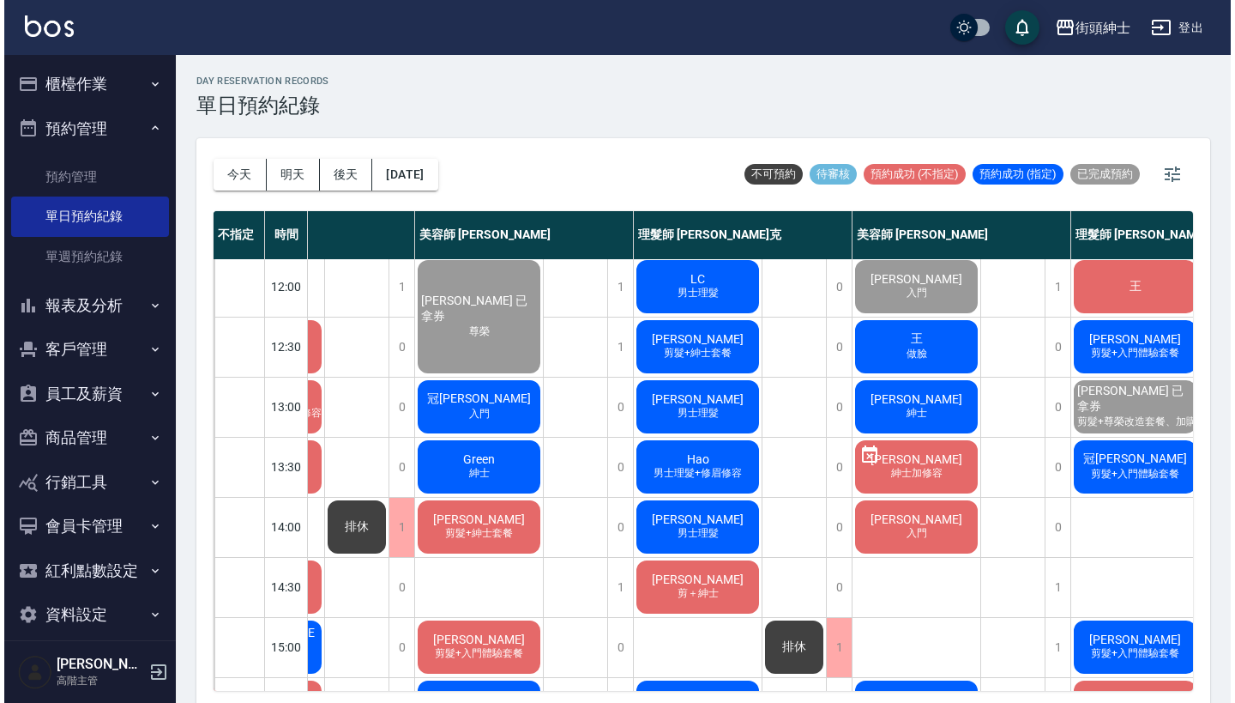
scroll to position [116, 112]
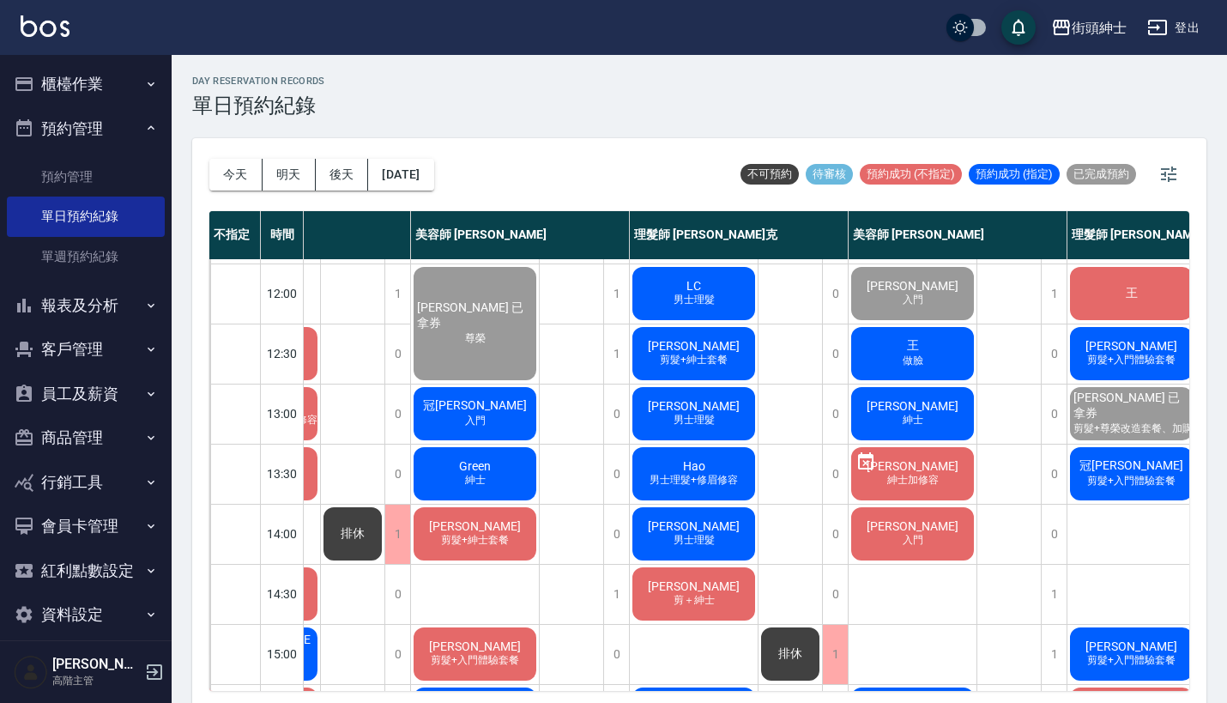
click at [930, 350] on div "王 做臉" at bounding box center [912, 353] width 128 height 58
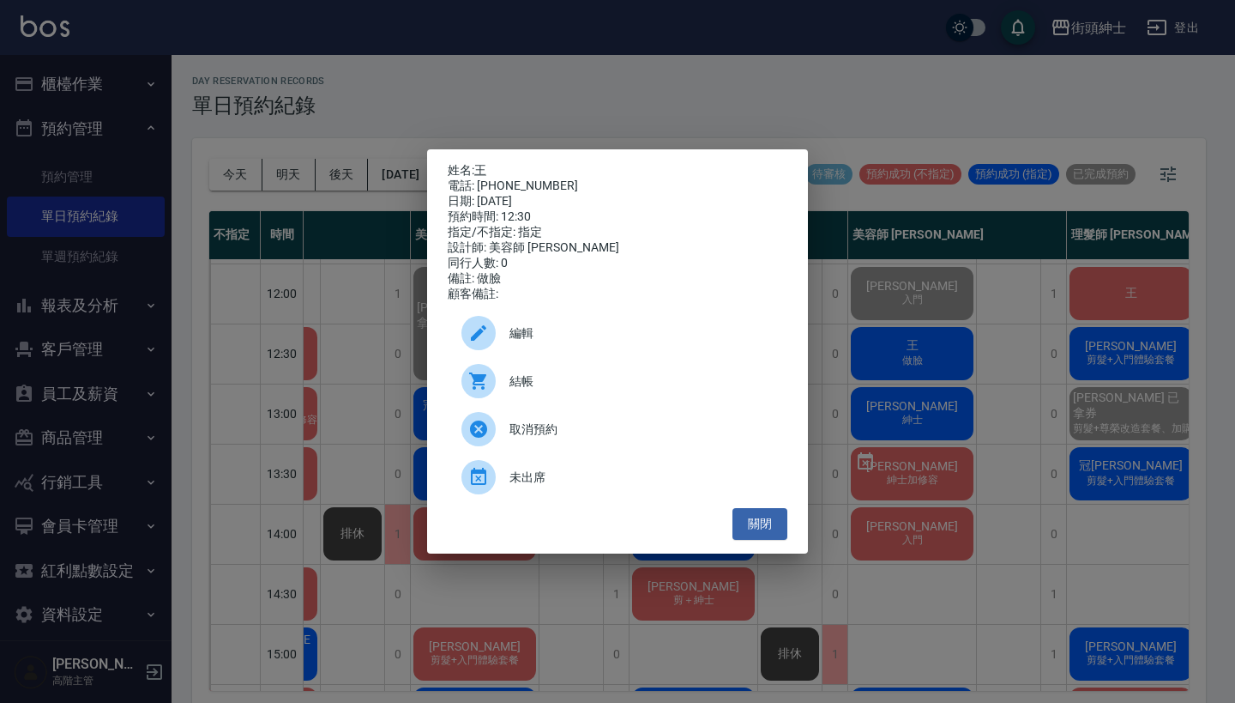
click at [531, 384] on span "結帳" at bounding box center [642, 381] width 264 height 18
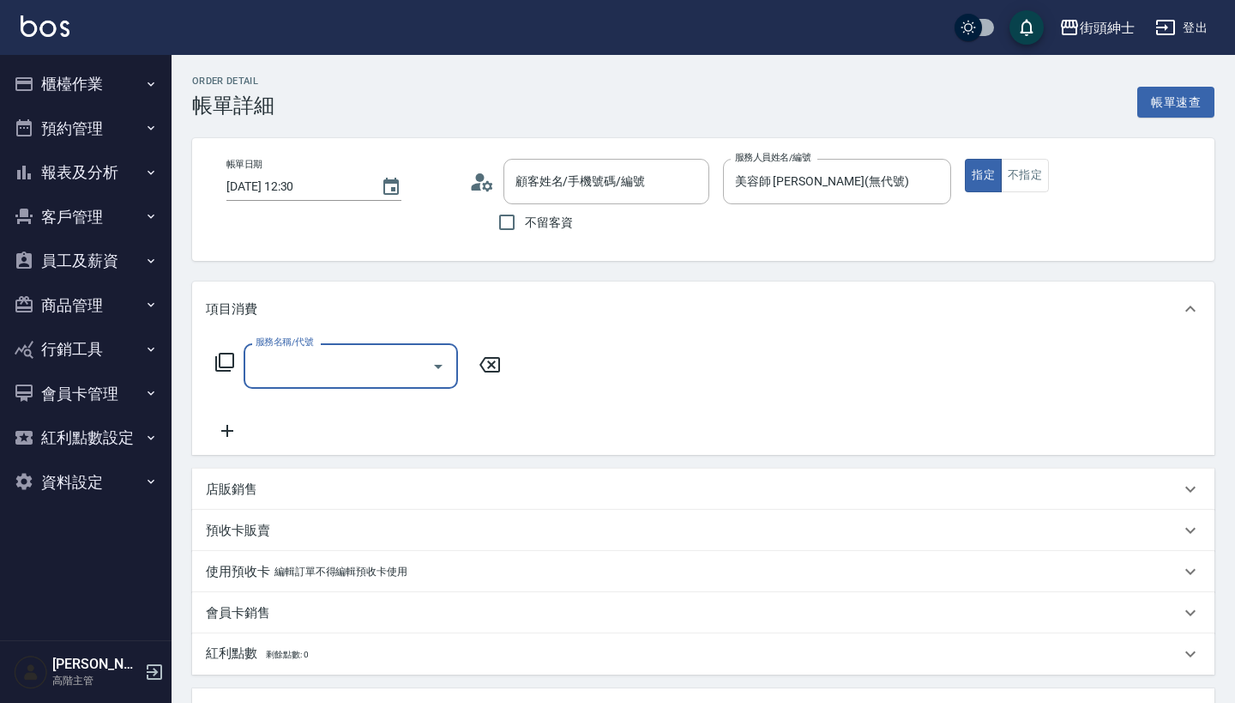
type input "王/0916297612/null"
click at [378, 369] on input "服務名稱/代號" at bounding box center [337, 366] width 173 height 30
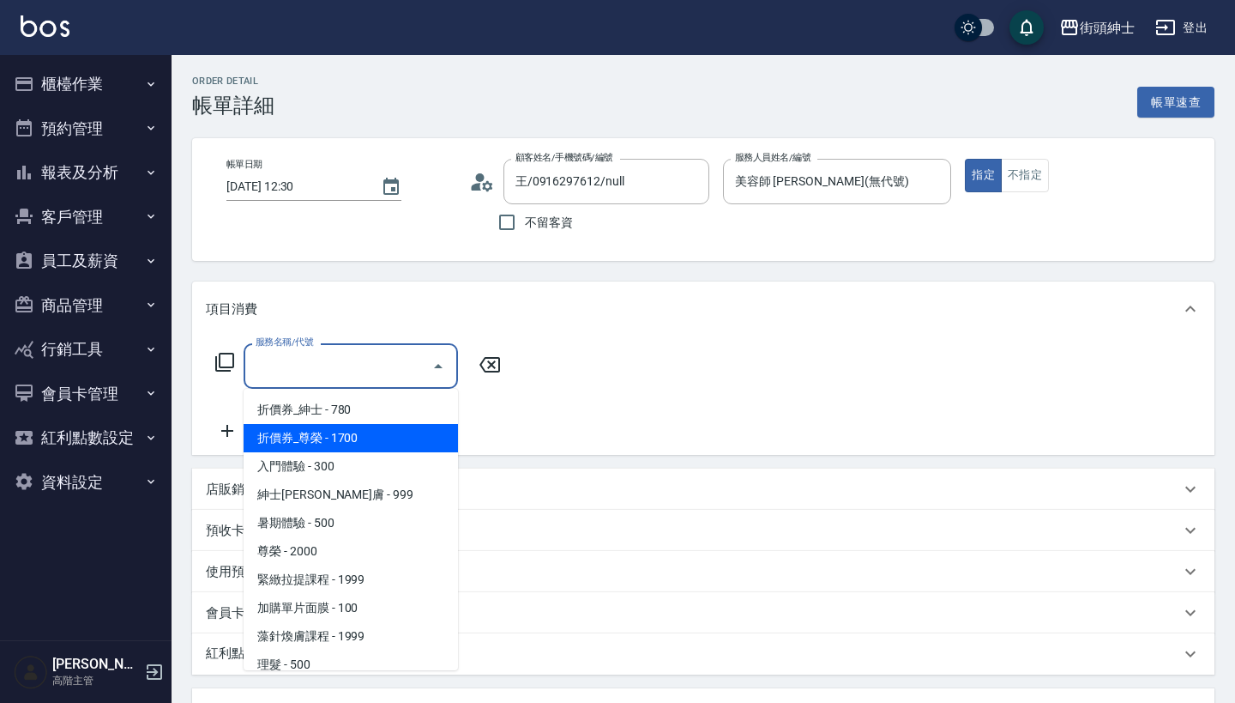
scroll to position [83, 0]
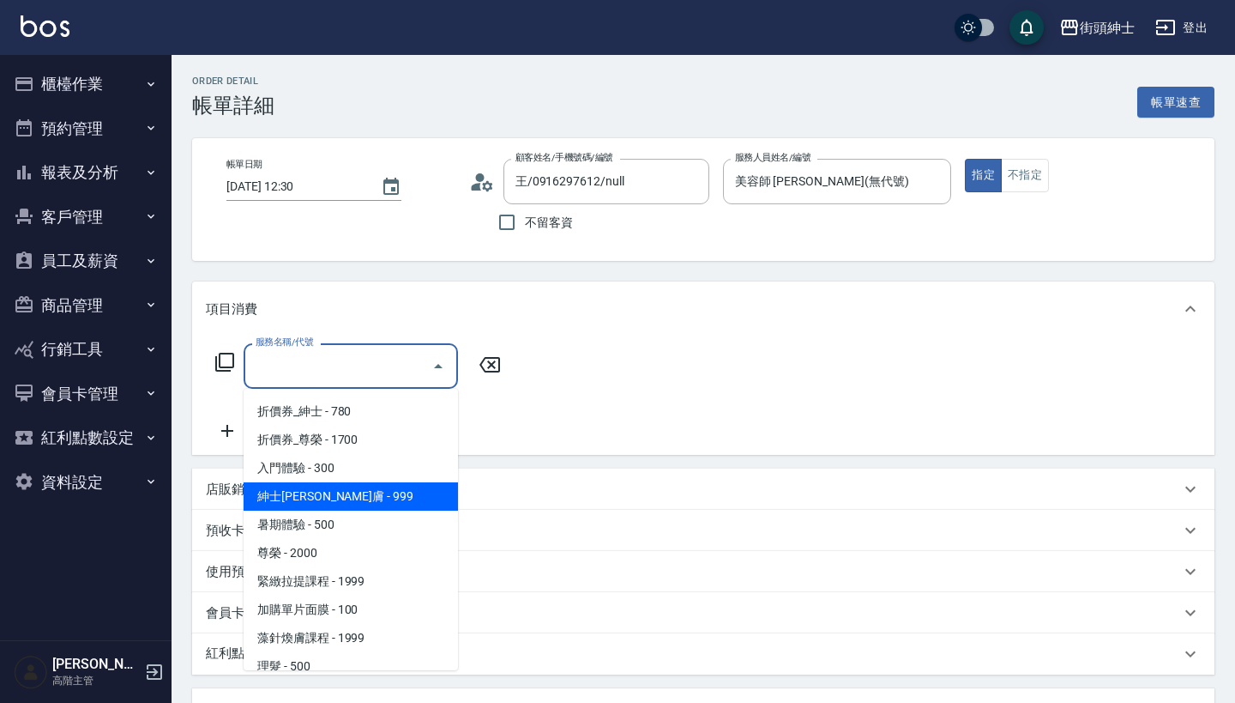
click at [377, 498] on span "紳士[PERSON_NAME]膚 - 999" at bounding box center [351, 496] width 214 height 28
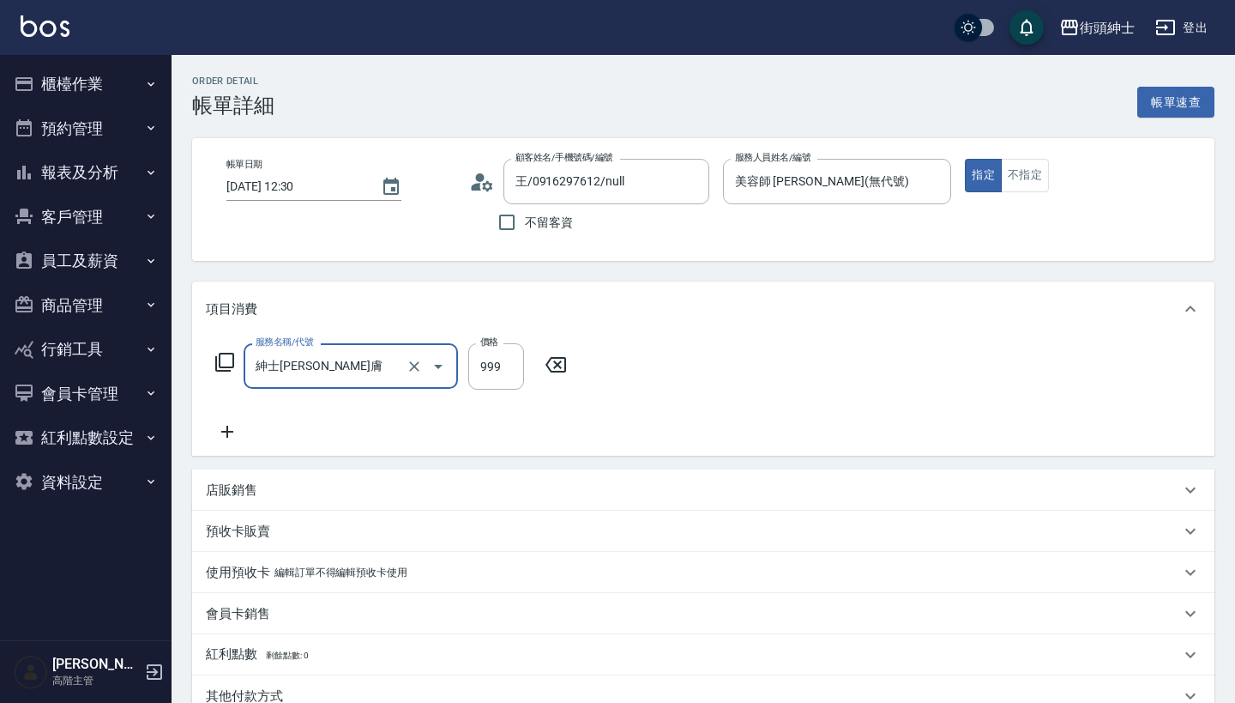
type input "紳士[PERSON_NAME]膚"
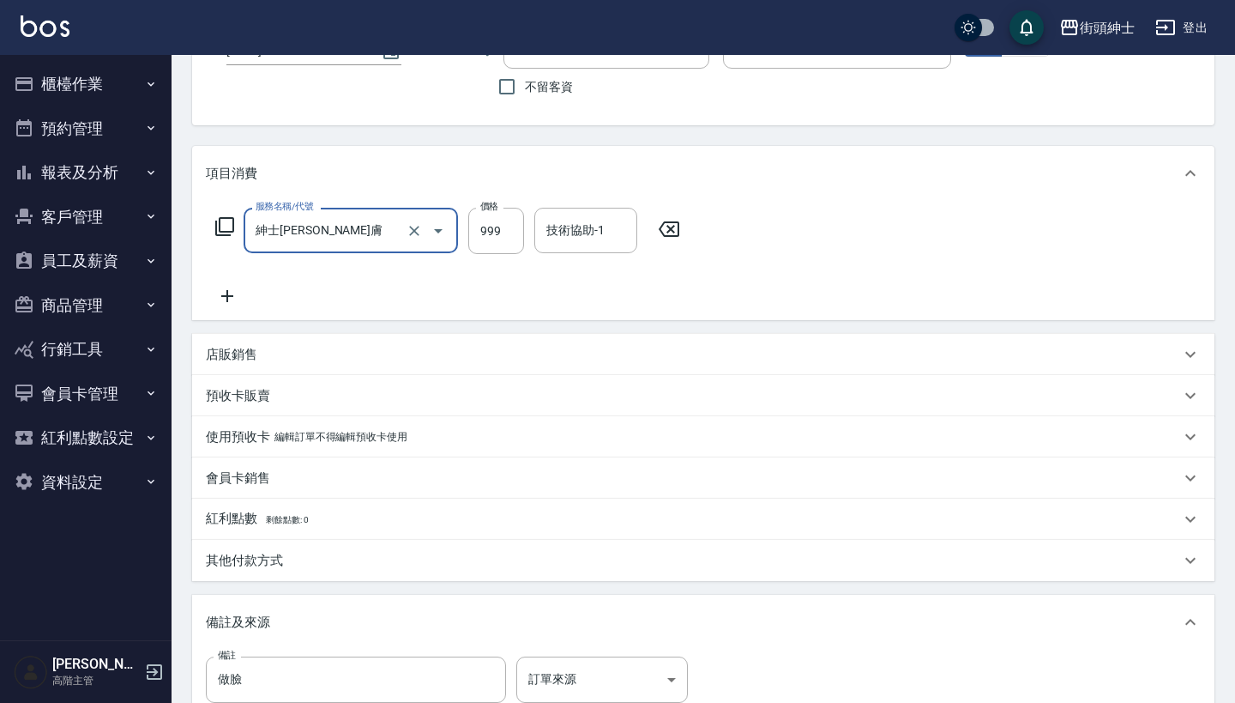
scroll to position [266, 0]
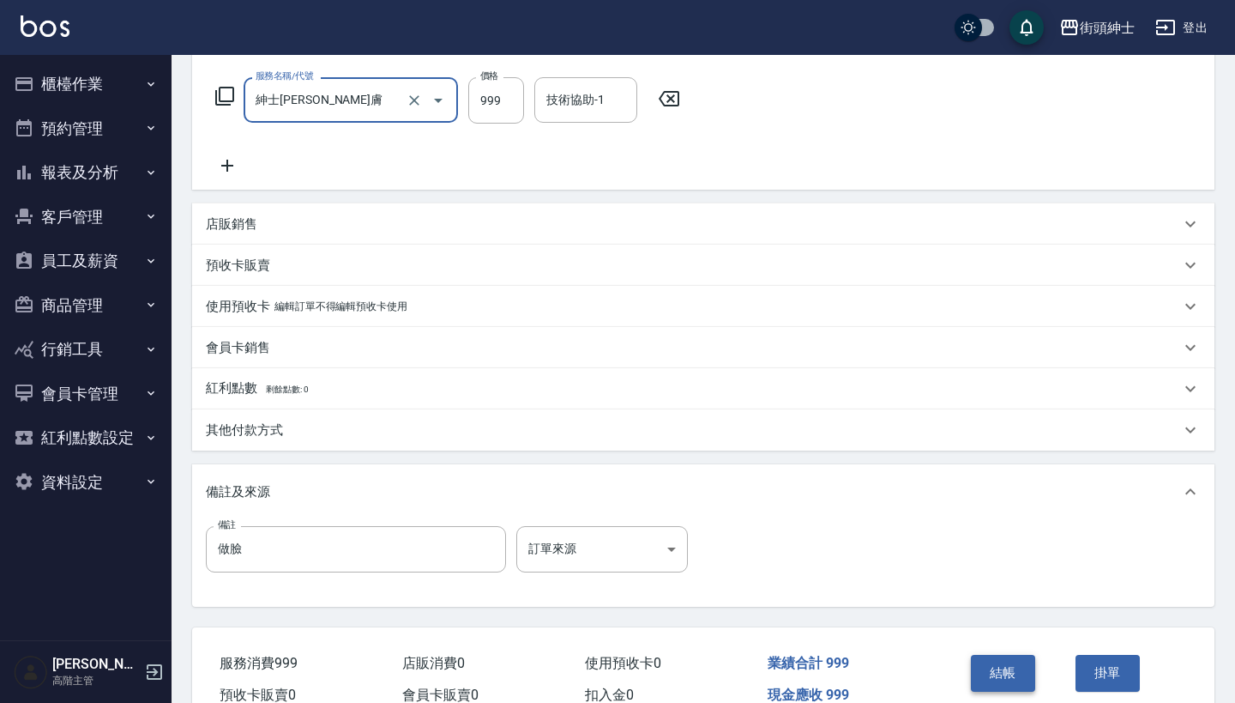
click at [1004, 671] on button "結帳" at bounding box center [1003, 673] width 64 height 36
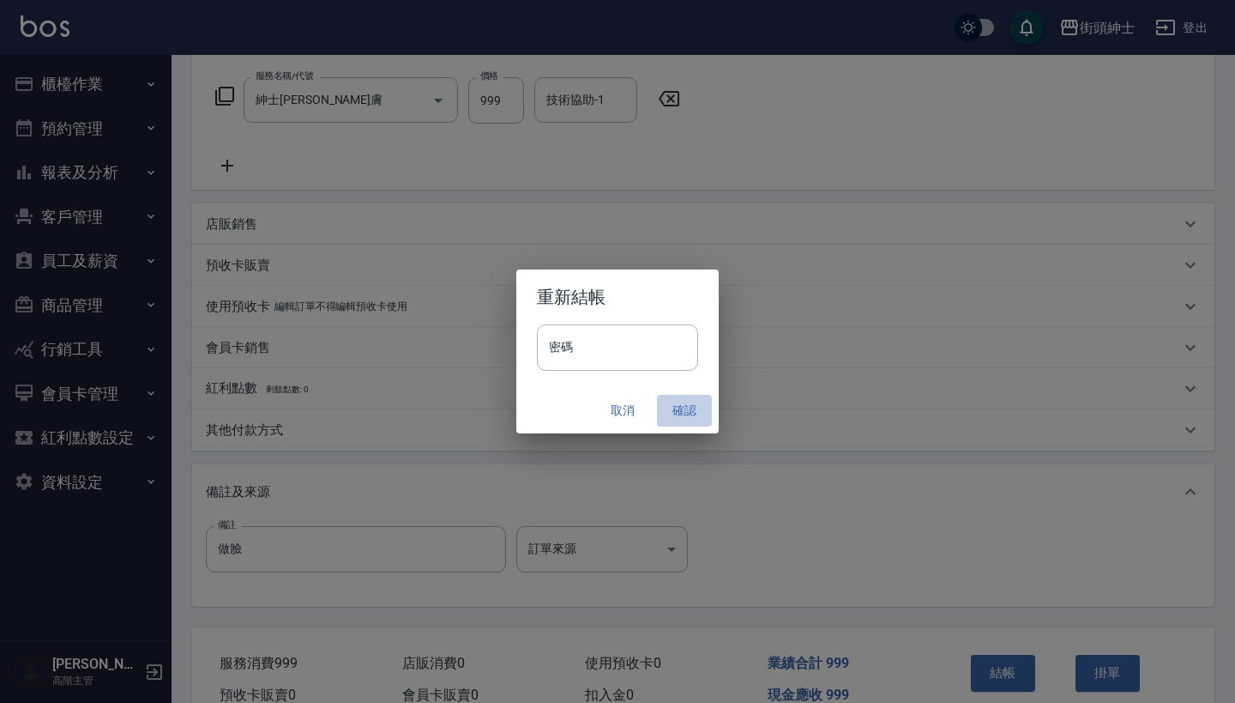
click at [681, 399] on button "確認" at bounding box center [684, 411] width 55 height 32
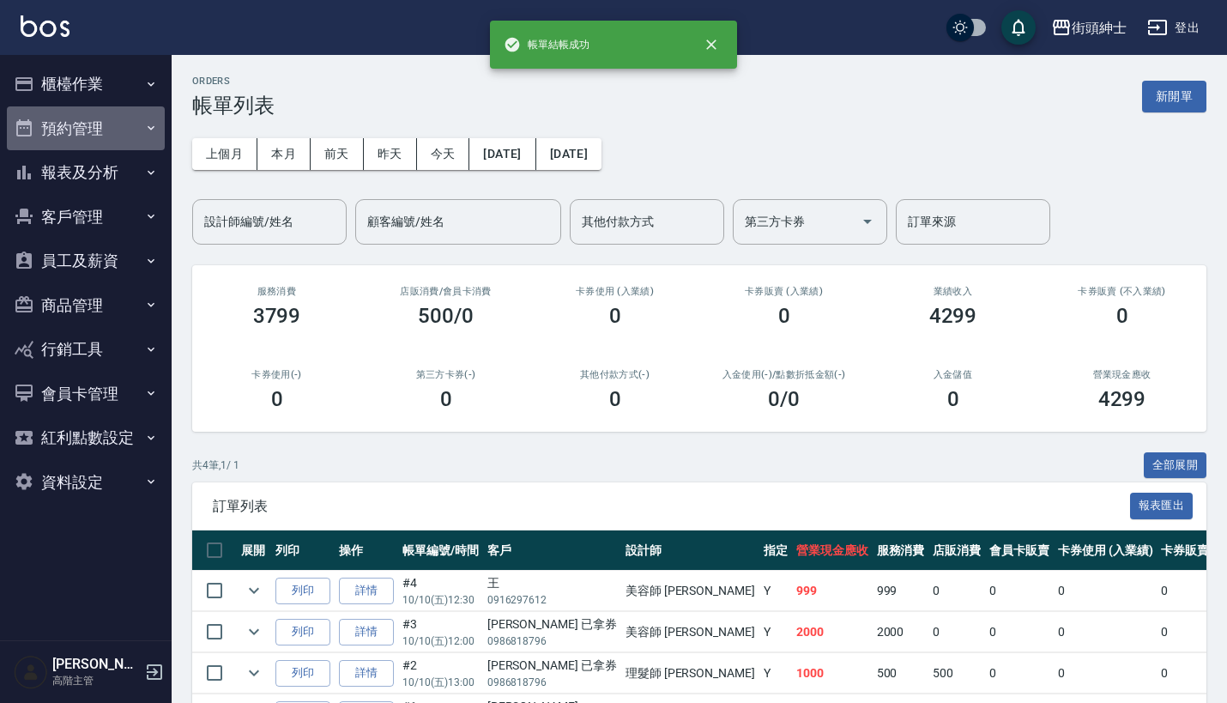
click at [109, 125] on button "預約管理" at bounding box center [86, 128] width 158 height 45
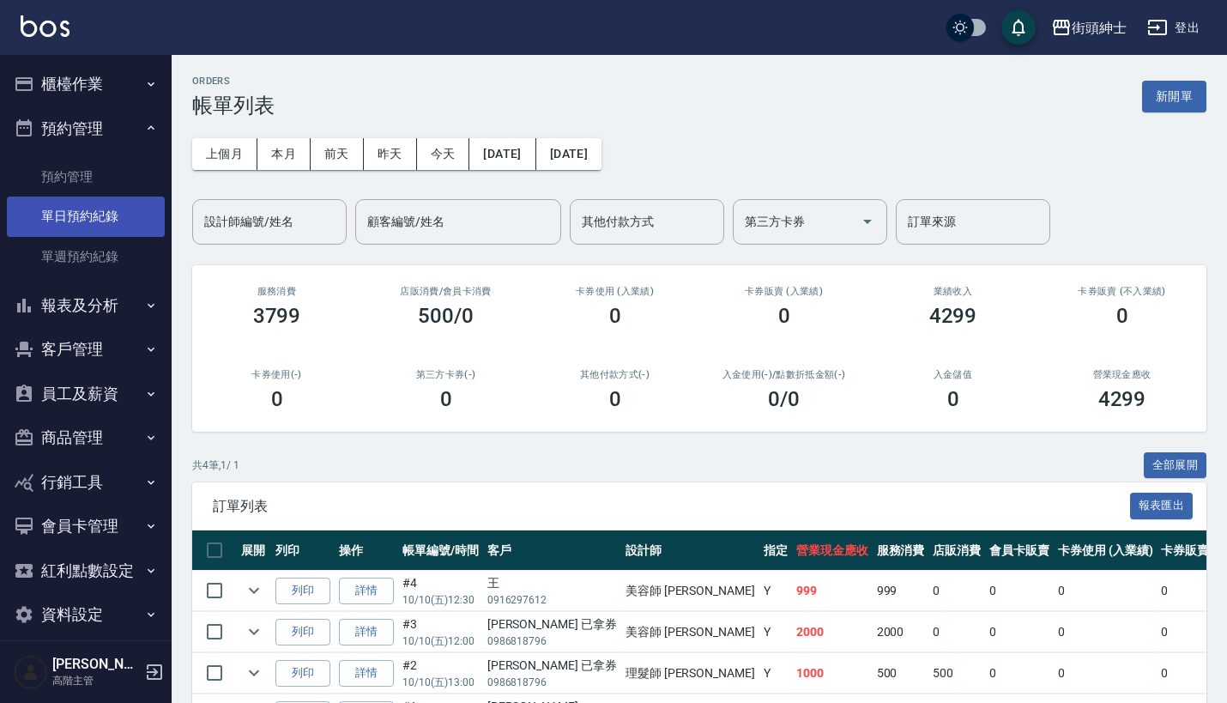
click at [116, 215] on link "單日預約紀錄" at bounding box center [86, 215] width 158 height 39
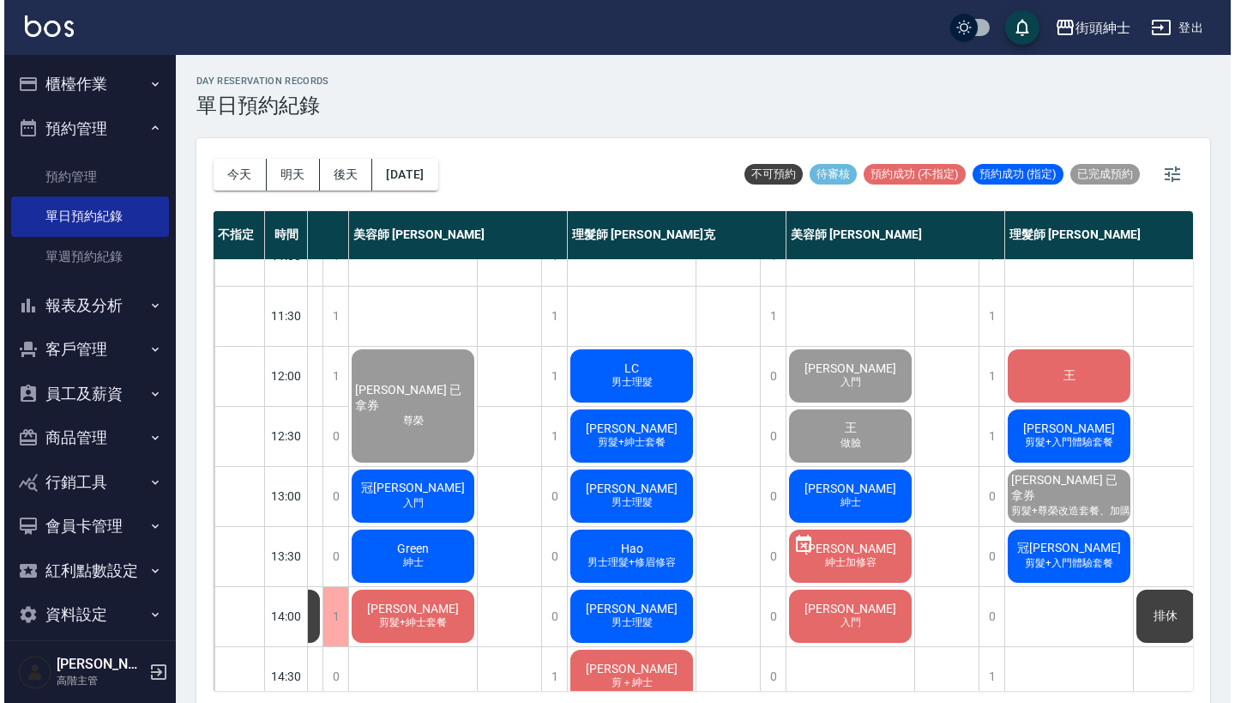
scroll to position [104, 178]
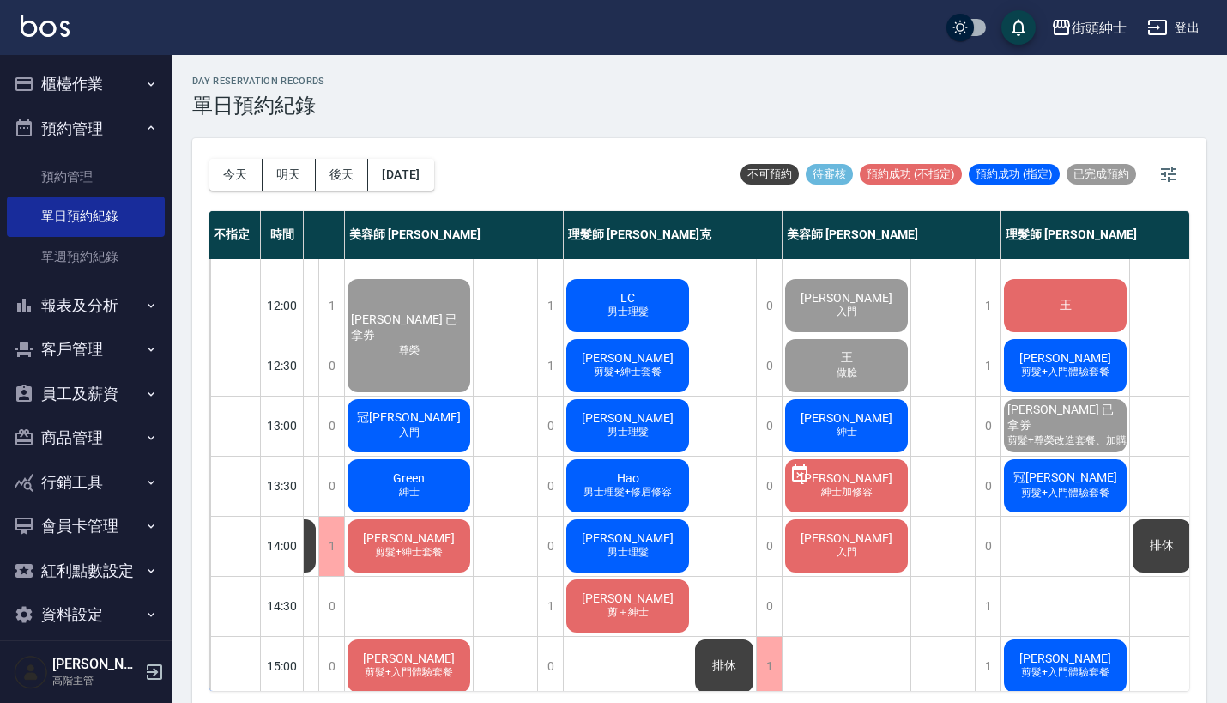
click at [864, 443] on div "[PERSON_NAME] 紳士" at bounding box center [846, 425] width 128 height 58
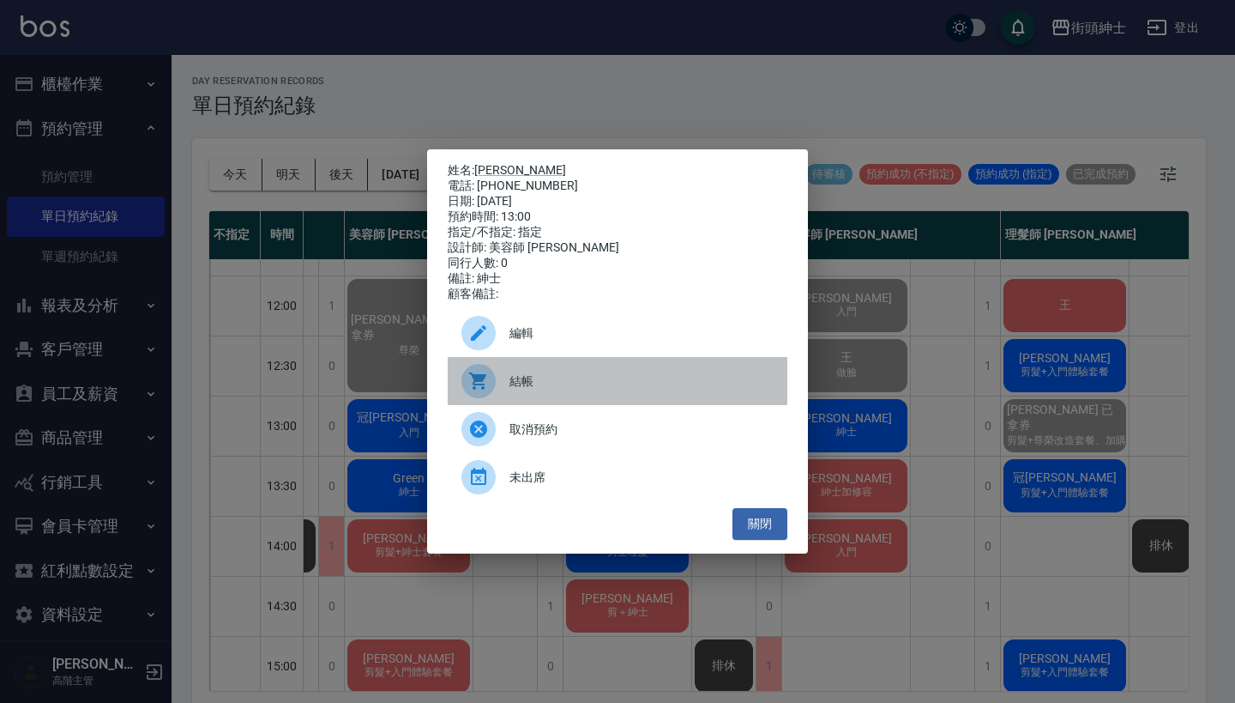
click at [564, 398] on div "結帳" at bounding box center [618, 381] width 340 height 48
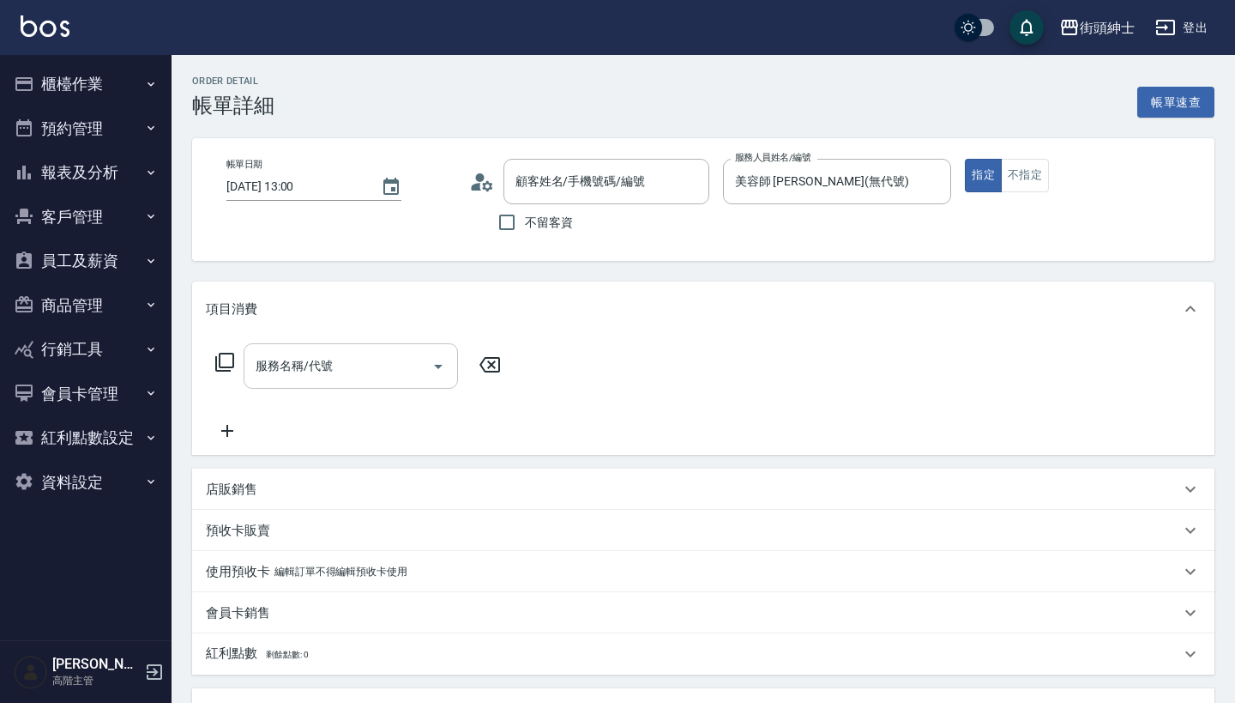
click at [381, 367] on input "服務名稱/代號" at bounding box center [337, 366] width 173 height 30
type input "[PERSON_NAME]/0989768939/"
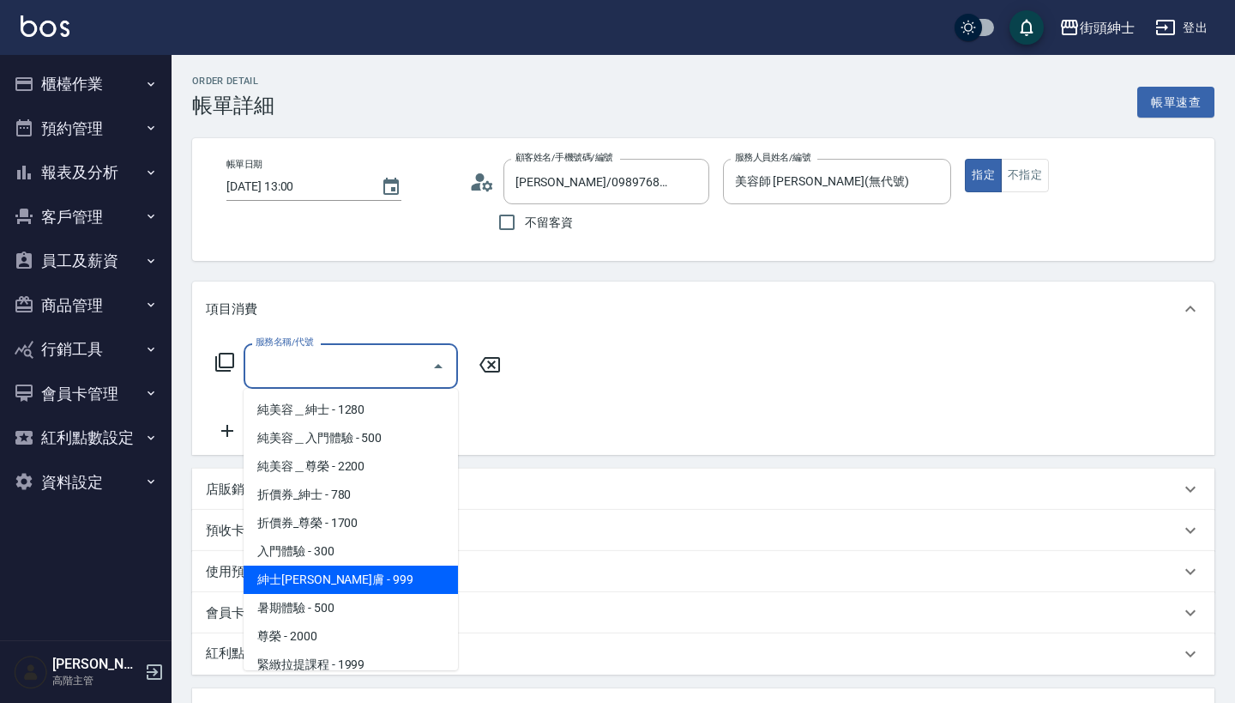
click at [358, 579] on span "紳士[PERSON_NAME]膚 - 999" at bounding box center [351, 579] width 214 height 28
type input "紳士[PERSON_NAME]膚"
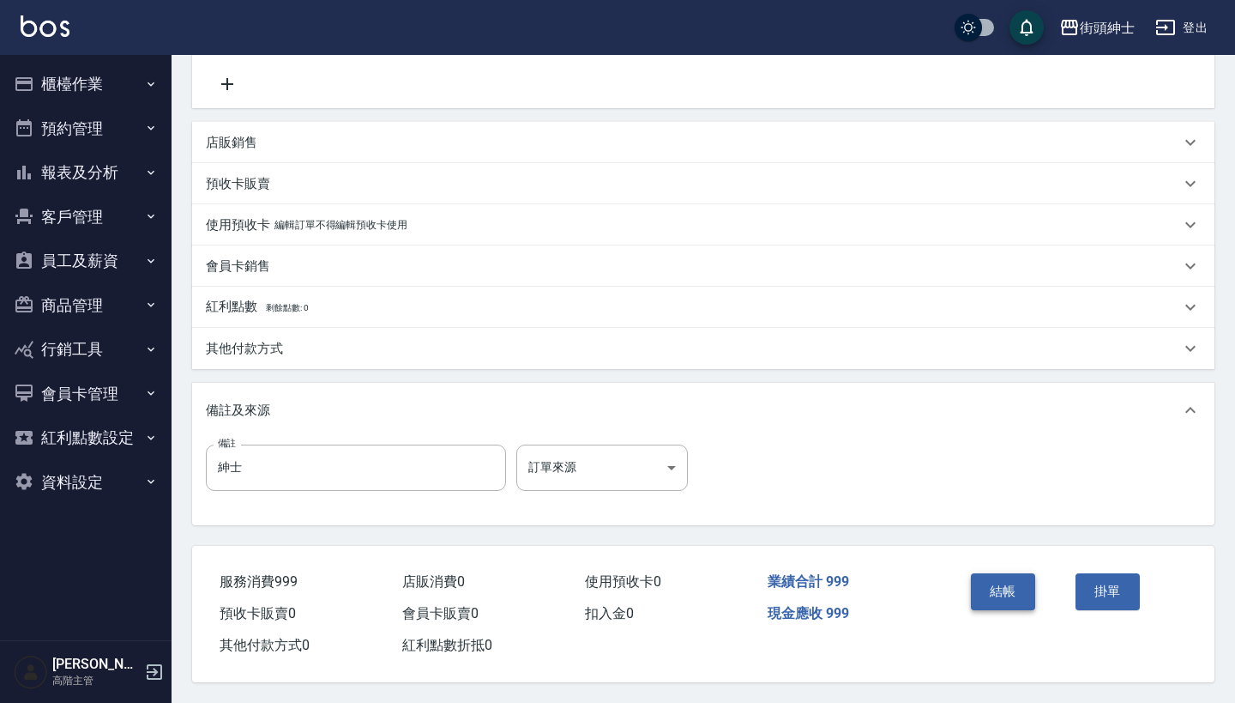
click at [993, 584] on button "結帳" at bounding box center [1003, 591] width 64 height 36
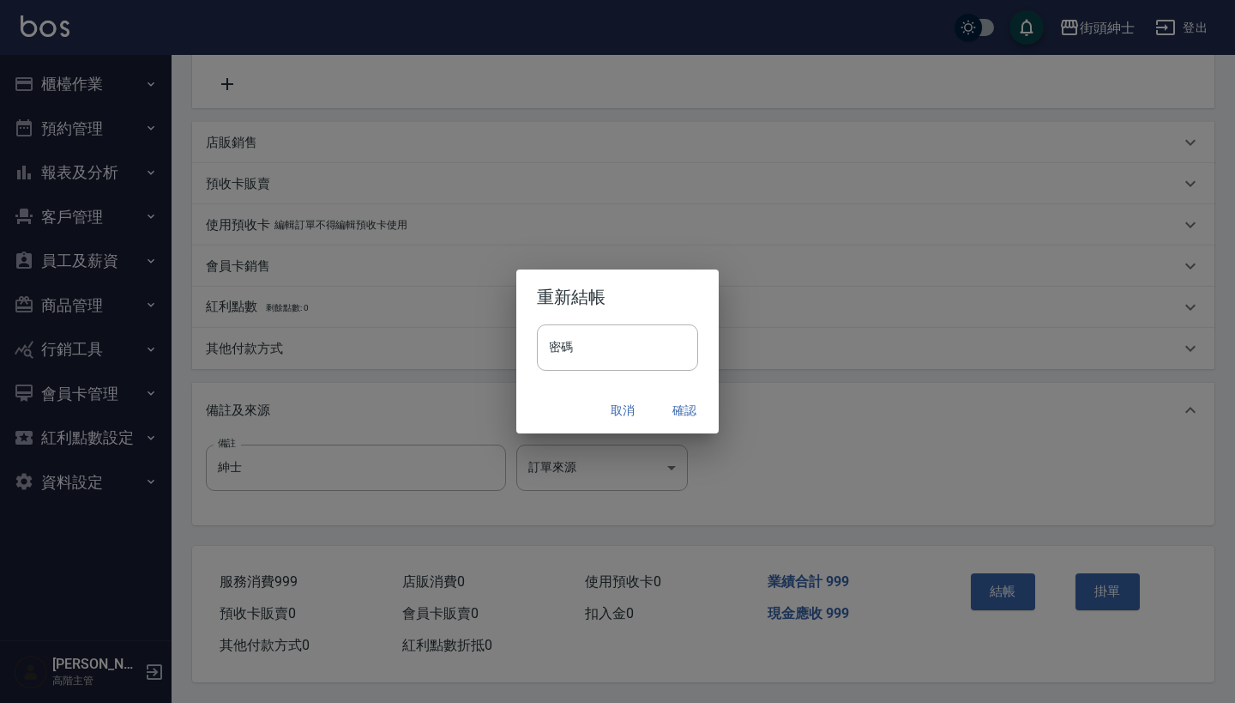
click at [686, 403] on button "確認" at bounding box center [684, 411] width 55 height 32
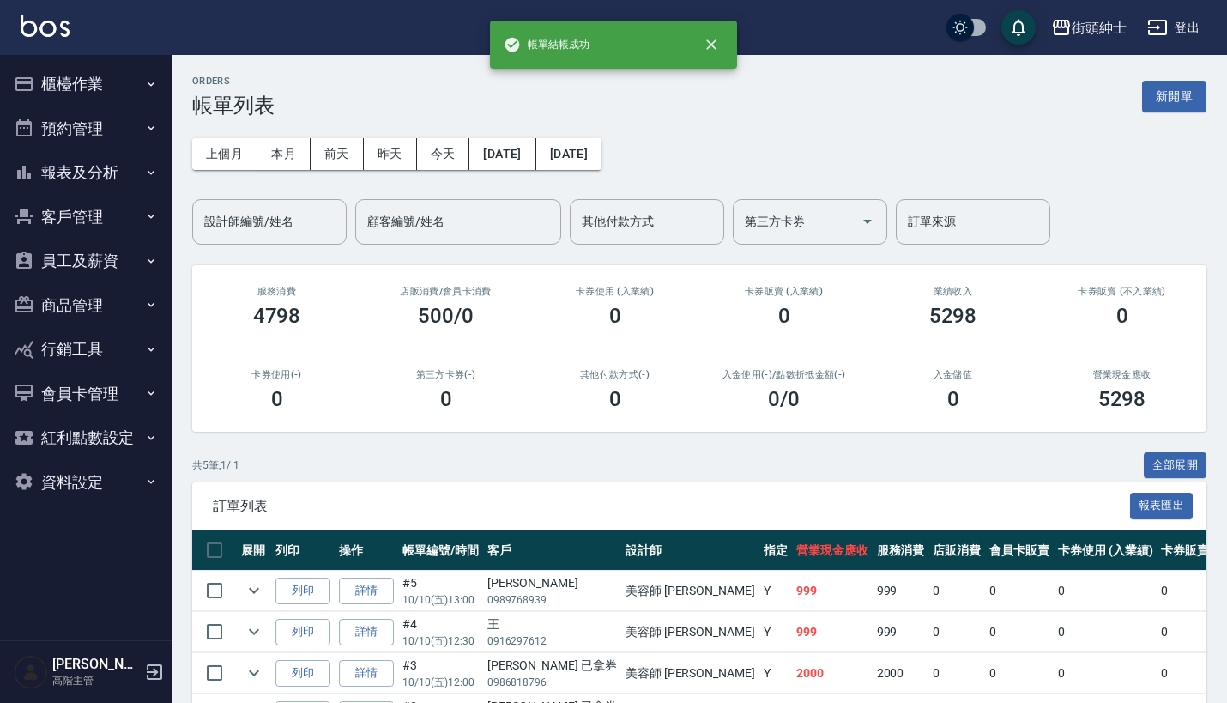
click at [98, 131] on button "預約管理" at bounding box center [86, 128] width 158 height 45
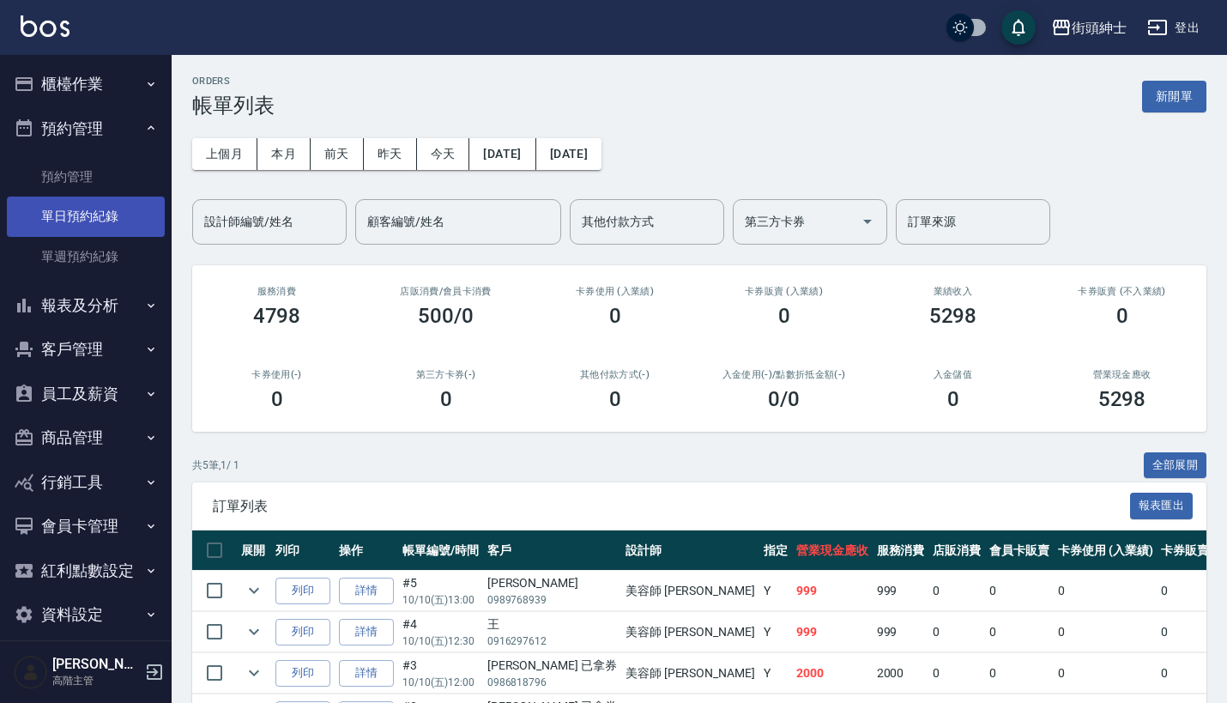
click at [107, 233] on link "單日預約紀錄" at bounding box center [86, 215] width 158 height 39
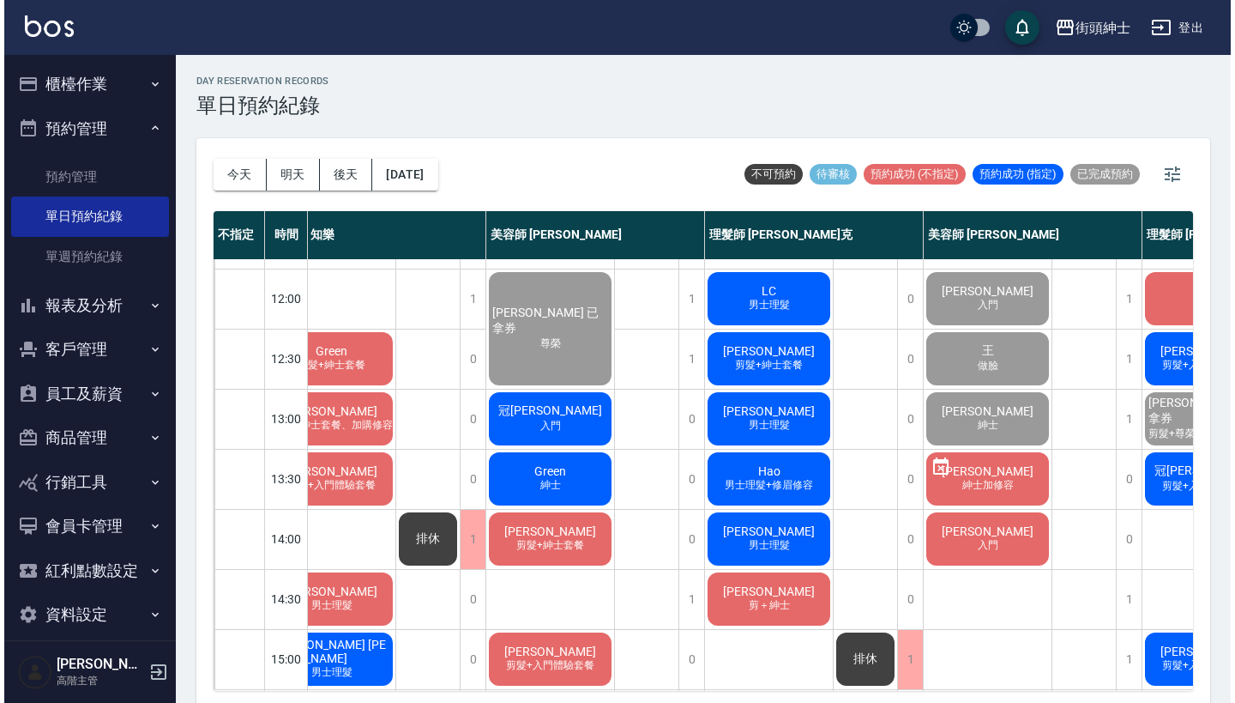
scroll to position [112, 40]
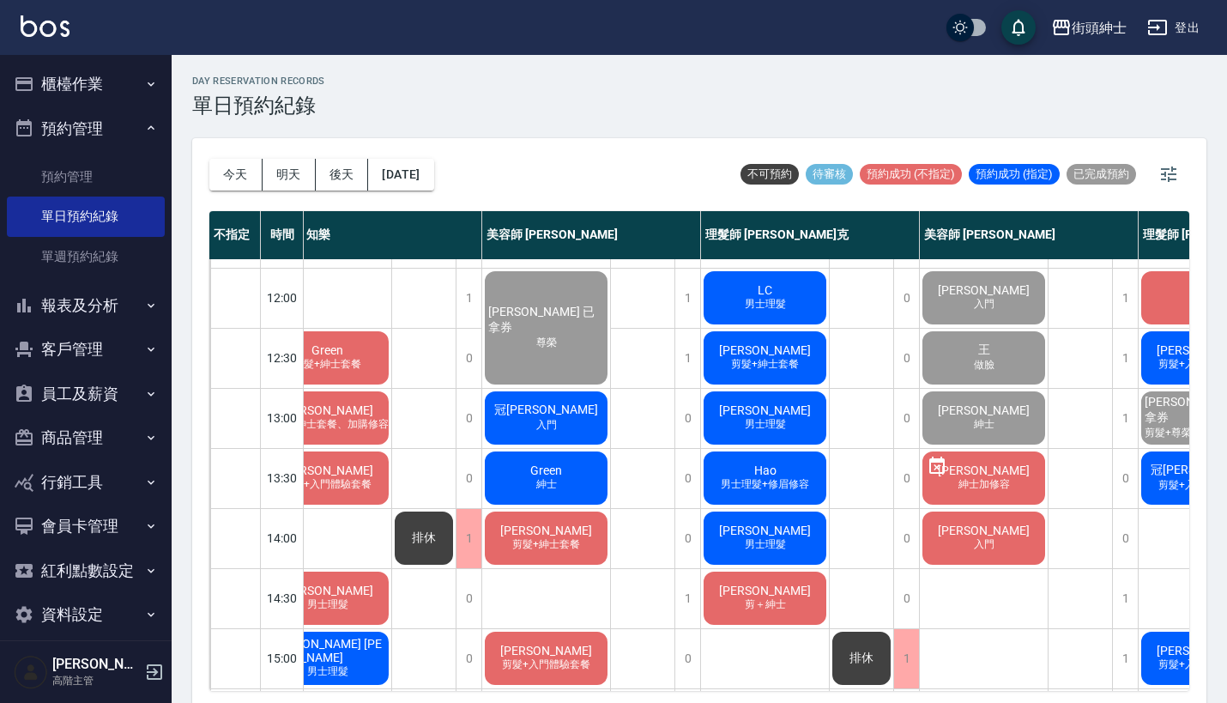
click at [776, 533] on span "[PERSON_NAME]" at bounding box center [764, 530] width 99 height 14
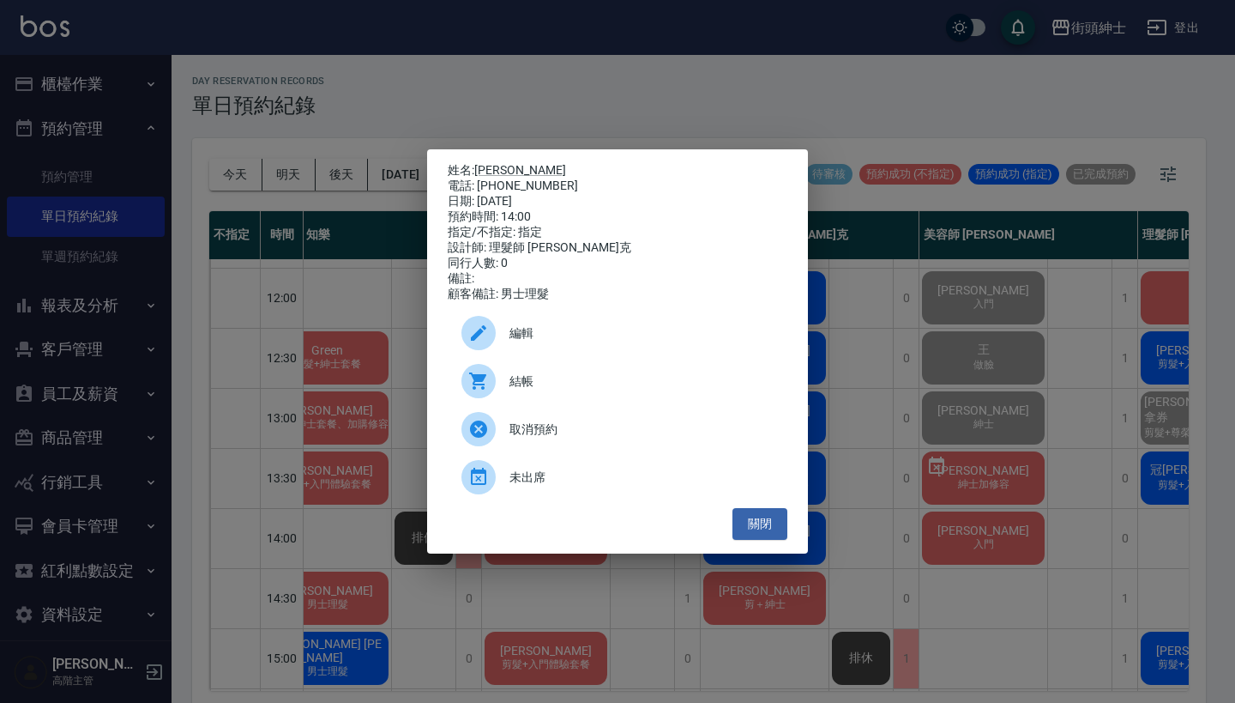
click at [943, 271] on div "姓名: 李先生 電話: 0908017753 日期: 2025/10/10 預約時間: 14:00 指定/不指定: 指定 設計師: 理髮師 Vic 維克 同行…" at bounding box center [617, 351] width 1235 height 703
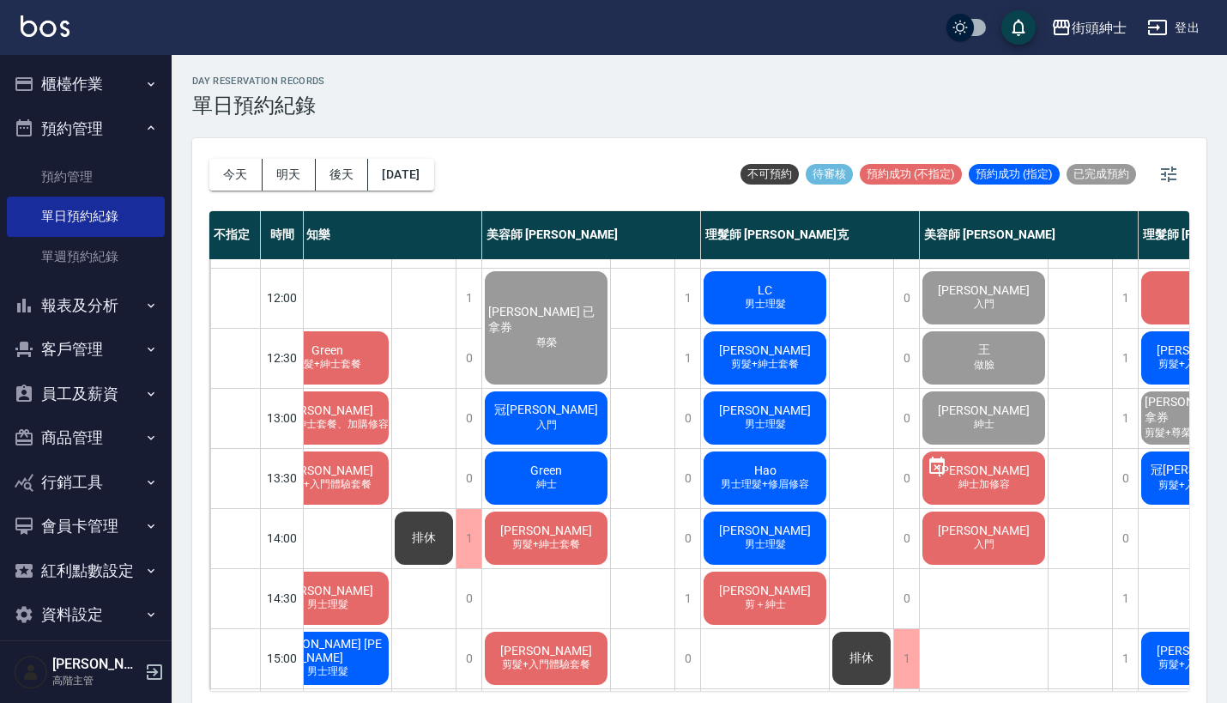
click at [789, 536] on div "李先生 男士理髮" at bounding box center [765, 538] width 128 height 58
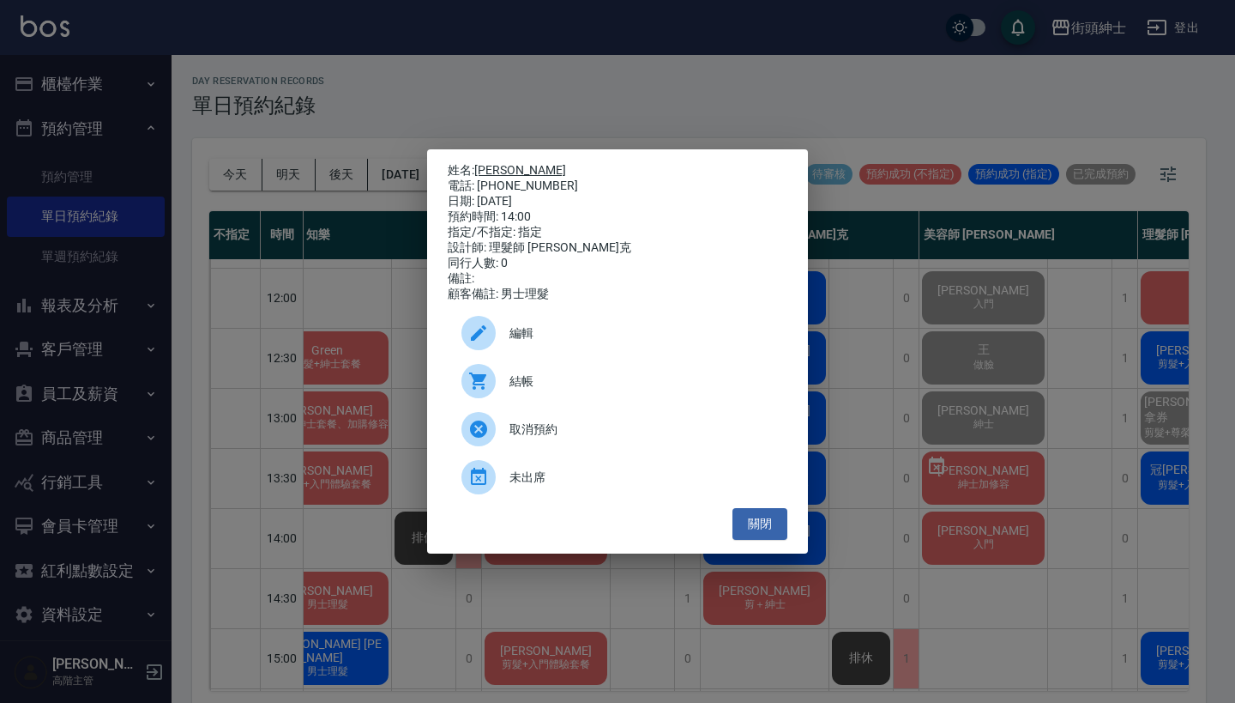
click at [509, 164] on link "[PERSON_NAME]" at bounding box center [520, 170] width 92 height 14
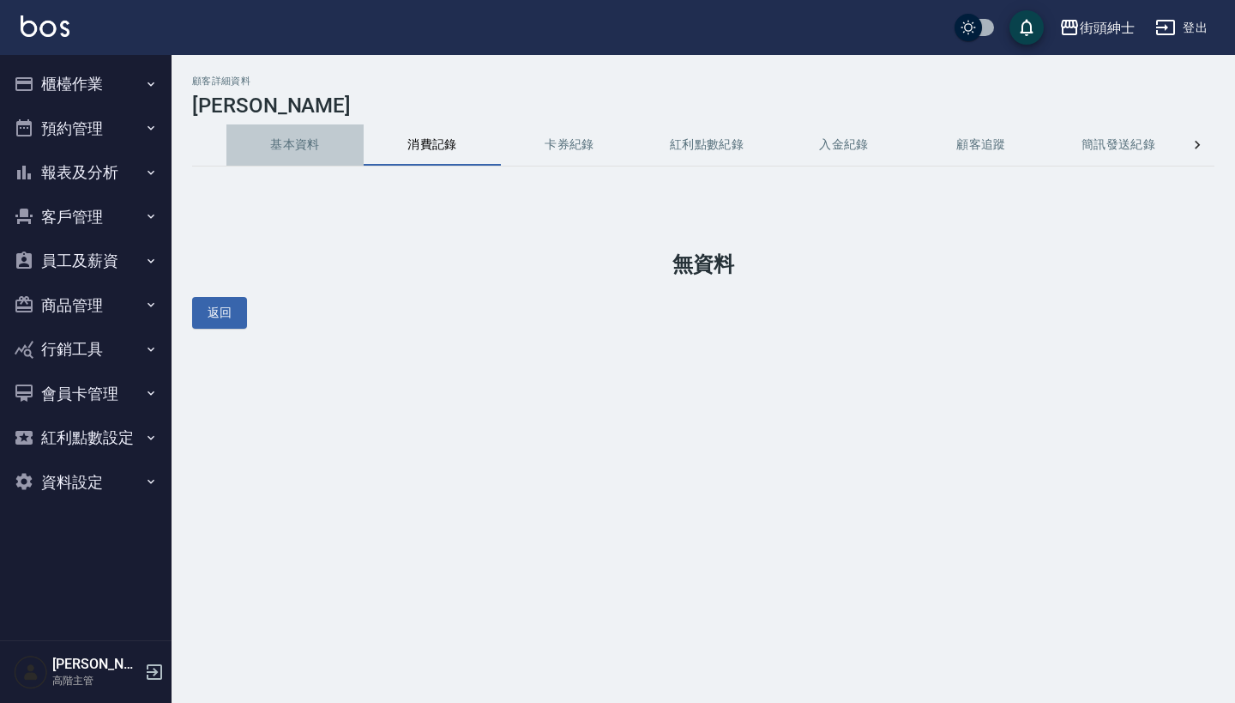
click at [307, 146] on button "基本資料" at bounding box center [294, 144] width 137 height 41
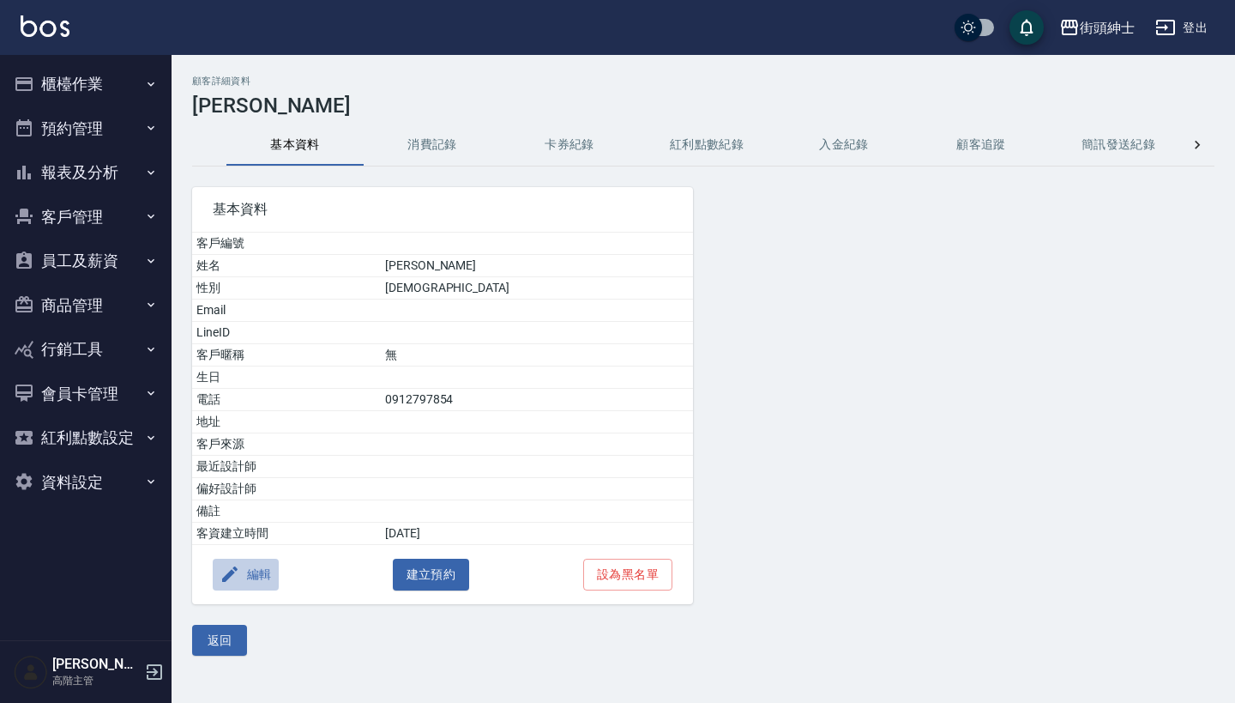
click at [262, 569] on button "編輯" at bounding box center [246, 574] width 66 height 32
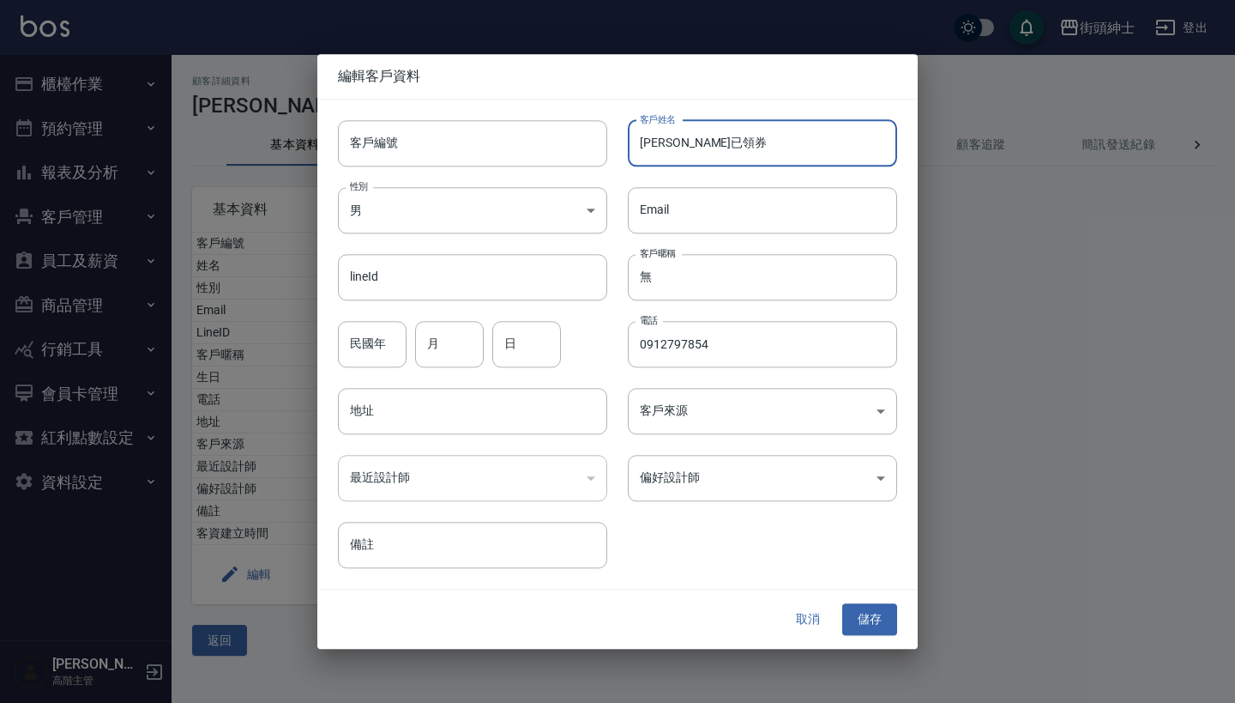
type input "[PERSON_NAME]已領券"
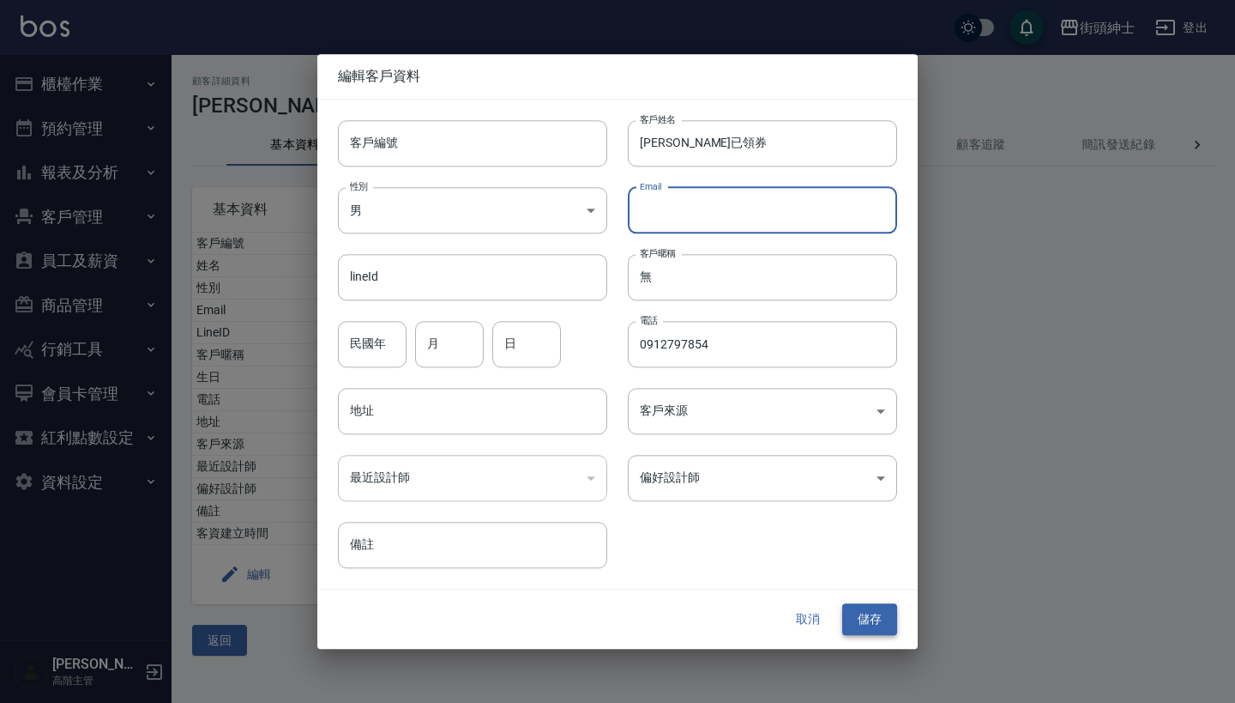
click at [862, 618] on button "儲存" at bounding box center [869, 620] width 55 height 32
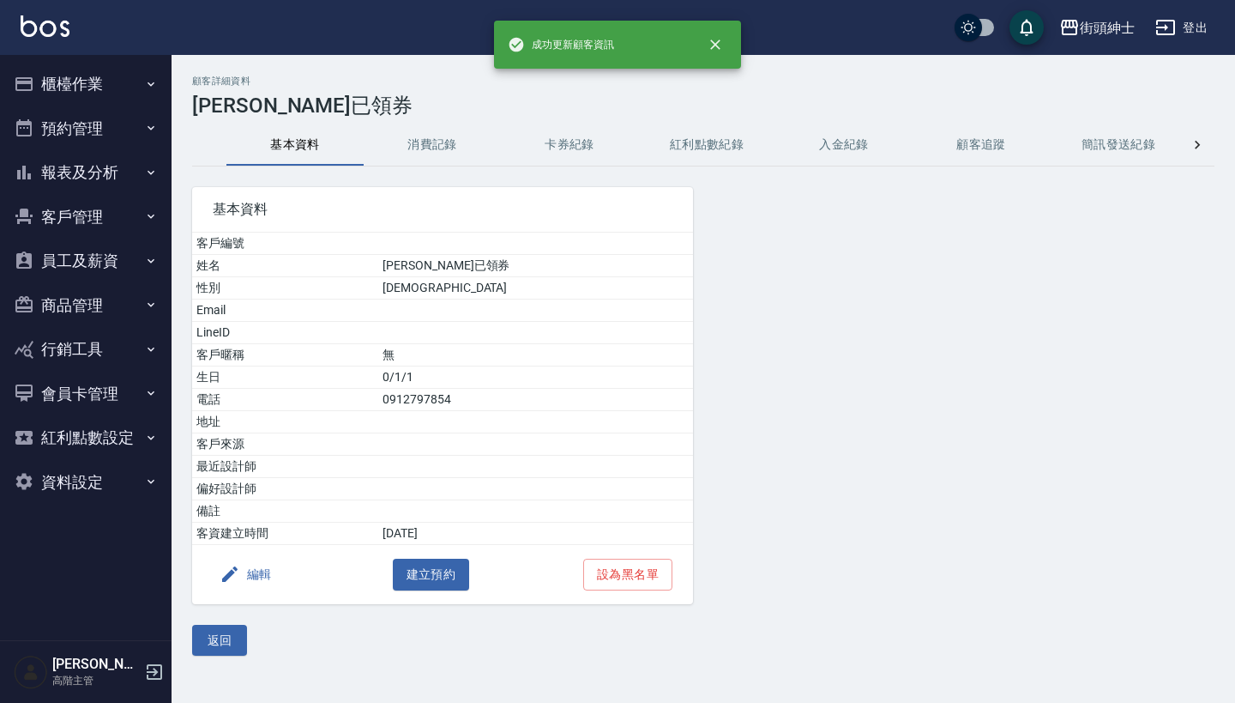
click at [94, 116] on button "預約管理" at bounding box center [86, 128] width 158 height 45
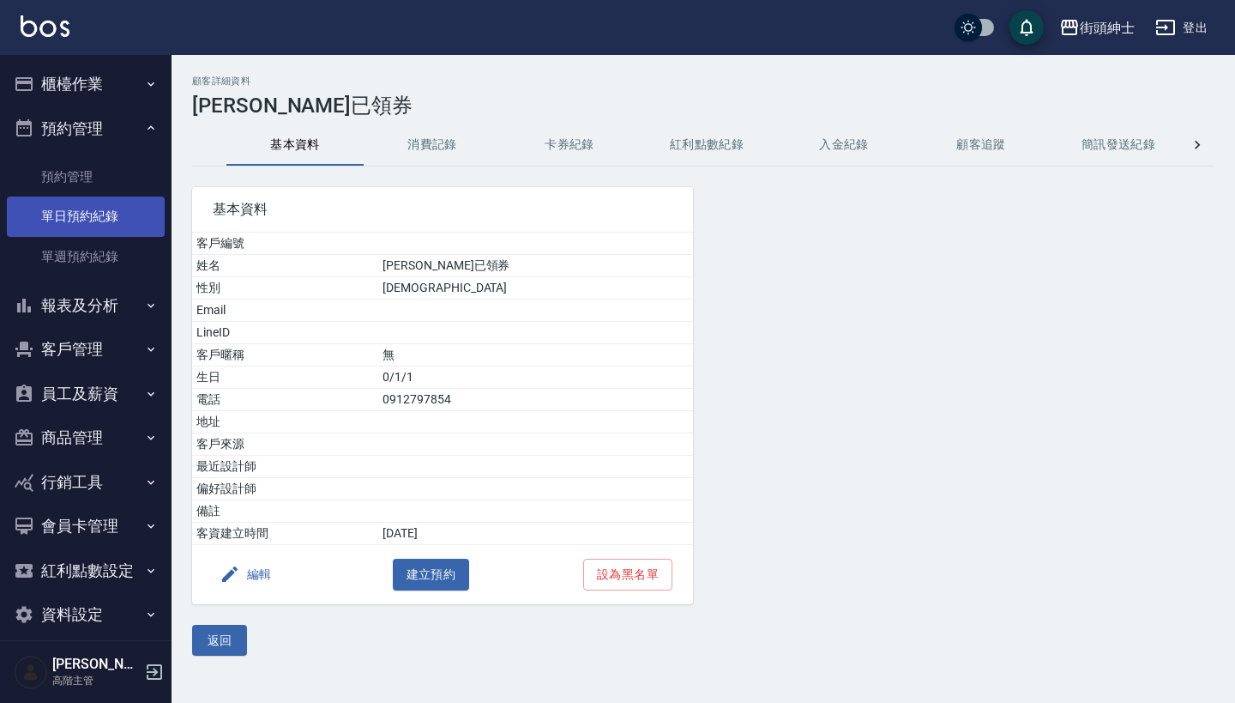
click at [106, 218] on link "單日預約紀錄" at bounding box center [86, 215] width 158 height 39
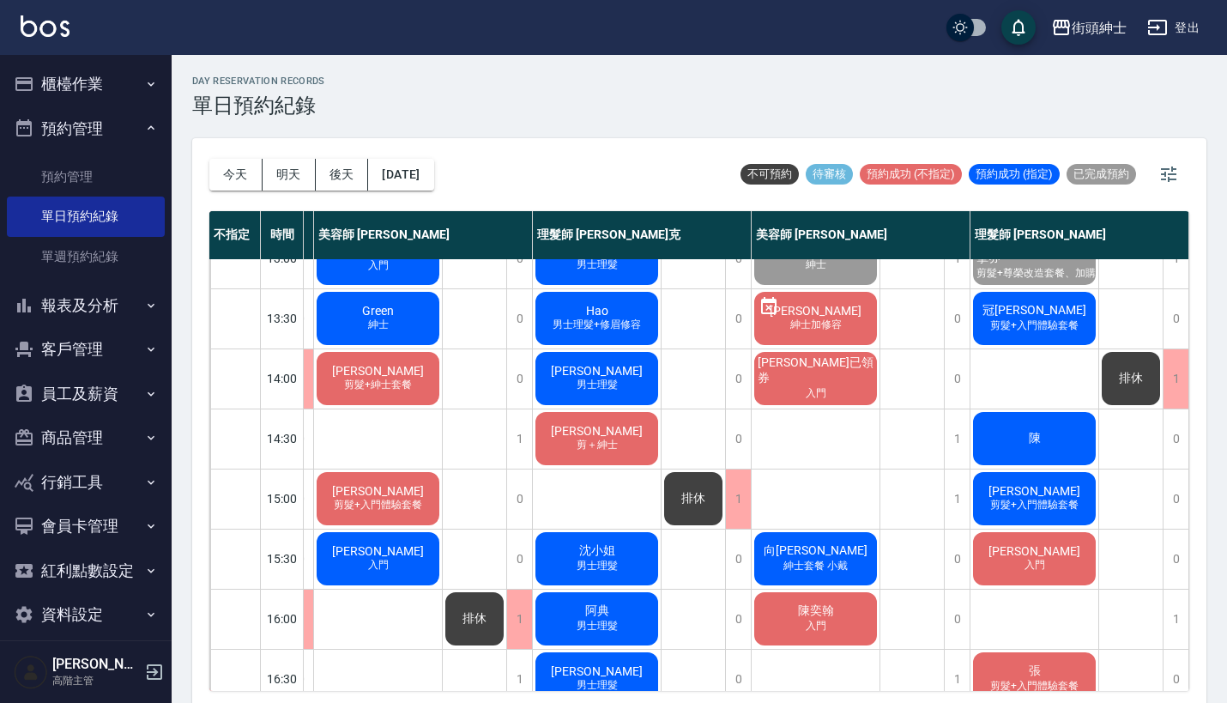
scroll to position [273, 217]
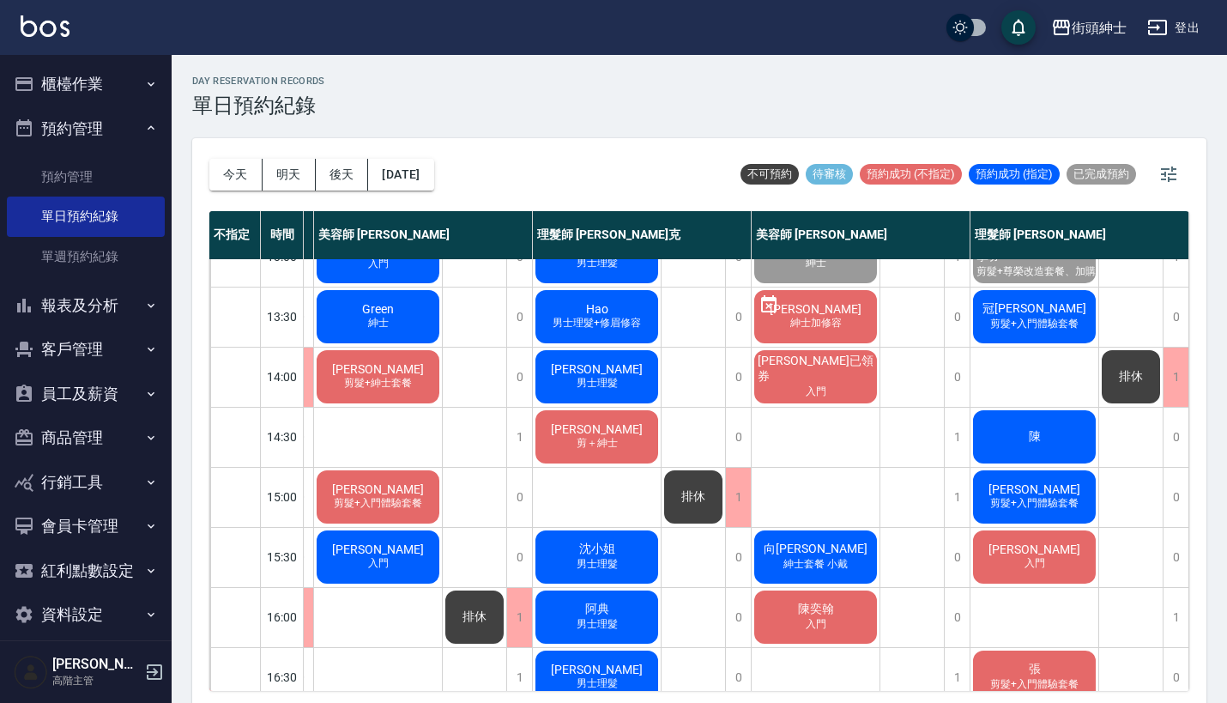
click at [811, 371] on span "[PERSON_NAME]已領券" at bounding box center [815, 368] width 123 height 31
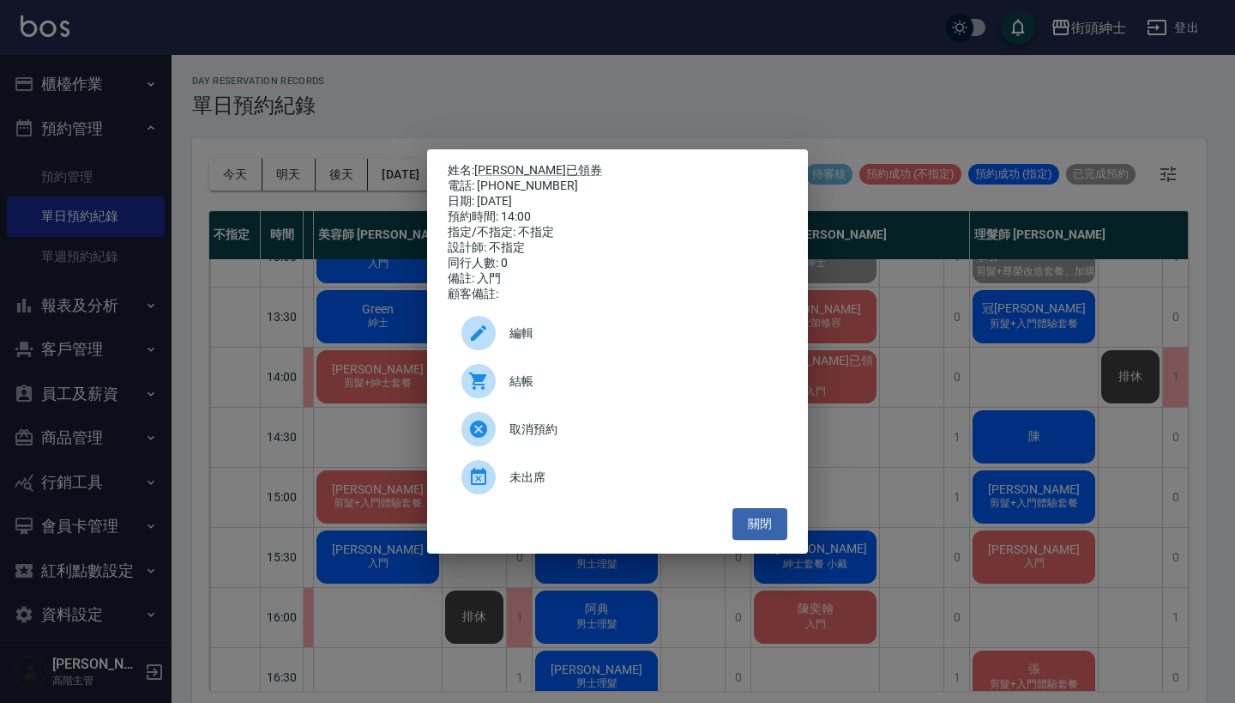
click at [572, 390] on span "結帳" at bounding box center [642, 381] width 264 height 18
click at [516, 88] on div "姓名: Laudemer Donn Jr.已領券 電話: 0912797854 日期: 2025/10/10 預約時間: 14:00 指定/不指定: 不指定 …" at bounding box center [617, 351] width 1235 height 703
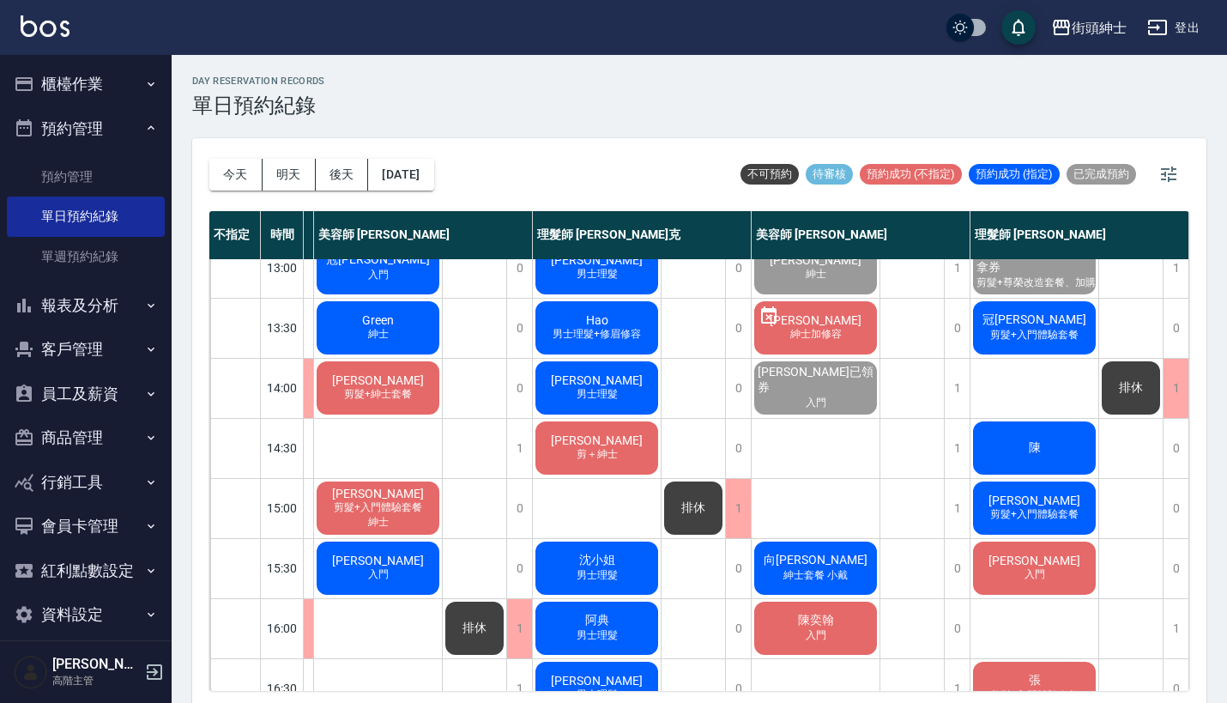
scroll to position [262, 217]
click at [1000, 516] on span "剪髮+入門體驗套餐" at bounding box center [1033, 514] width 95 height 15
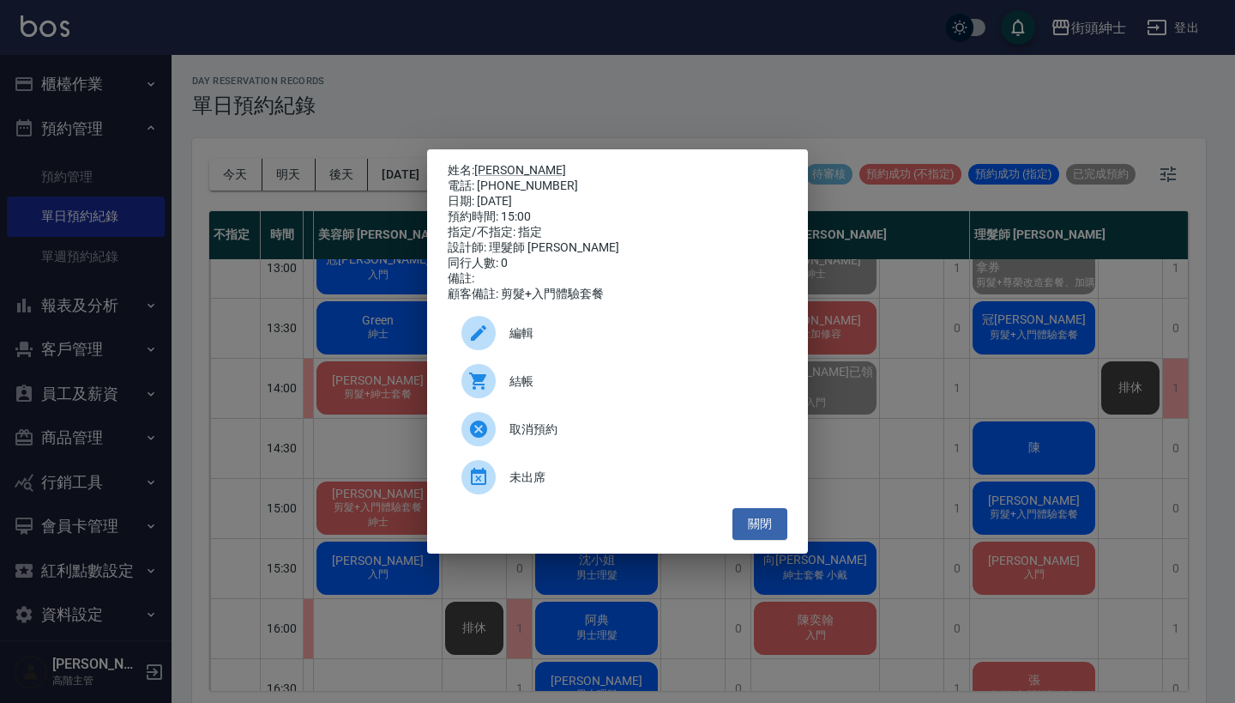
click at [927, 196] on div "姓名: 林育正 電話: 0968646656 日期: 2025/10/10 預約時間: 15:00 指定/不指定: 指定 設計師: 理髮師 eric 同行人數…" at bounding box center [617, 351] width 1235 height 703
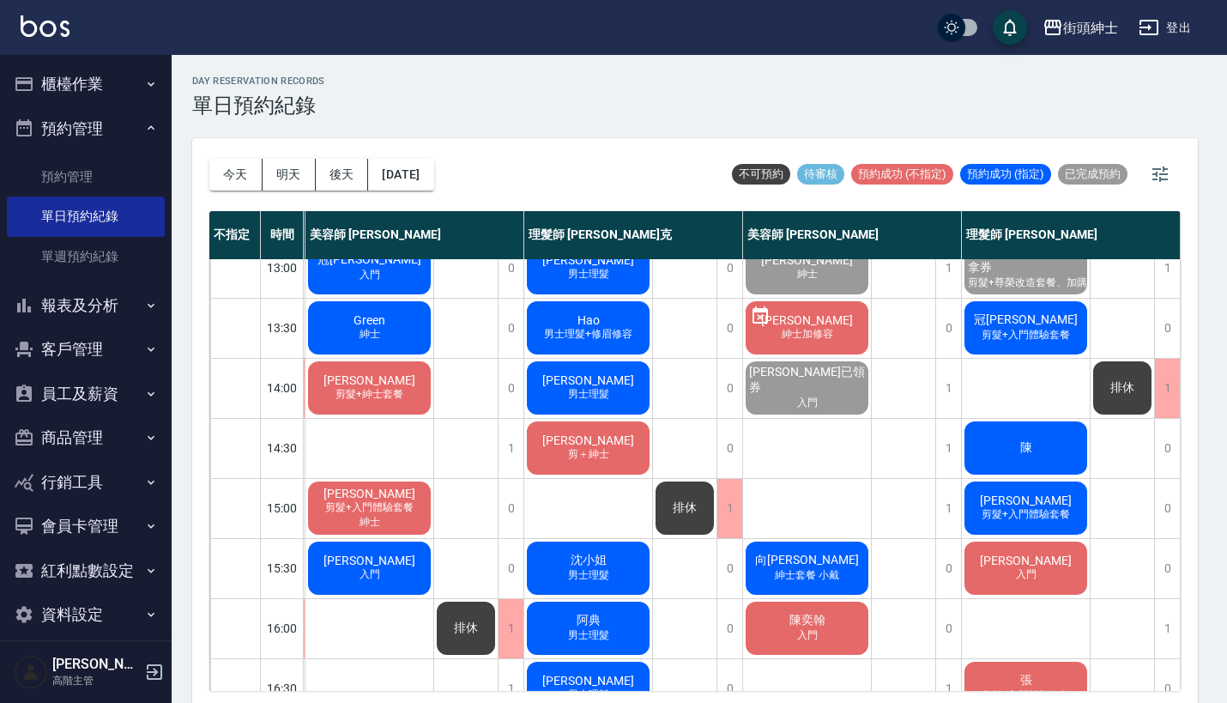
scroll to position [262, 208]
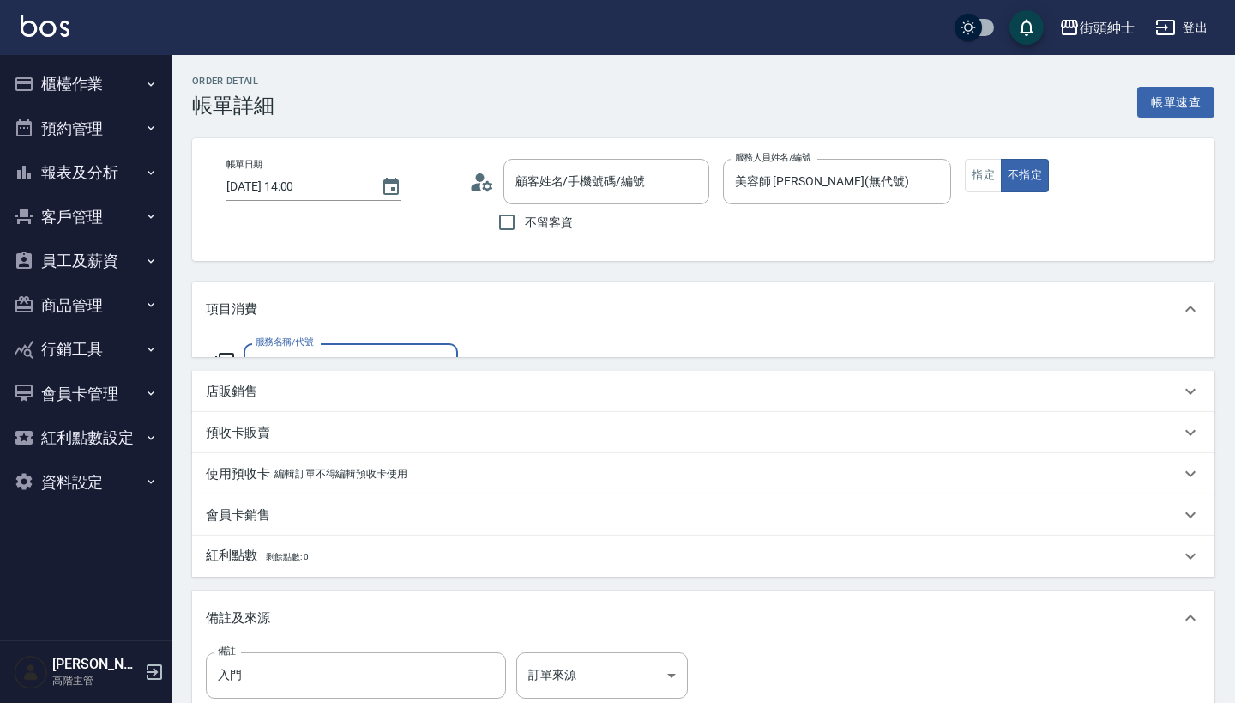
type input "[PERSON_NAME]已領券/0912797854/"
click at [328, 358] on input "服務名稱/代號" at bounding box center [337, 366] width 173 height 30
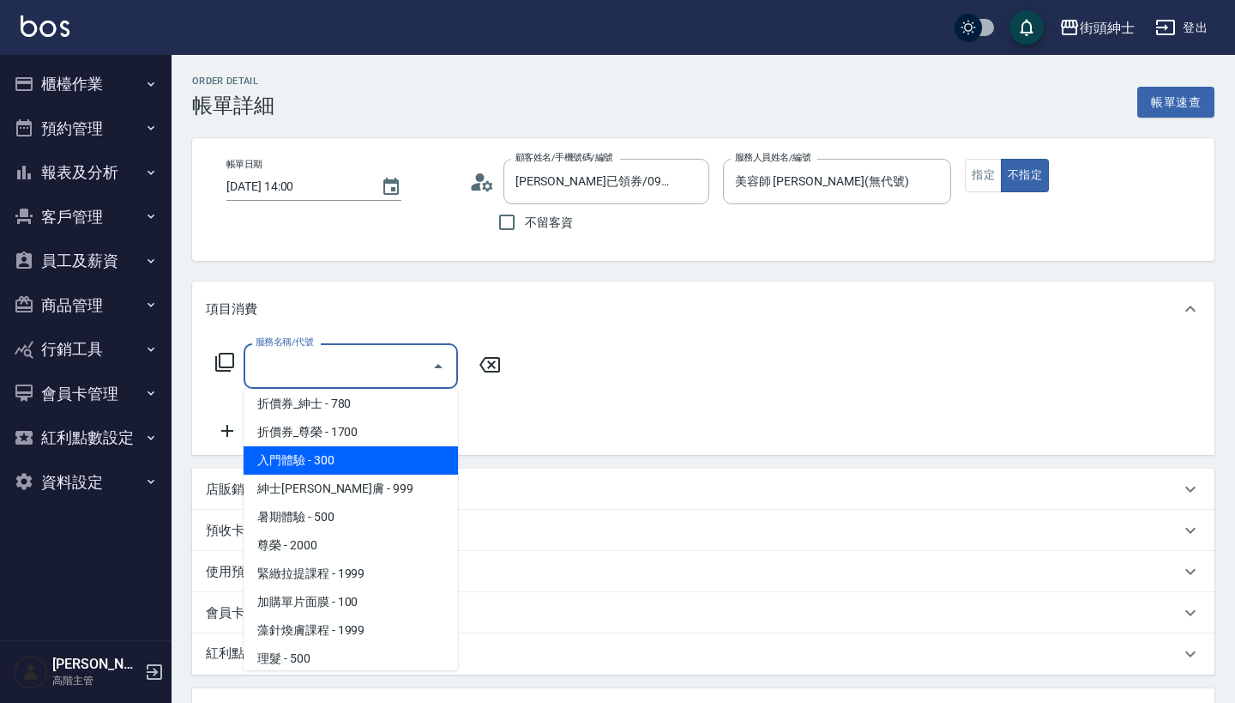
scroll to position [93, 0]
click at [353, 455] on span "入門體驗 - 300" at bounding box center [351, 458] width 214 height 28
type input "入門體驗"
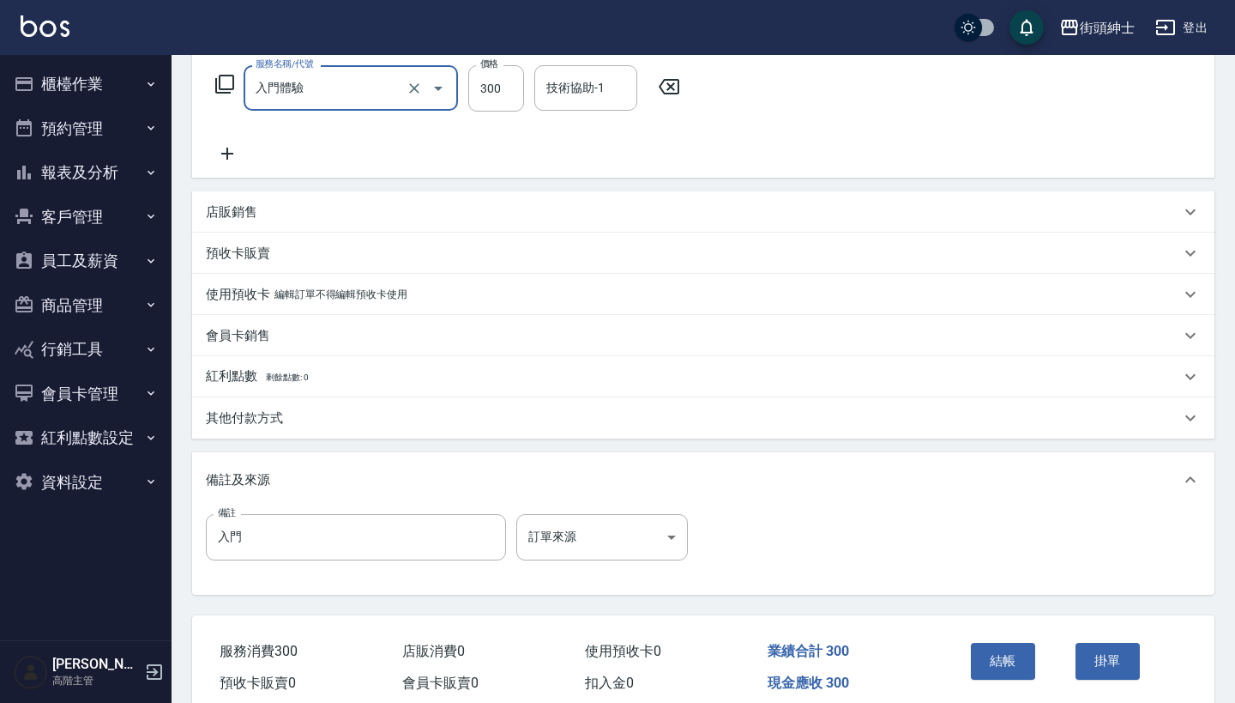
scroll to position [330, 0]
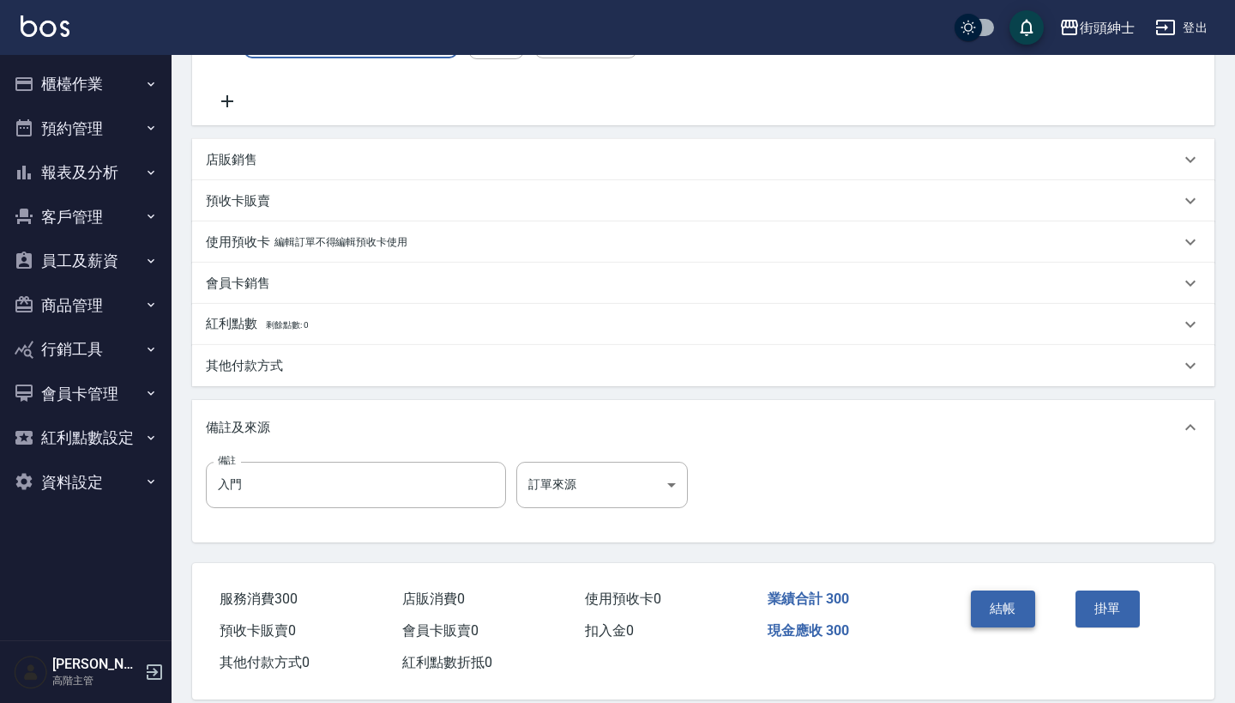
click at [1023, 616] on button "結帳" at bounding box center [1003, 608] width 64 height 36
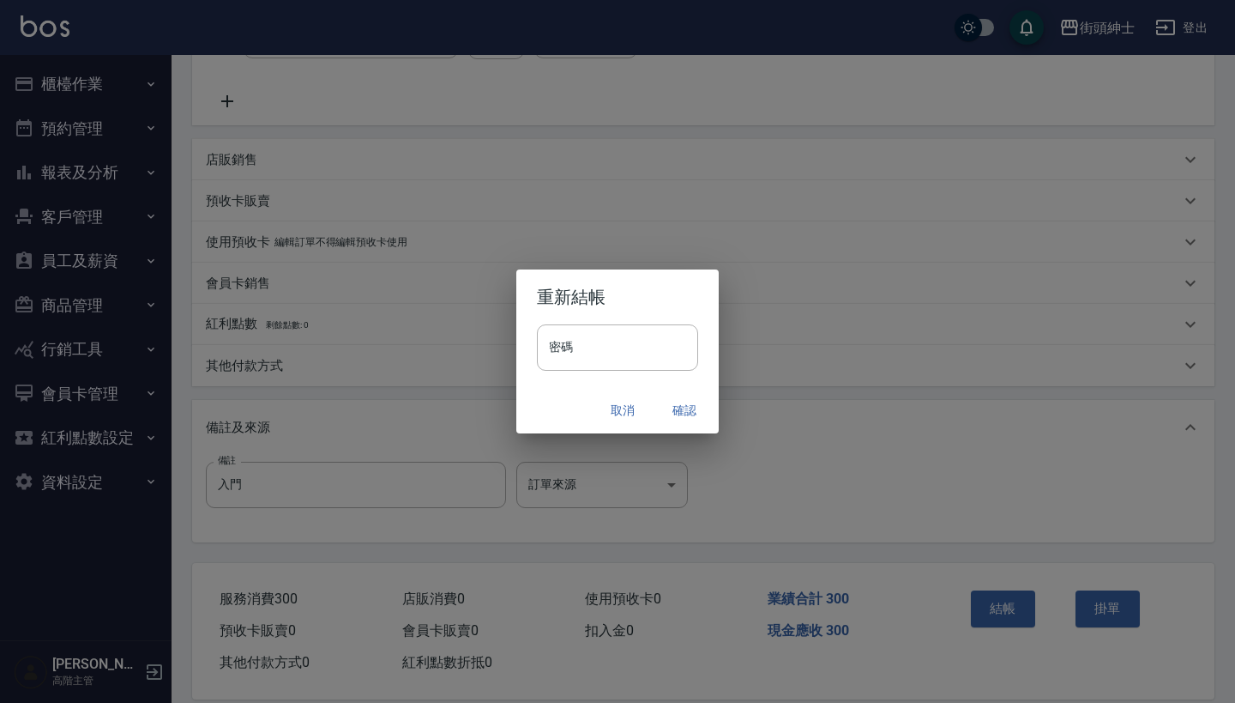
click at [692, 413] on button "確認" at bounding box center [684, 411] width 55 height 32
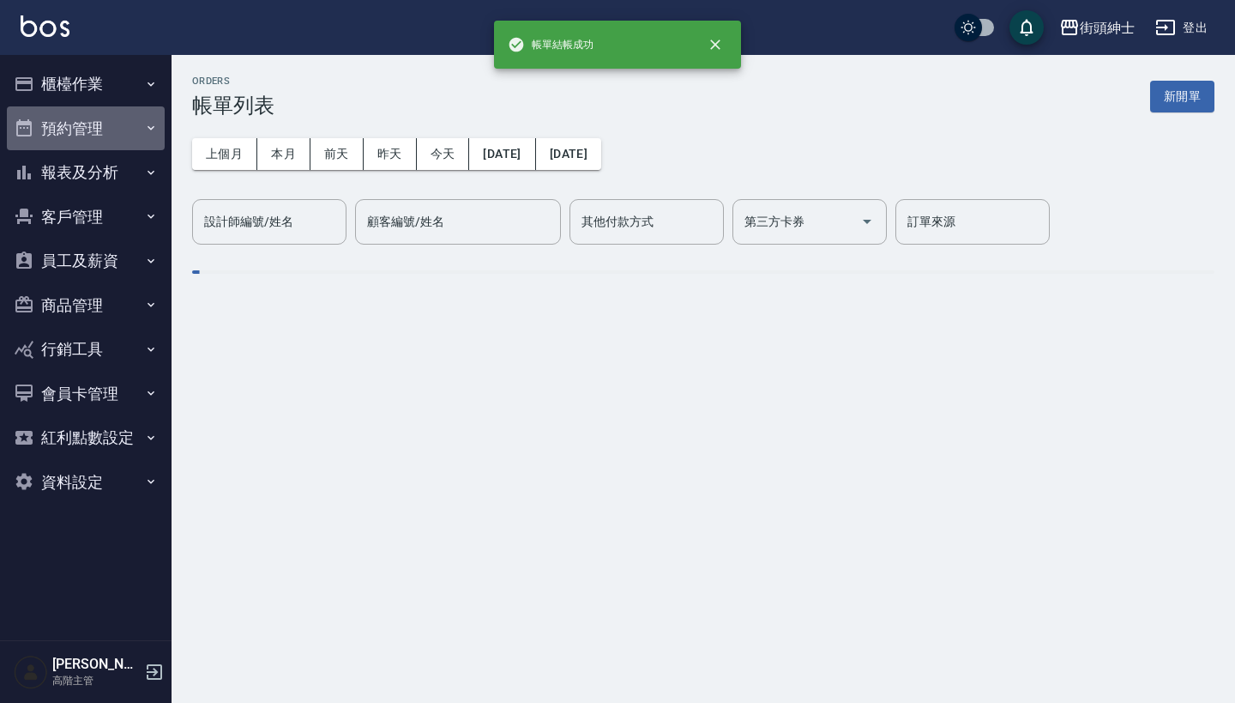
click at [124, 118] on button "預約管理" at bounding box center [86, 128] width 158 height 45
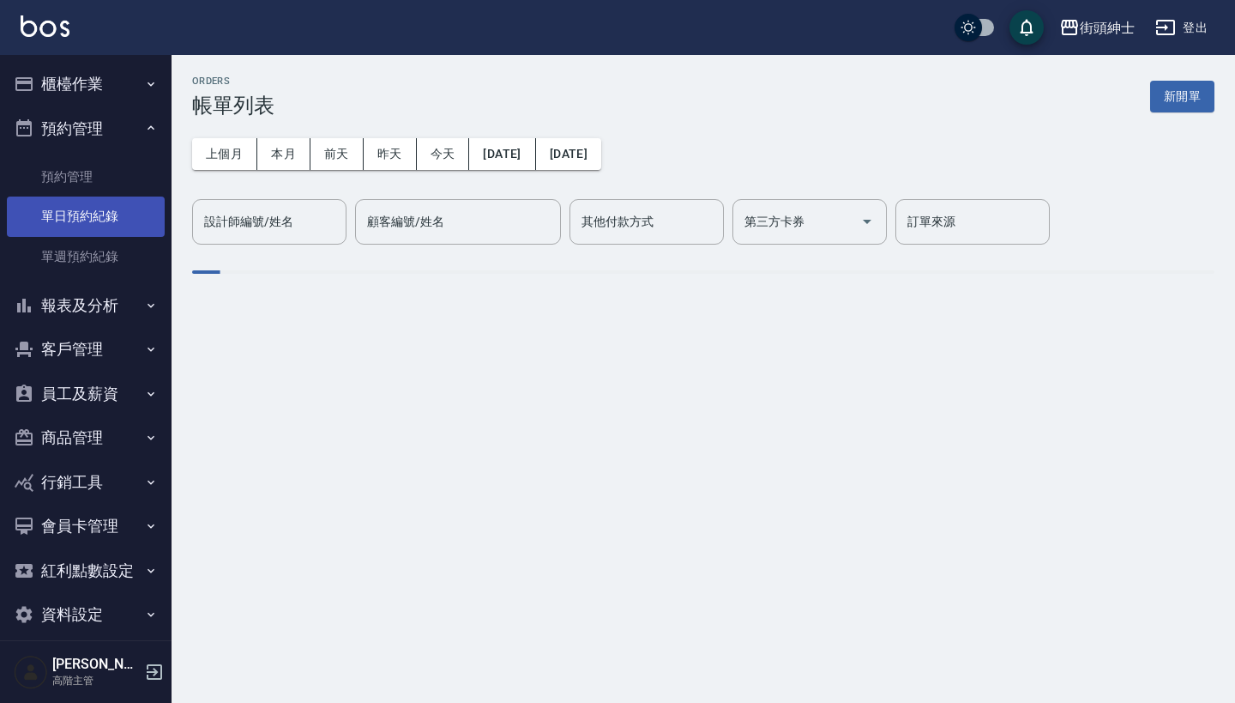
click at [124, 220] on link "單日預約紀錄" at bounding box center [86, 215] width 158 height 39
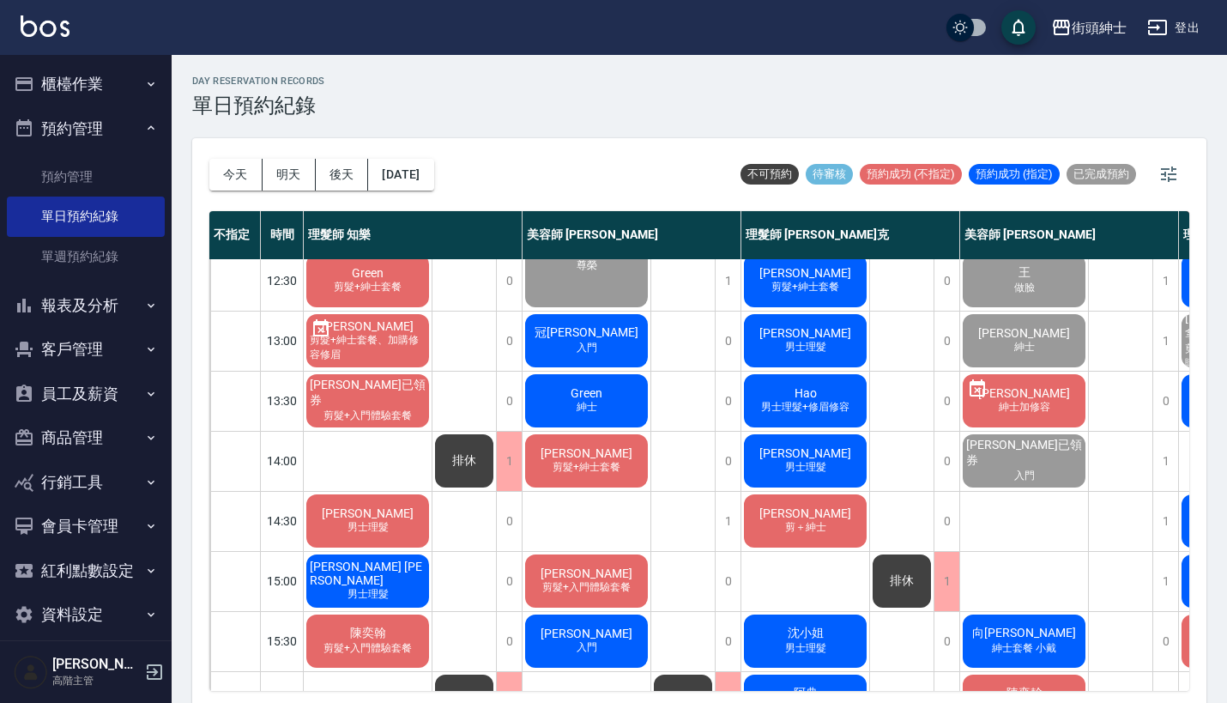
scroll to position [196, 0]
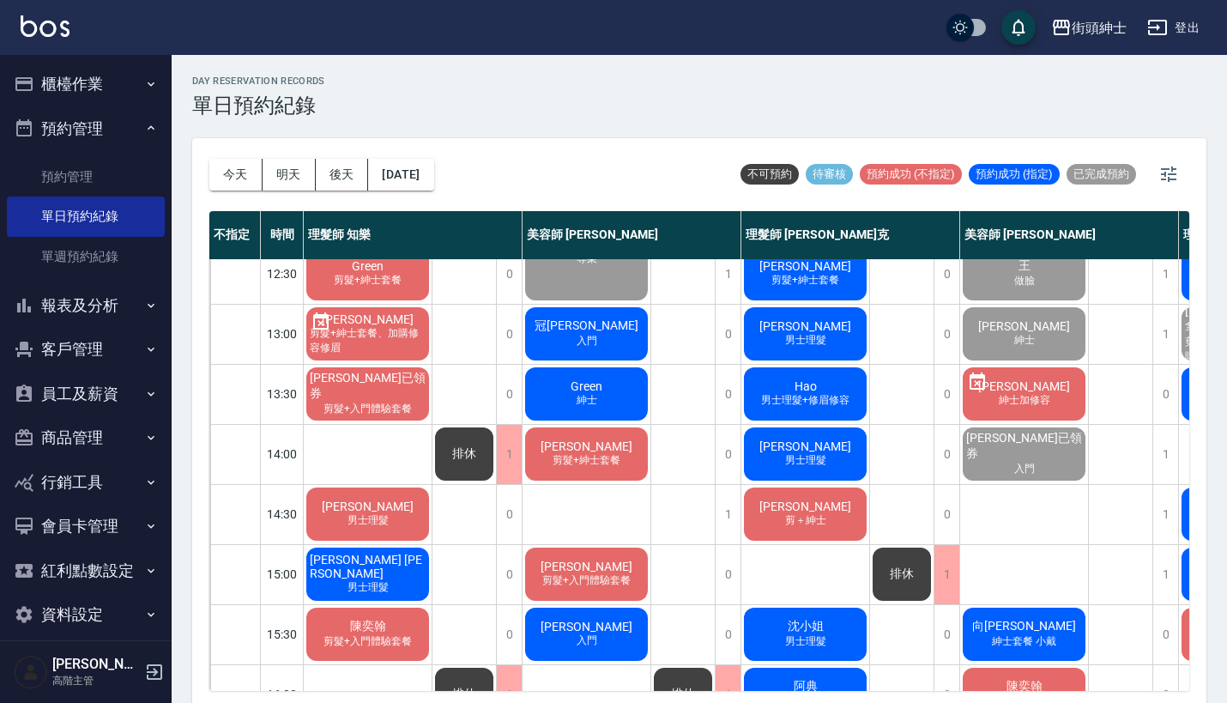
click at [416, 394] on span "[PERSON_NAME]已領券" at bounding box center [367, 386] width 123 height 31
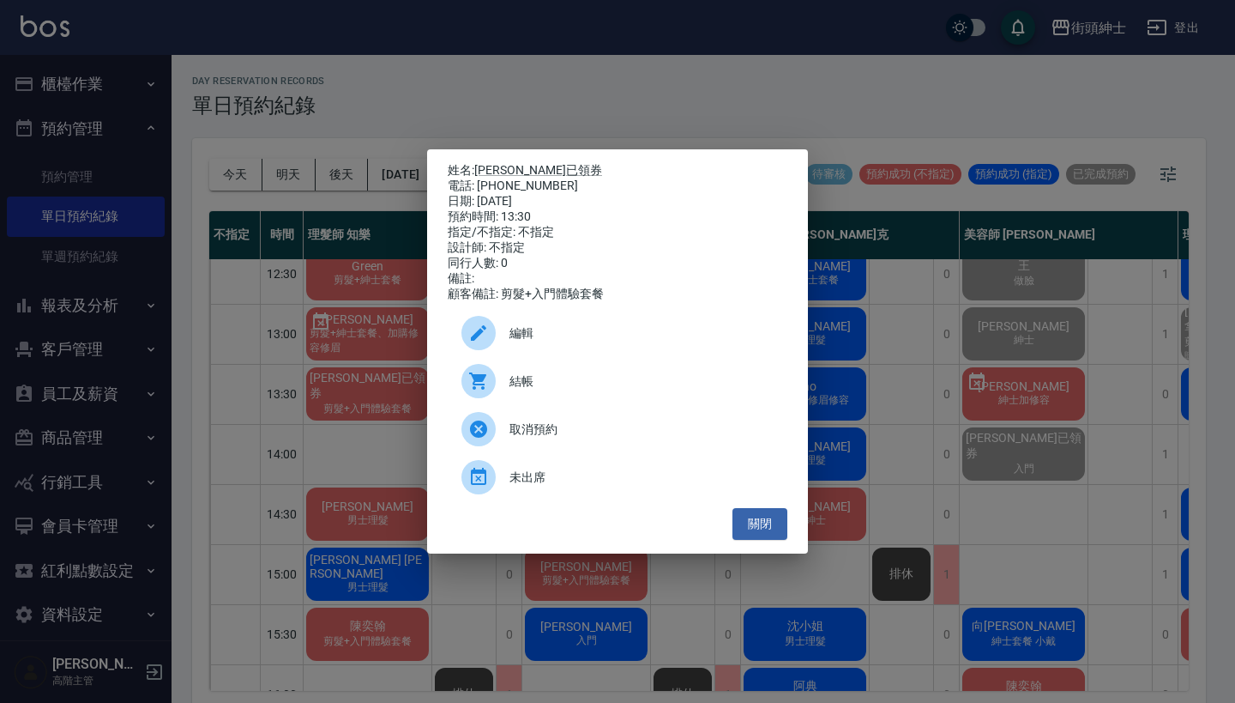
click at [550, 113] on div "姓名: Laudemer Donn Jr.已領券 電話: 0912797854 日期: 2025/10/10 預約時間: 13:30 指定/不指定: 不指定 …" at bounding box center [617, 351] width 1235 height 703
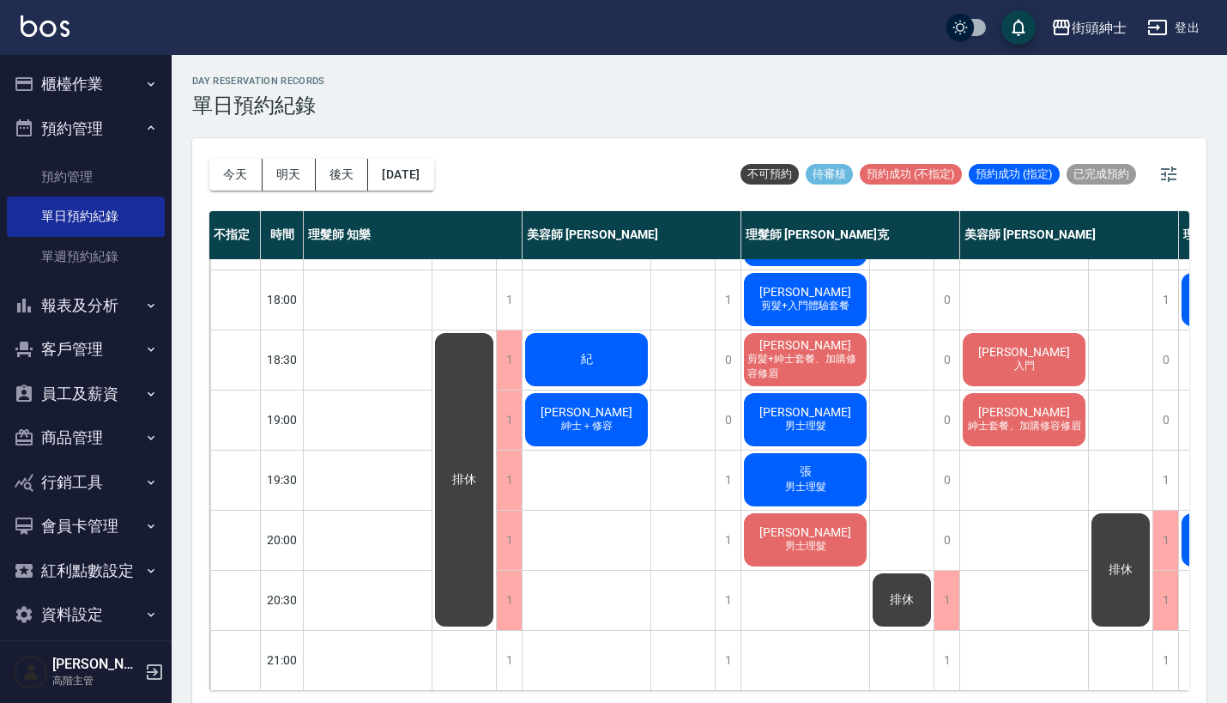
scroll to position [844, 0]
click at [606, 405] on span "[PERSON_NAME]" at bounding box center [586, 412] width 99 height 14
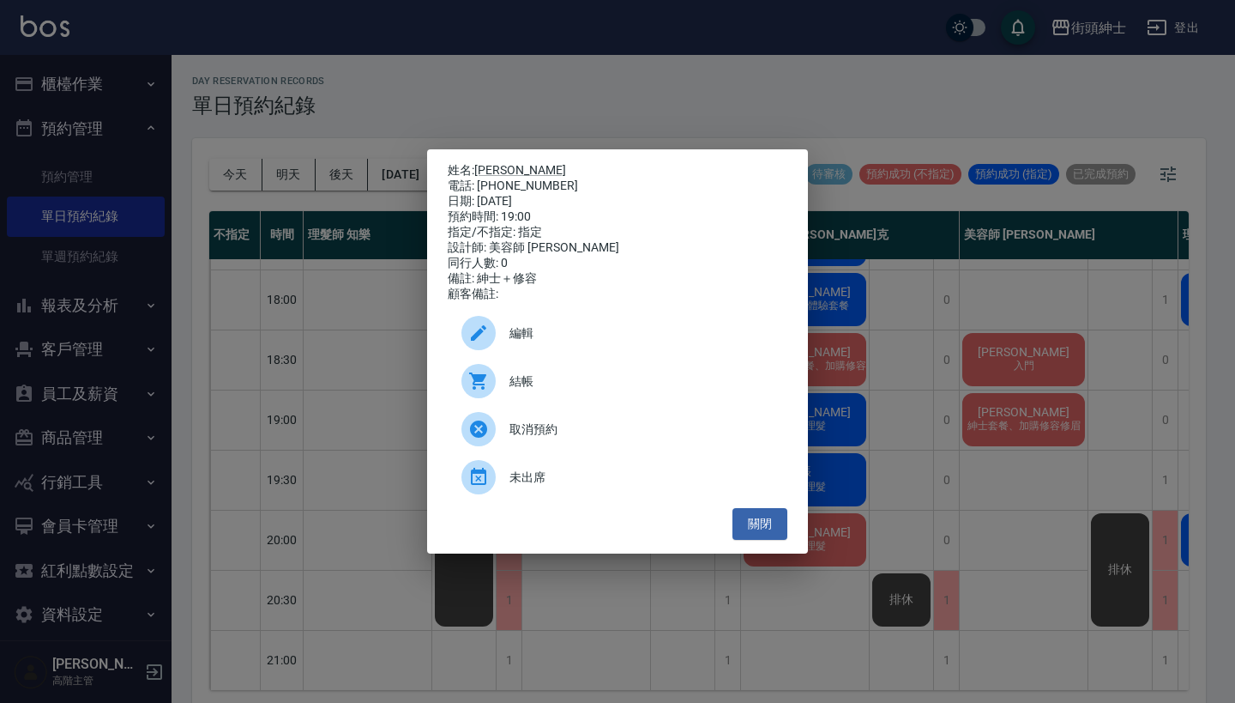
click at [960, 257] on div "姓名: 劉益全 電話: 0932968601 日期: 2025/10/10 預約時間: 19:00 指定/不指定: 指定 設計師: 美容師 Cherry 同行…" at bounding box center [617, 351] width 1235 height 703
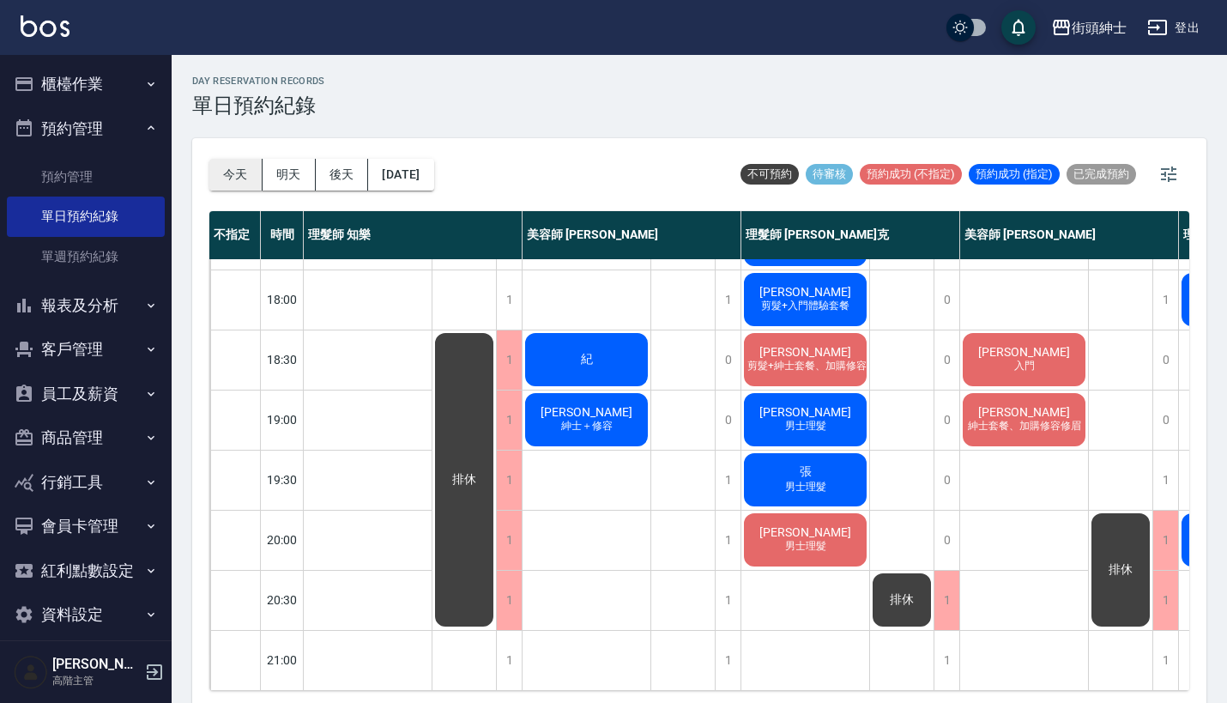
click at [230, 167] on button "今天" at bounding box center [235, 175] width 53 height 32
click at [561, 136] on div "day Reservation records 單日預約紀錄 今天 明天 後天 2025/10/10 不可預約 待審核 預約成功 (不指定) 預約成功 (指定…" at bounding box center [699, 381] width 1055 height 653
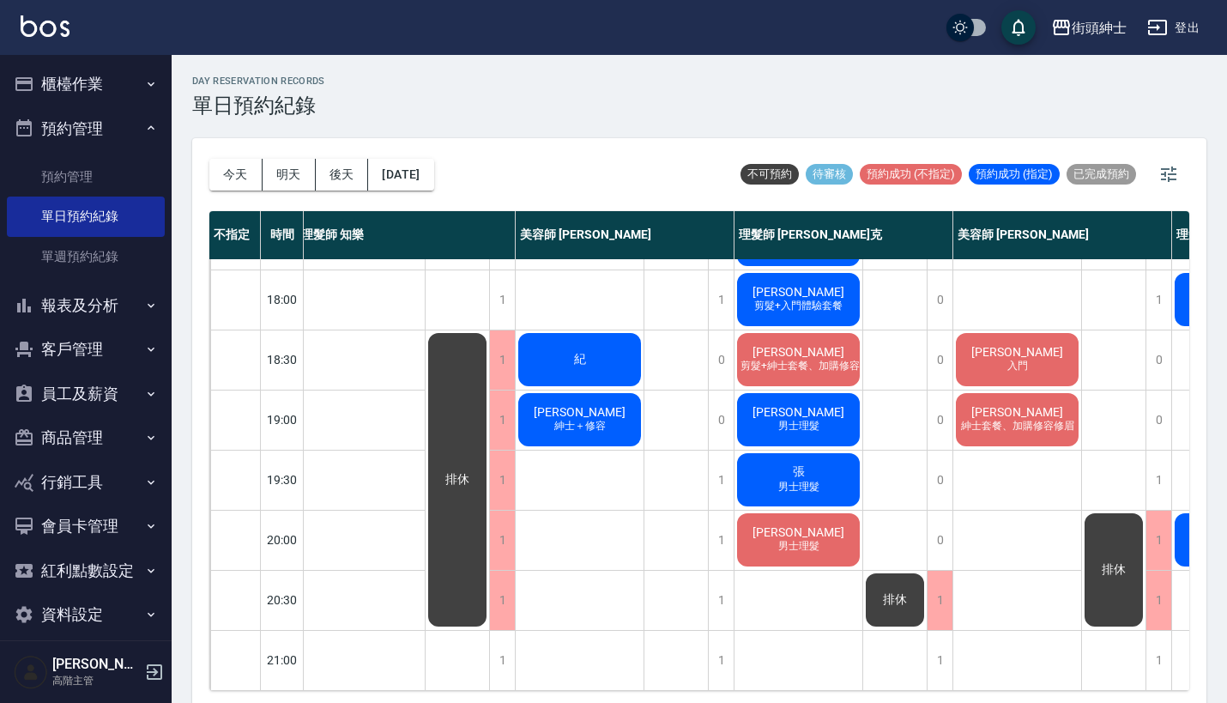
scroll to position [844, 7]
click at [246, 178] on button "今天" at bounding box center [235, 175] width 53 height 32
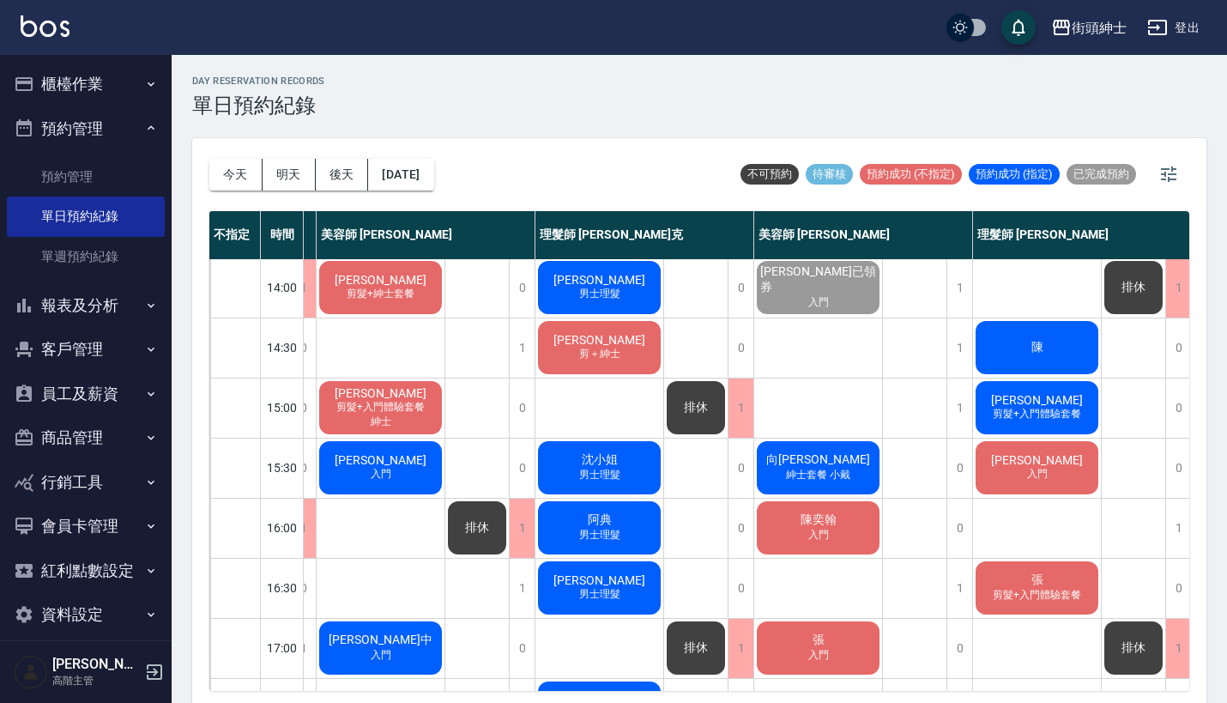
scroll to position [350, 206]
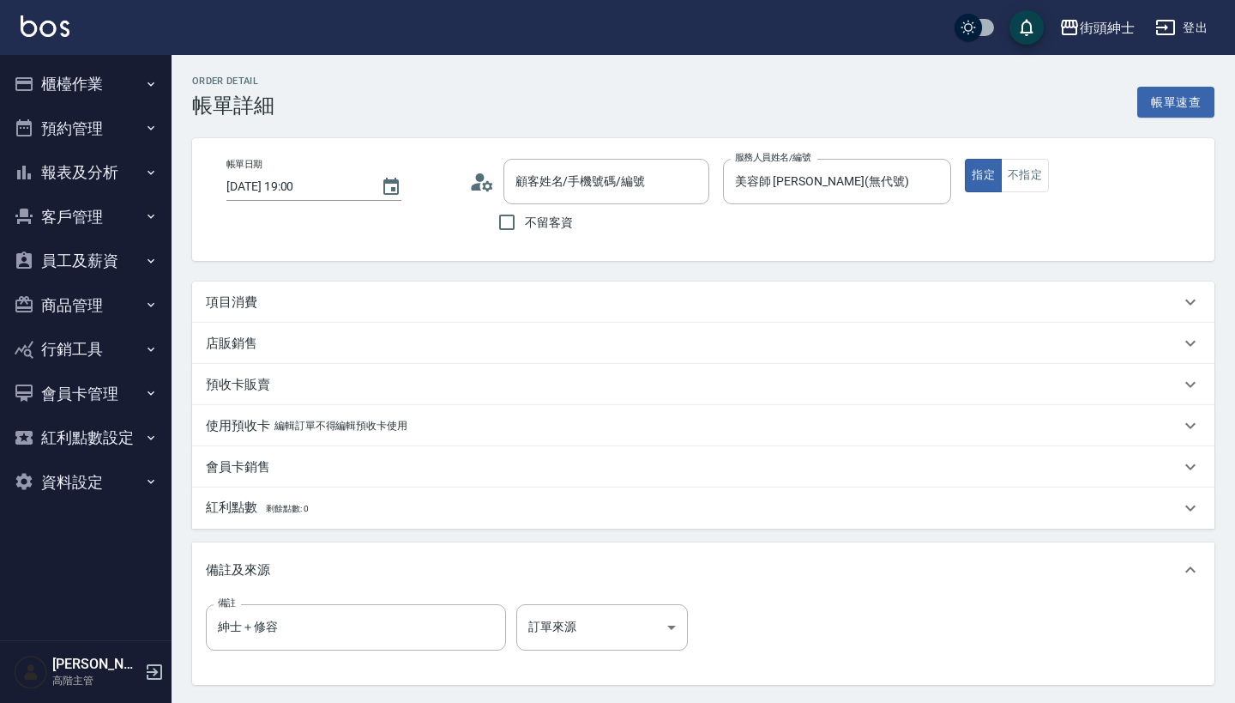
type input "[PERSON_NAME]/0932968601/null"
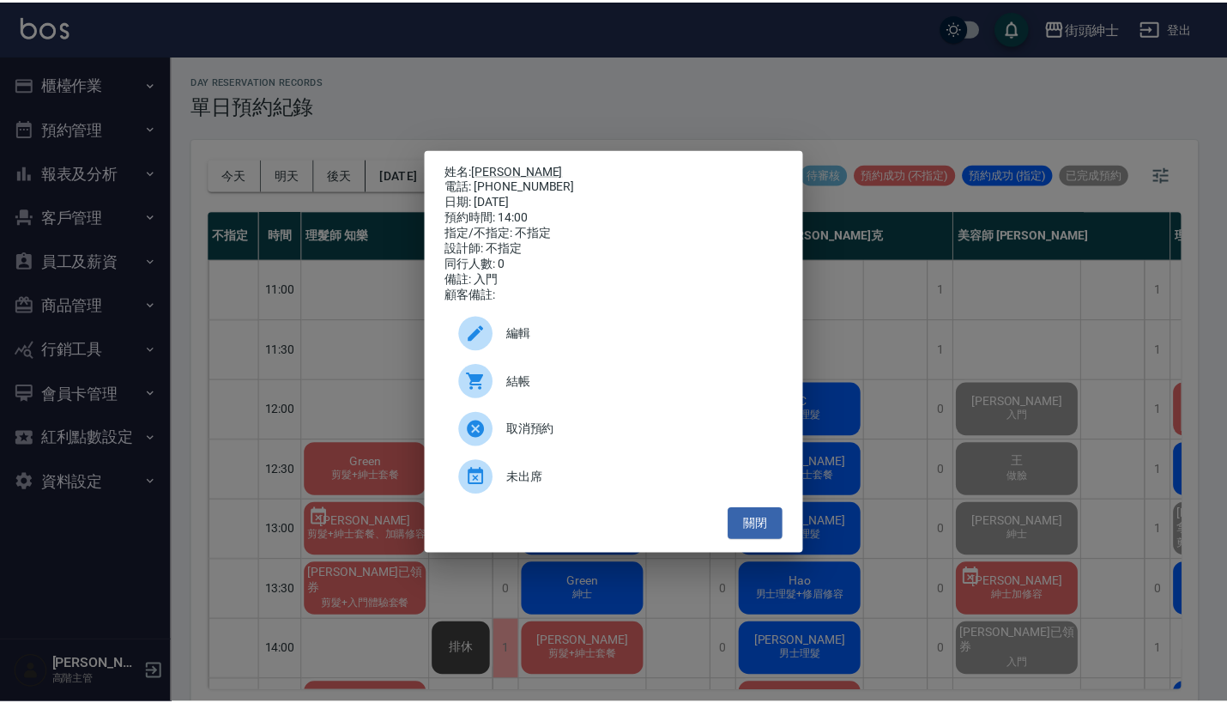
scroll to position [237, 173]
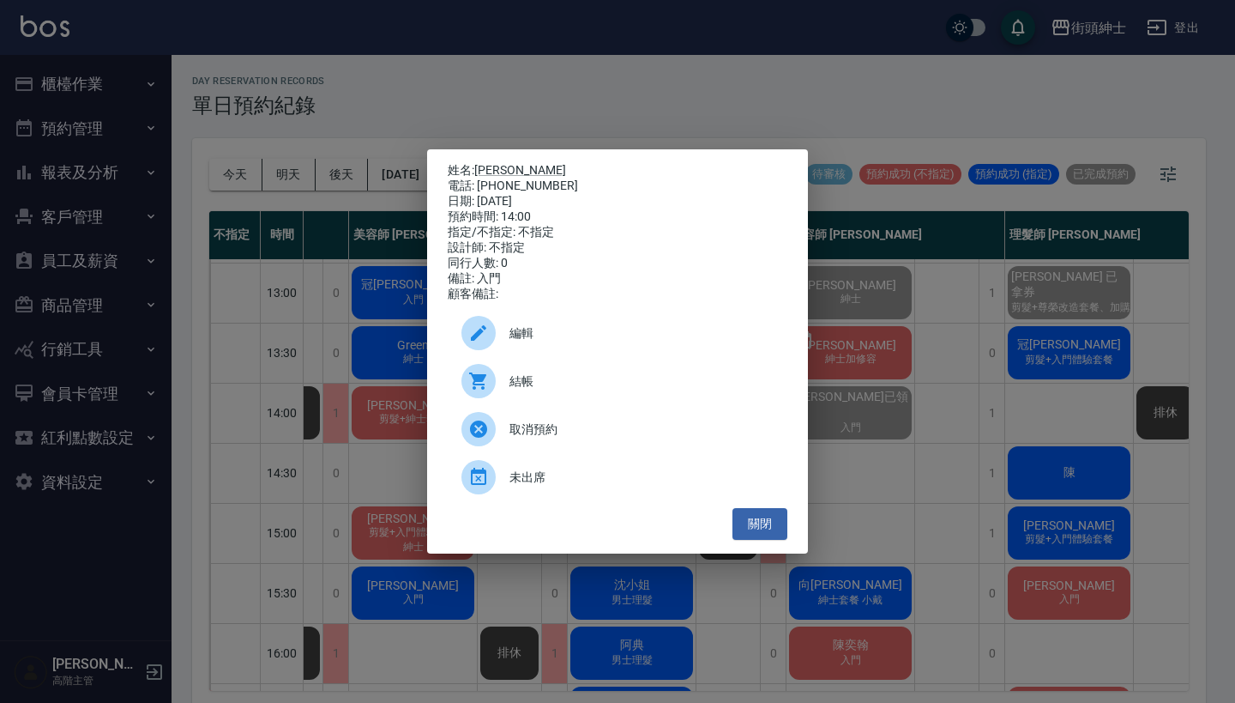
click at [508, 64] on div "姓名: [PERSON_NAME] 電話: [PHONE_NUMBER] 日期: [DATE] 預約時間: 14:00 指定/不指定: 不指定 設計師: 不指…" at bounding box center [617, 351] width 1235 height 703
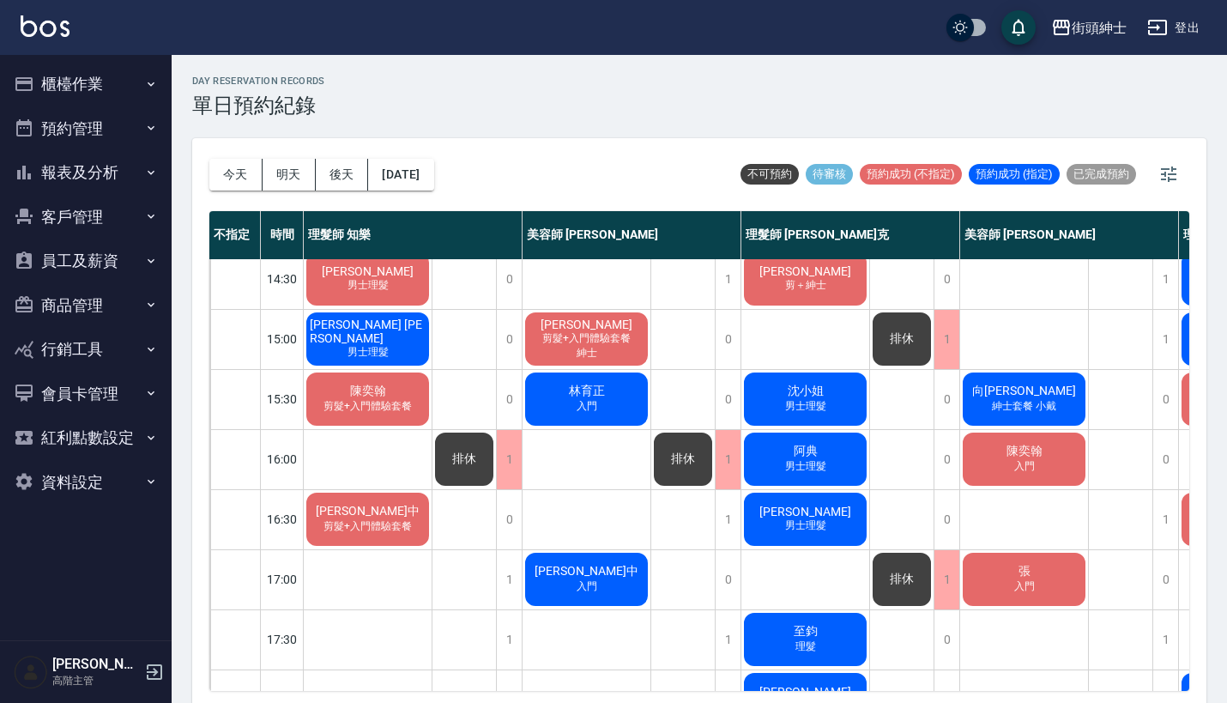
scroll to position [431, 0]
